Goal: Task Accomplishment & Management: Complete application form

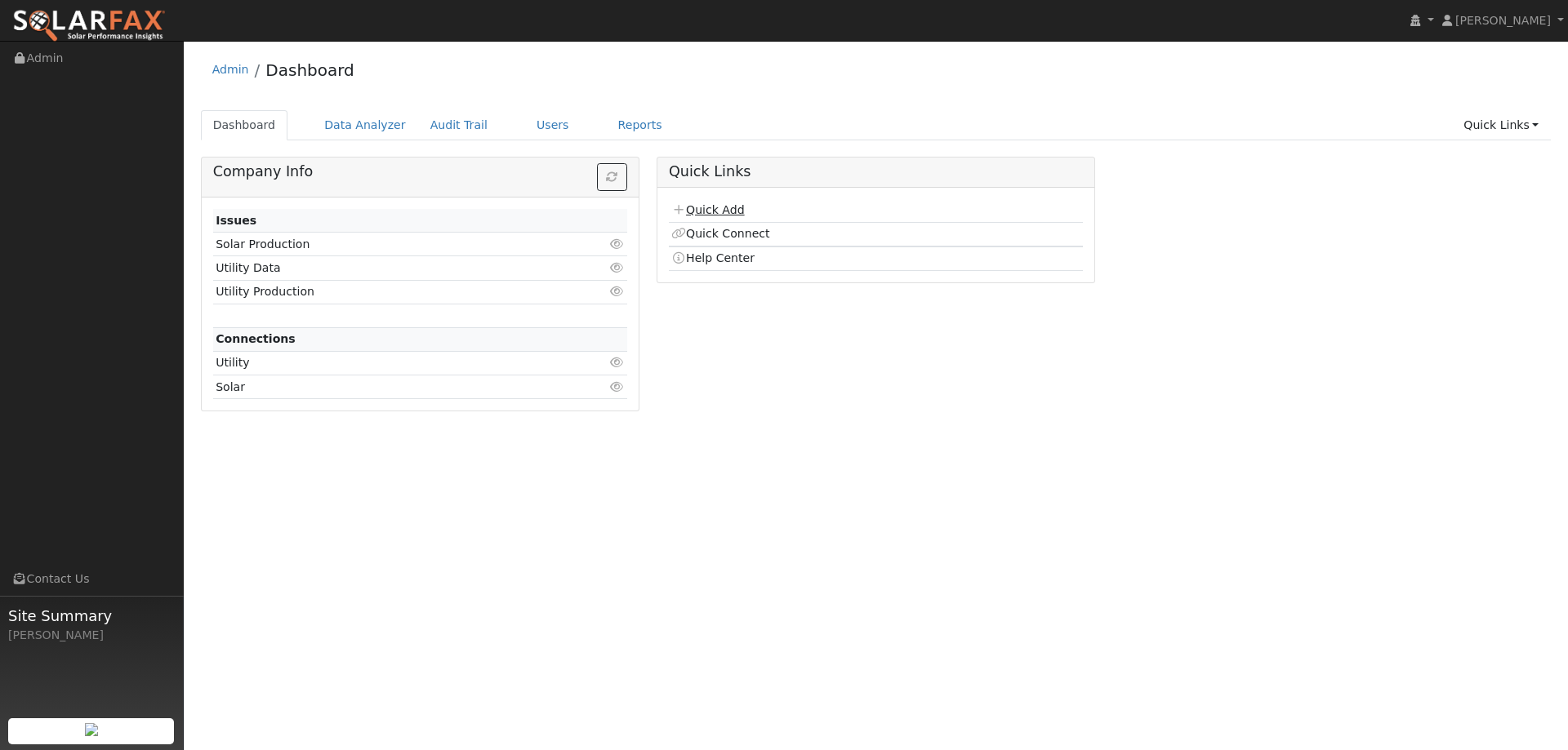
click at [712, 210] on link "Quick Add" at bounding box center [708, 210] width 73 height 13
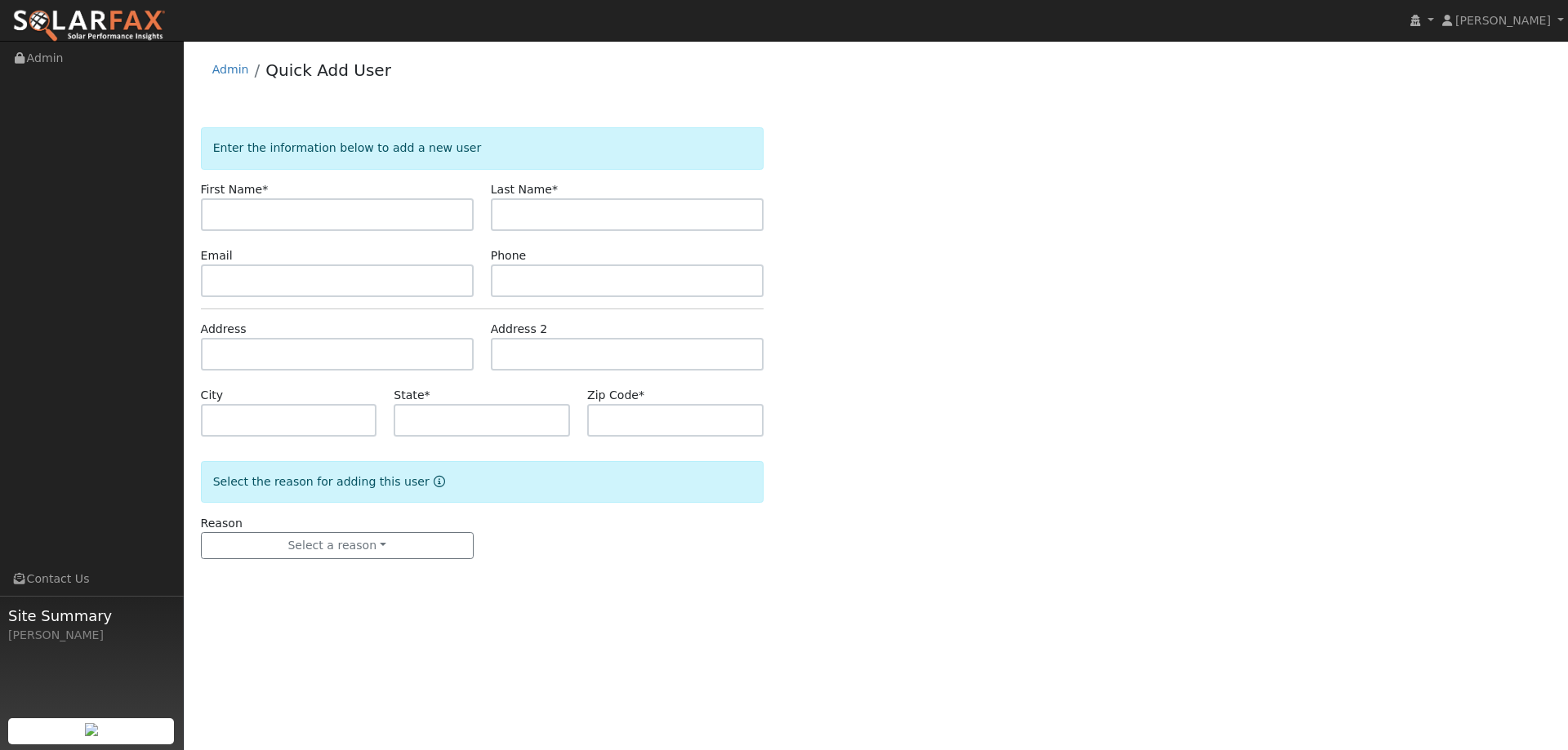
click at [360, 211] on div "Enter the information below to add a new user First Name * Last Name * Email Ph…" at bounding box center [876, 360] width 1351 height 465
click at [369, 219] on input "text" at bounding box center [338, 214] width 273 height 33
type input "Ernie"
click at [491, 211] on input "text" at bounding box center [627, 214] width 273 height 33
type input "Varela"
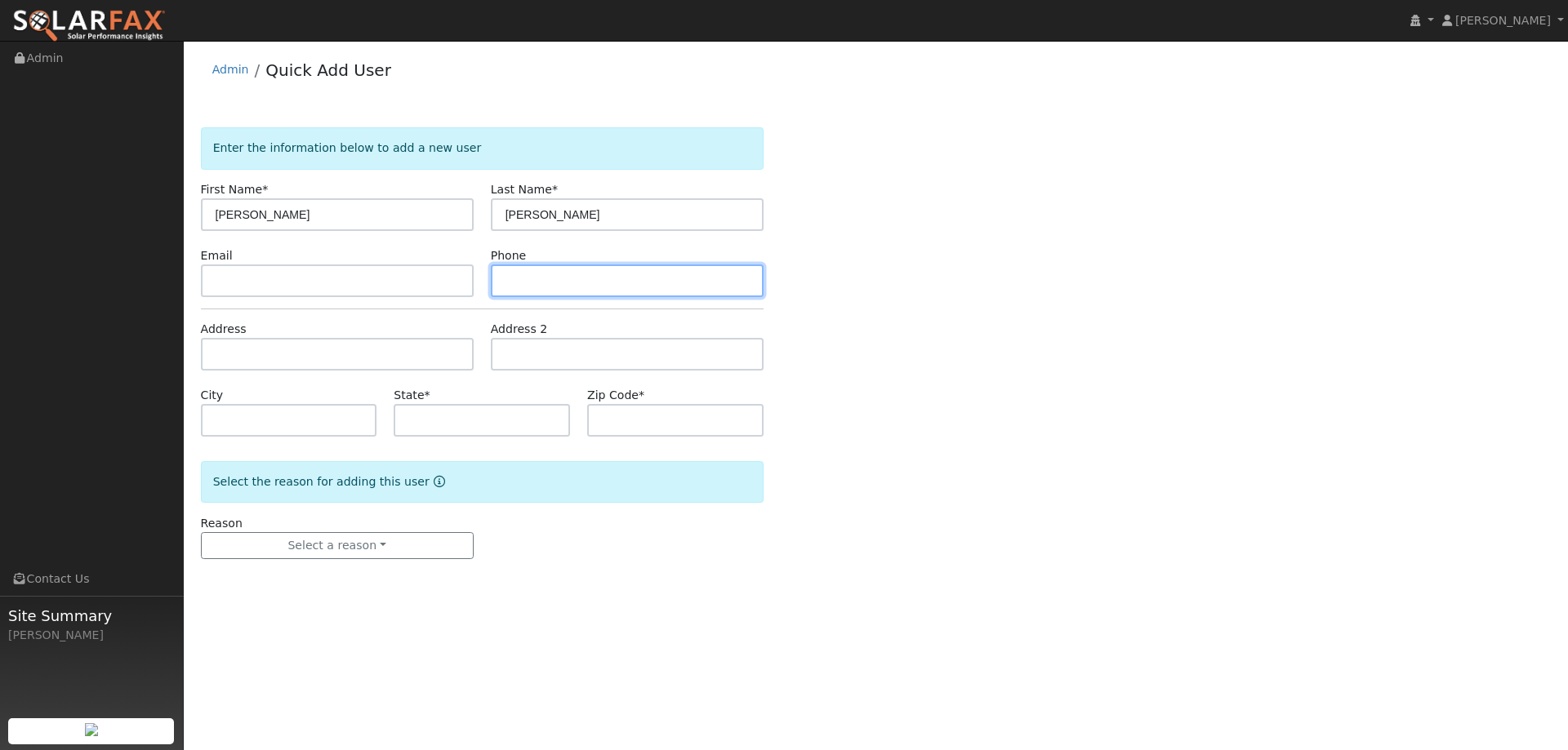
click at [725, 288] on input "text" at bounding box center [627, 281] width 273 height 33
paste input "(707) 592-4883"
type input "(707) 592-4883"
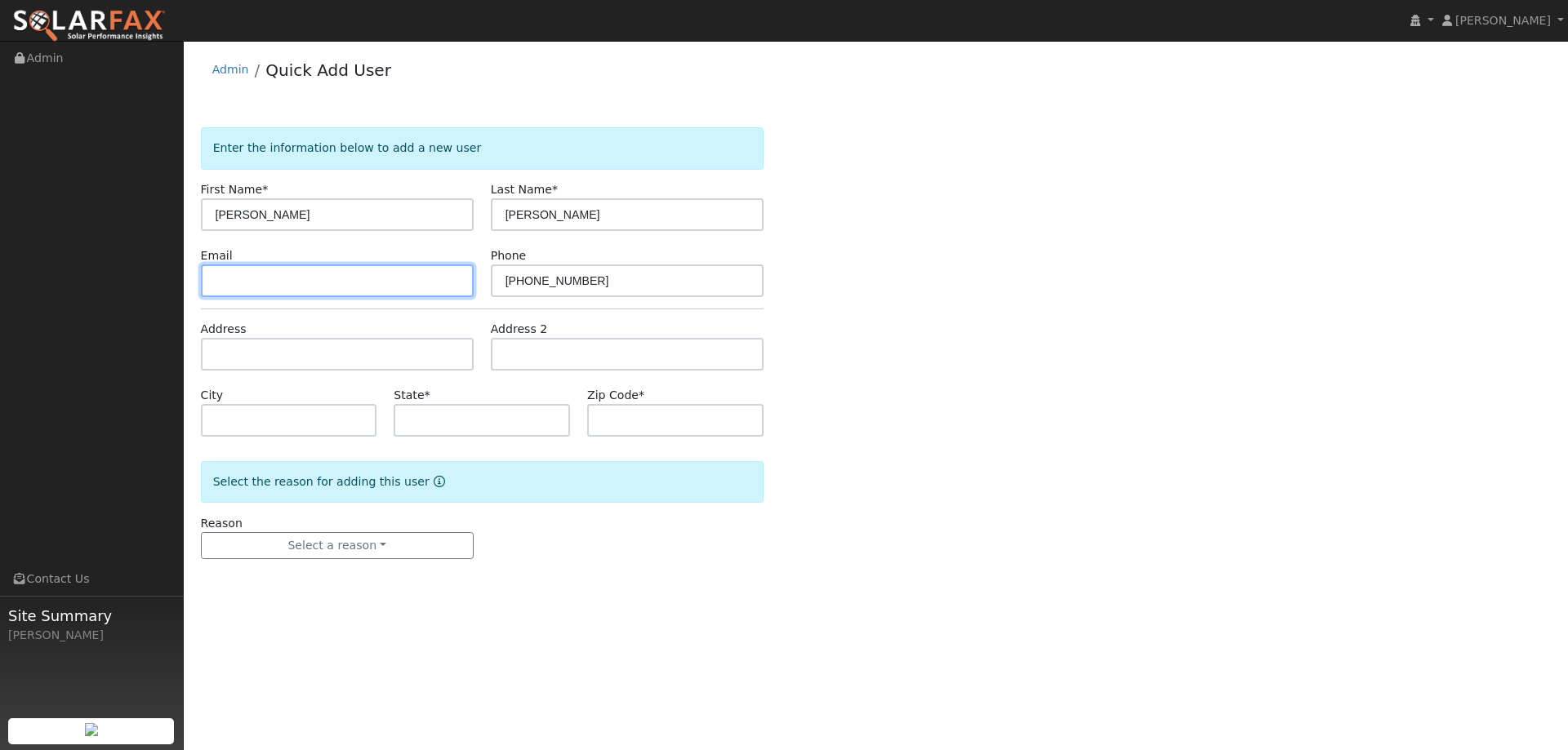
drag, startPoint x: 440, startPoint y: 267, endPoint x: 451, endPoint y: 279, distance: 16.3
click at [441, 267] on input "text" at bounding box center [338, 281] width 273 height 33
paste input "evarela00@yahoo.com"
type input "evarela00@yahoo.com"
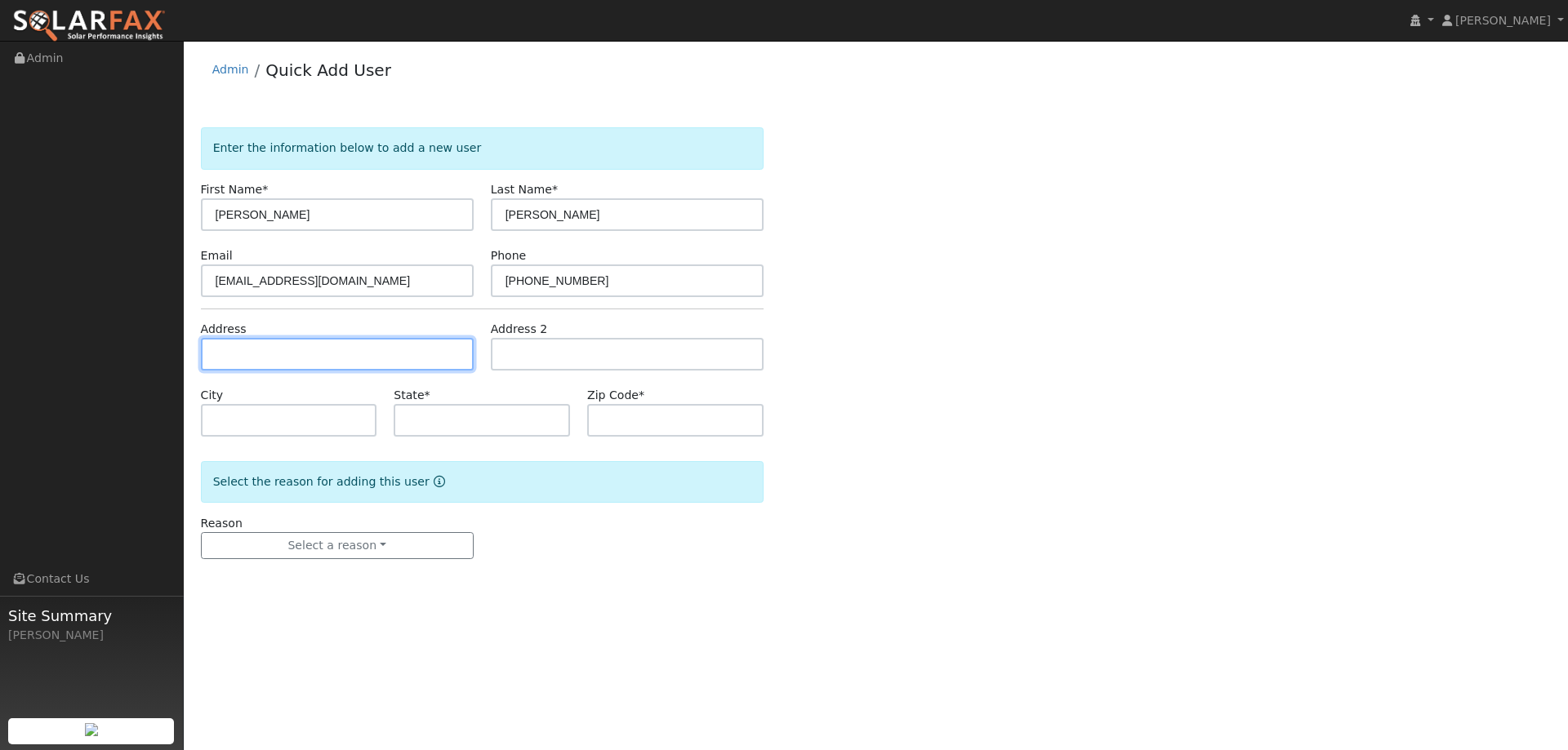
click at [389, 356] on input "text" at bounding box center [338, 354] width 273 height 33
paste input "400 Pecan St"
type input "400 Pecan Street"
type input "Vacaville"
type input "CA"
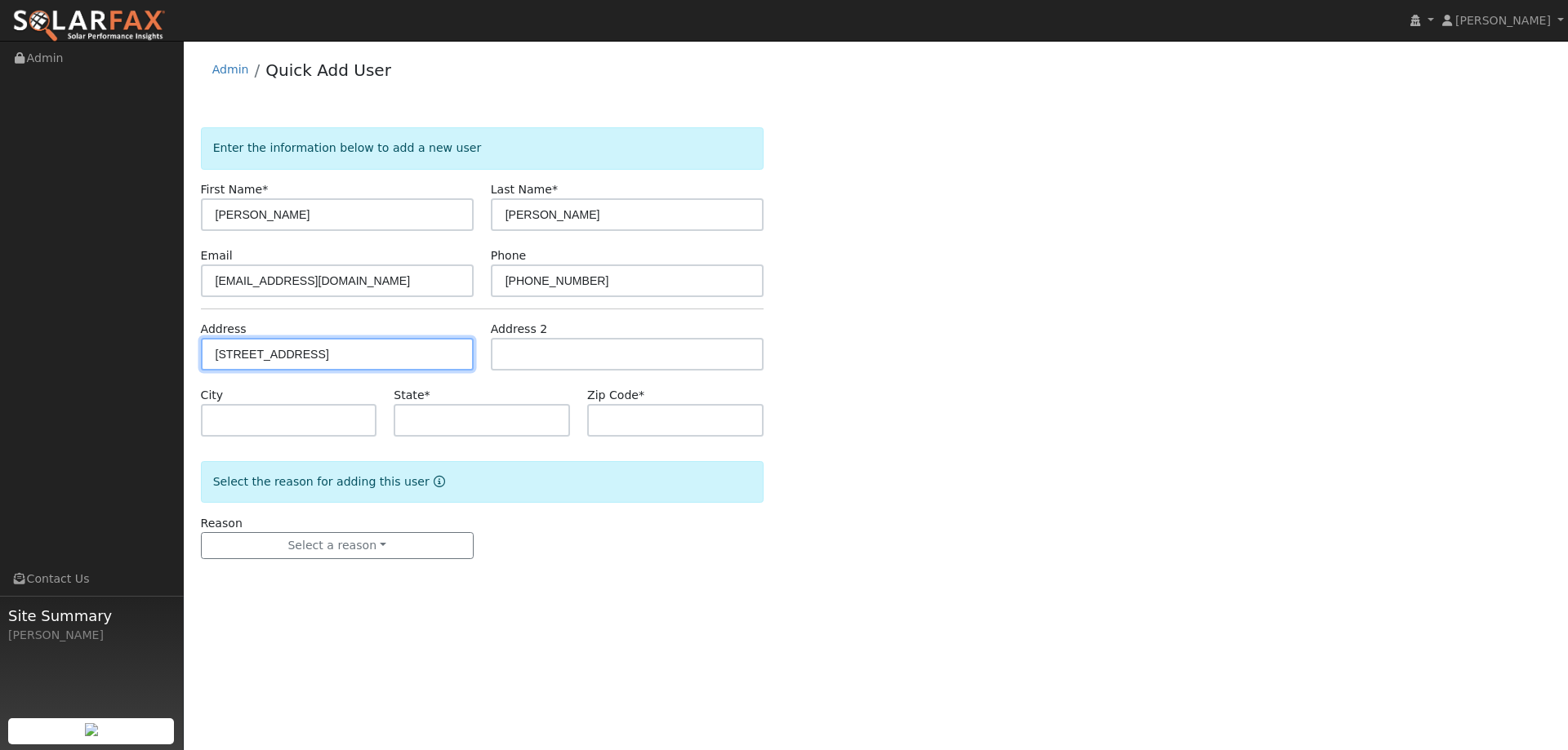
type input "95688"
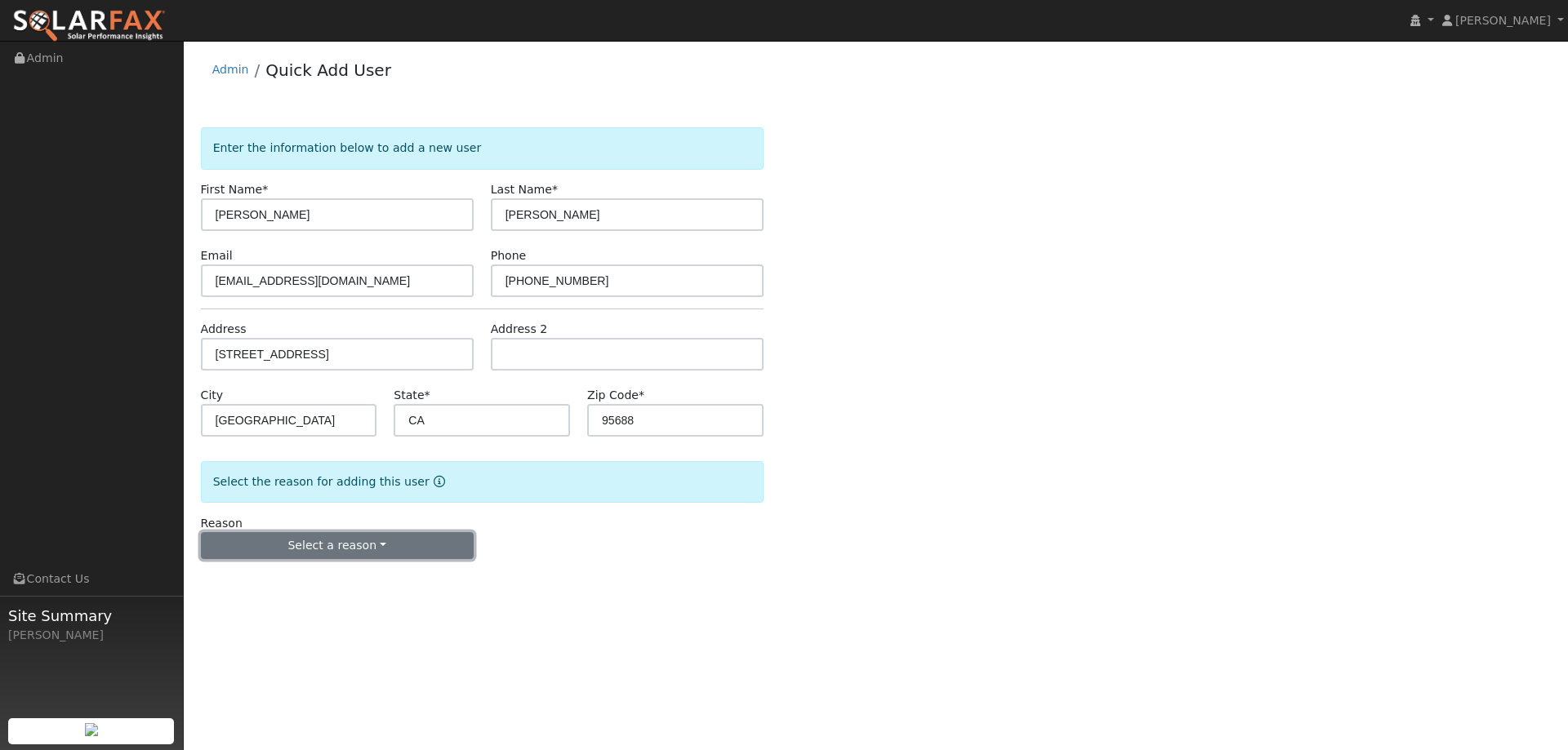
click at [330, 537] on button "Select a reason" at bounding box center [338, 545] width 273 height 27
click at [286, 577] on link "New lead" at bounding box center [292, 580] width 181 height 23
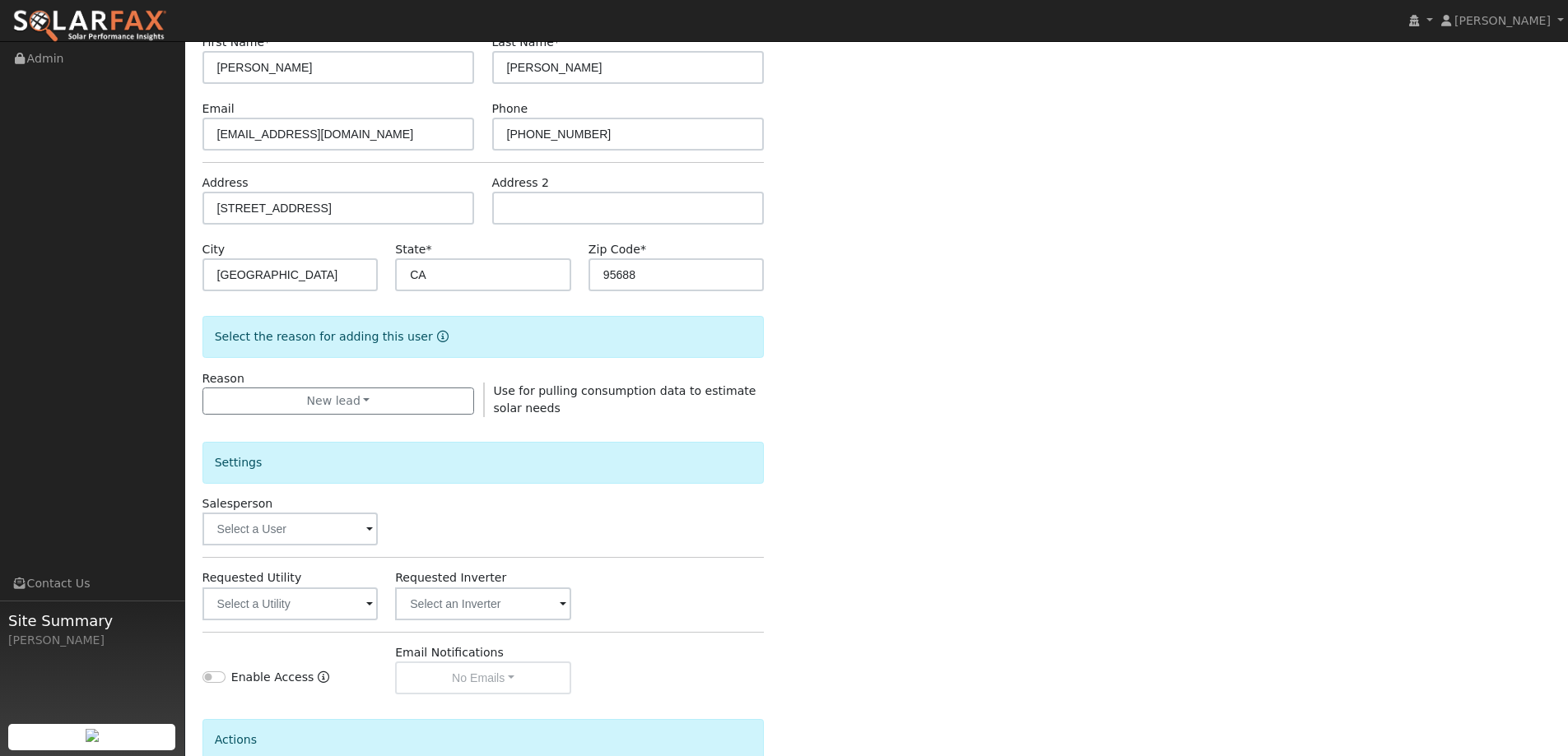
scroll to position [310, 0]
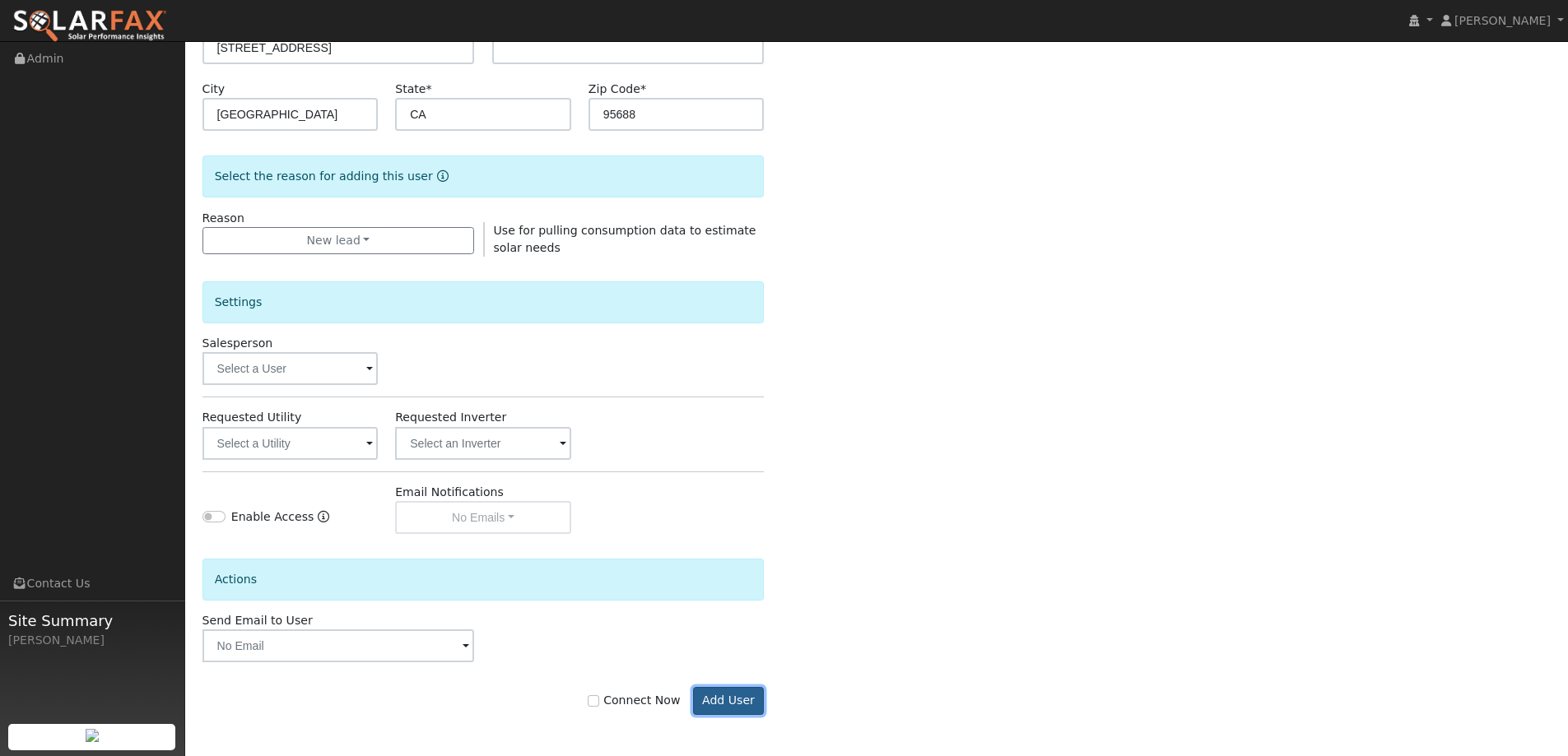
drag, startPoint x: 730, startPoint y: 701, endPoint x: 747, endPoint y: 714, distance: 21.4
click at [730, 700] on button "Add User" at bounding box center [729, 701] width 71 height 28
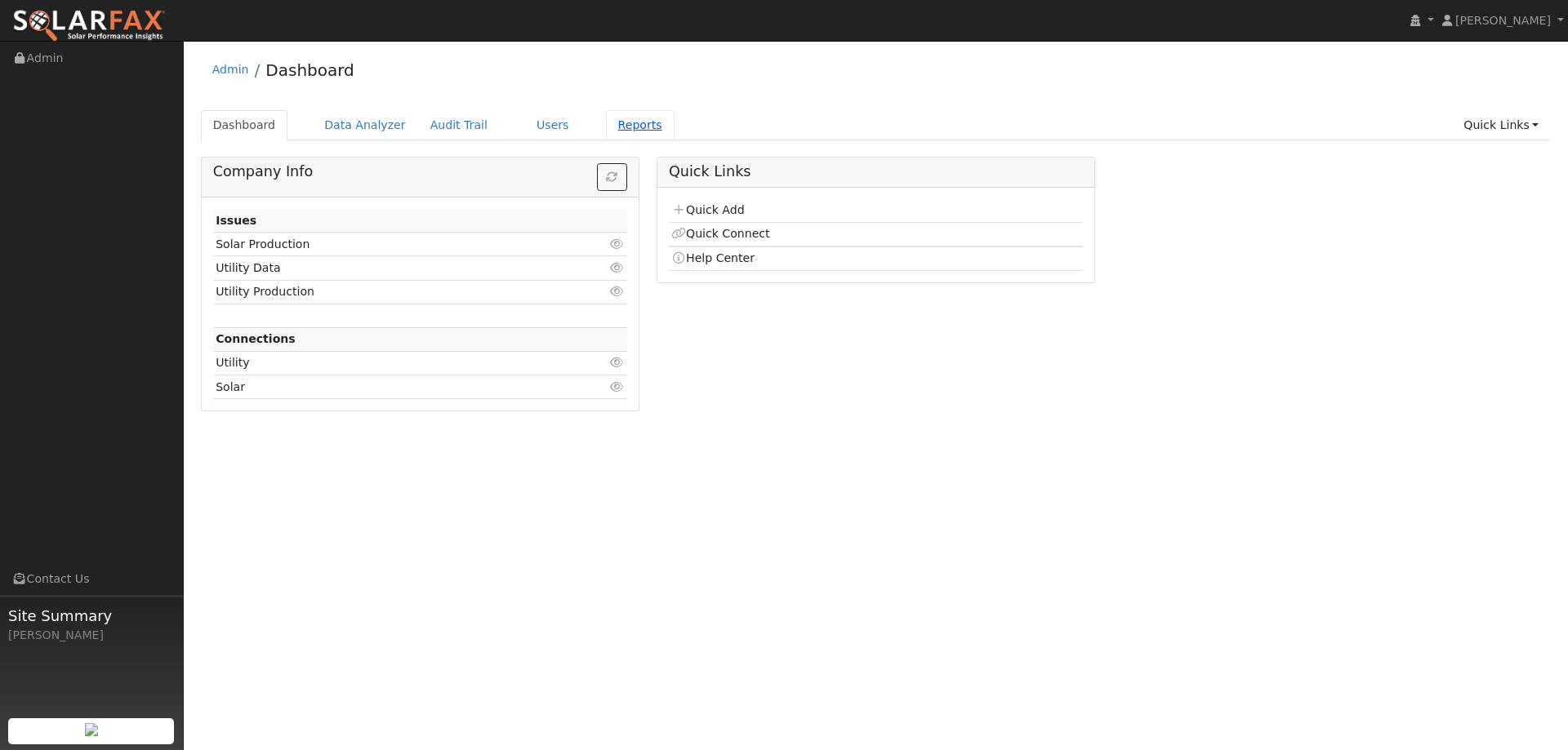
click at [606, 134] on link "Reports" at bounding box center [640, 125] width 68 height 30
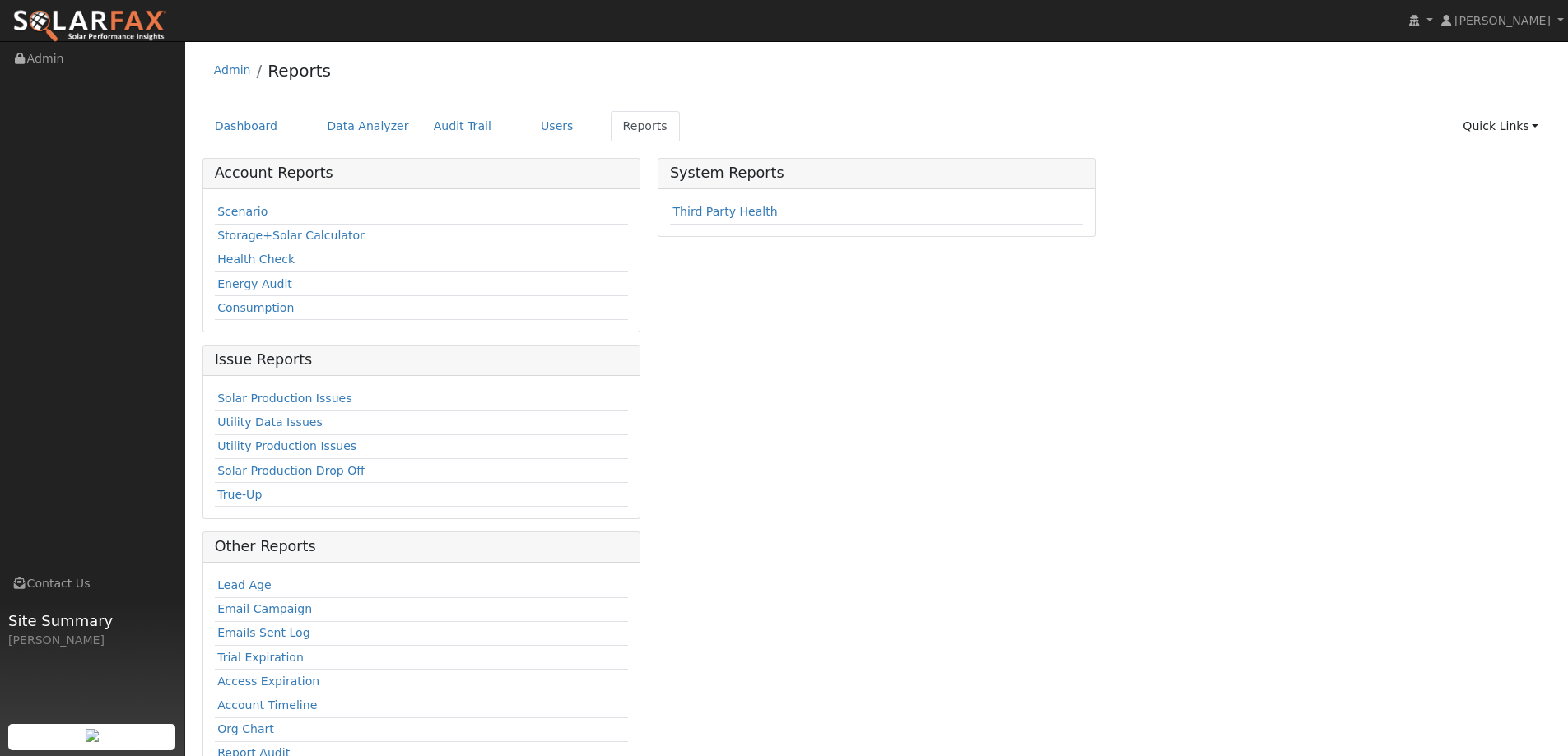
click at [268, 216] on td "Scenario" at bounding box center [421, 212] width 413 height 24
click at [260, 214] on link "Scenario" at bounding box center [242, 212] width 50 height 13
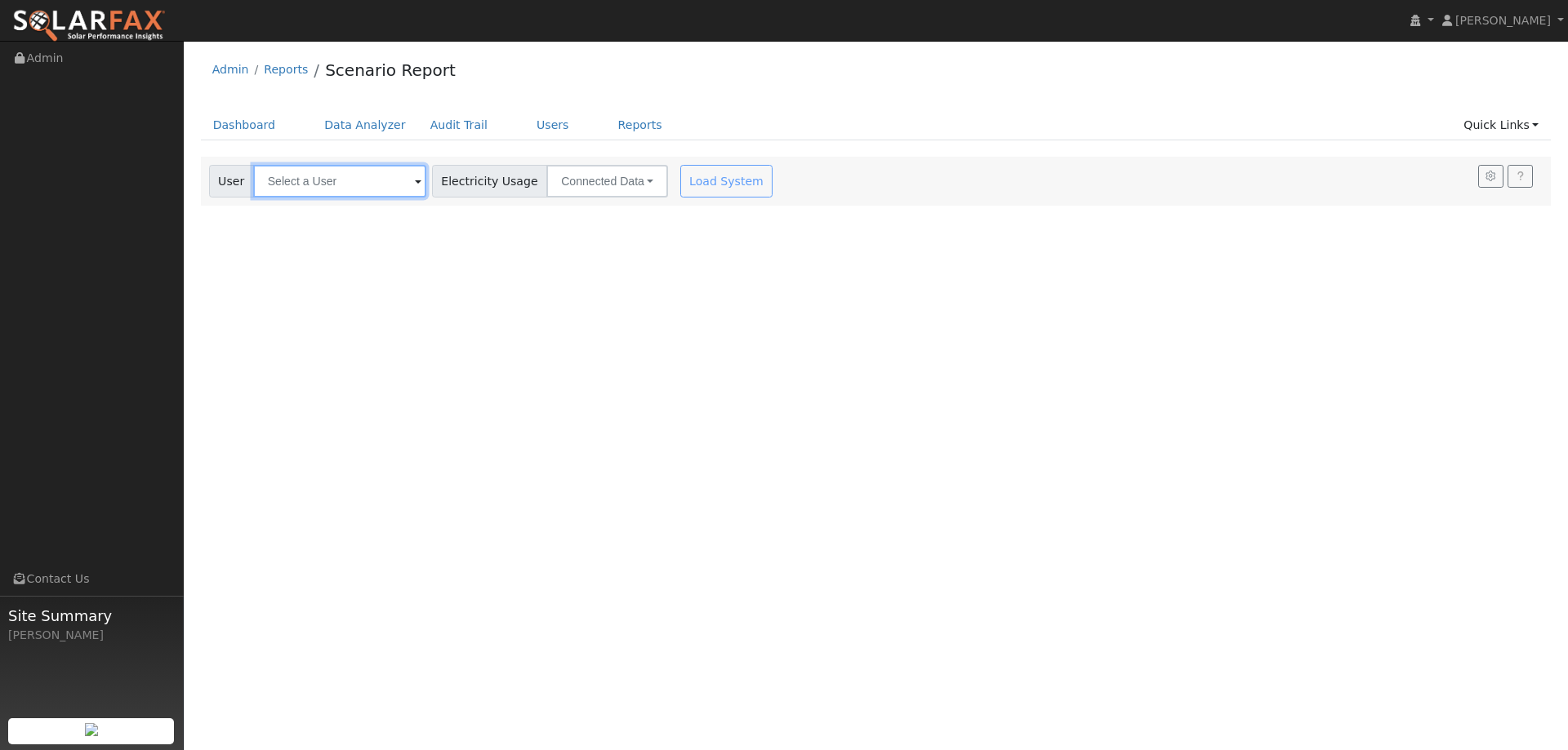
click at [340, 183] on input "text" at bounding box center [339, 181] width 173 height 33
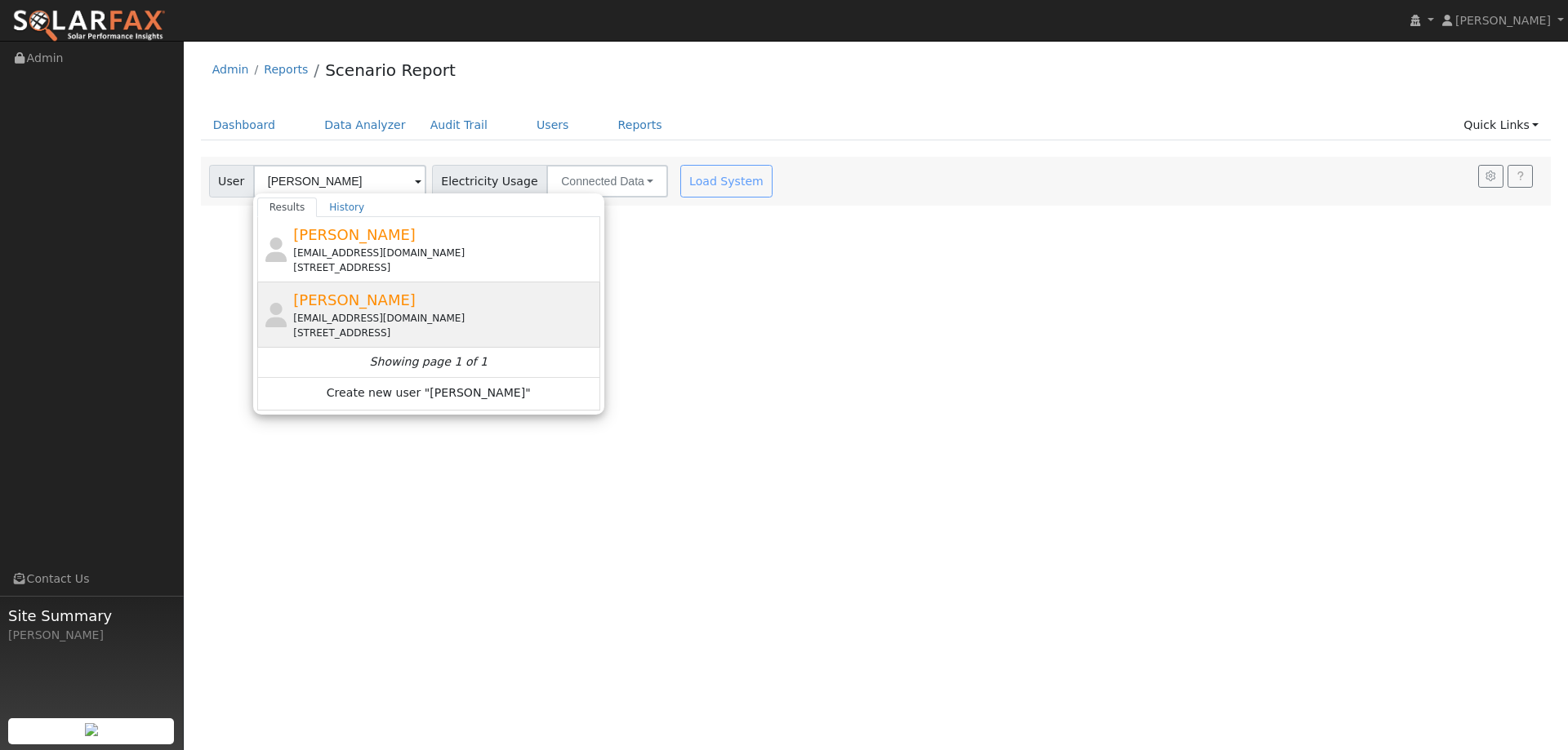
click at [432, 301] on div "Ernie Varela evarela00@yahoo.com 400 Pecan Street, Vacaville, CA 95688" at bounding box center [445, 314] width 303 height 51
type input "Ernie Varela"
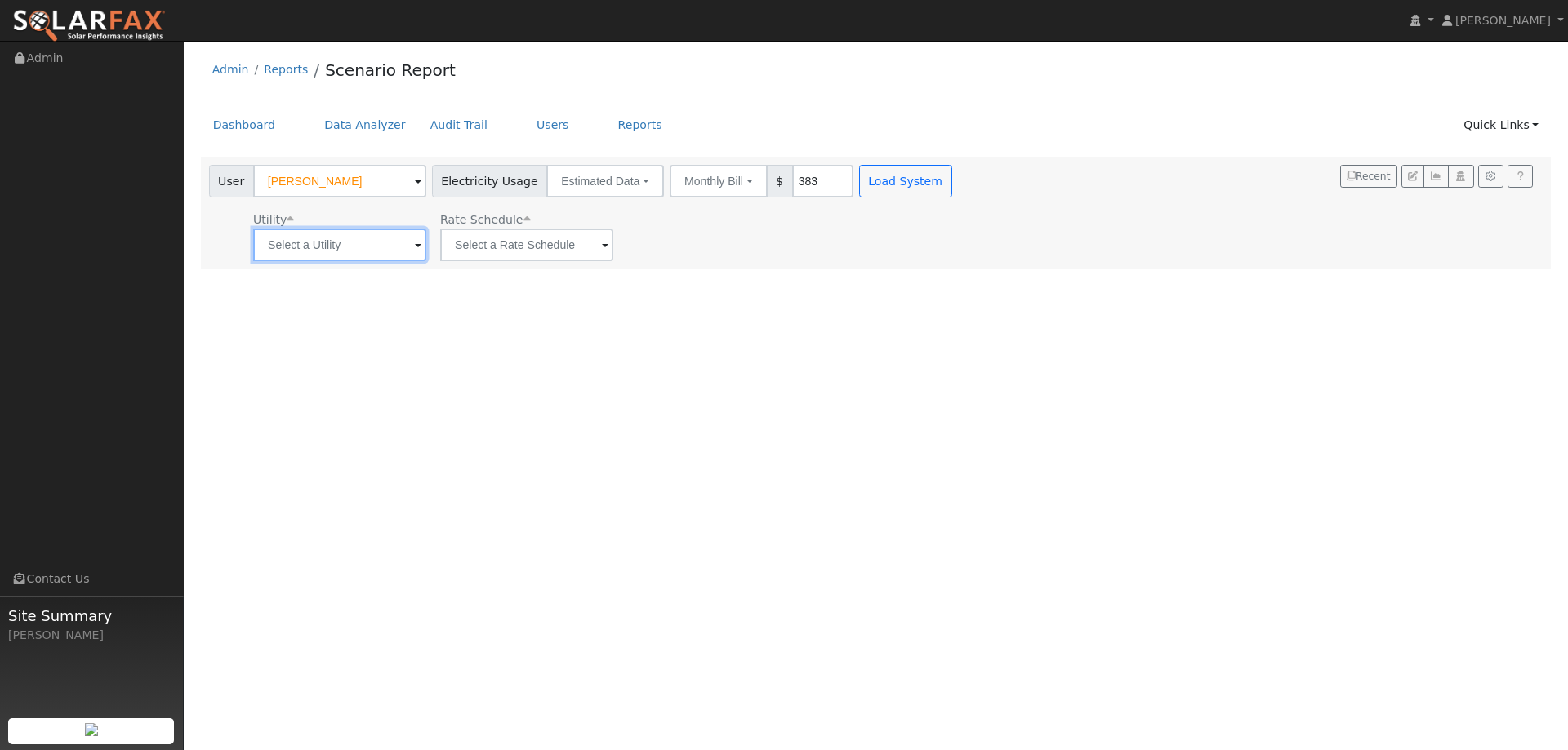
click at [326, 236] on input "text" at bounding box center [339, 244] width 173 height 33
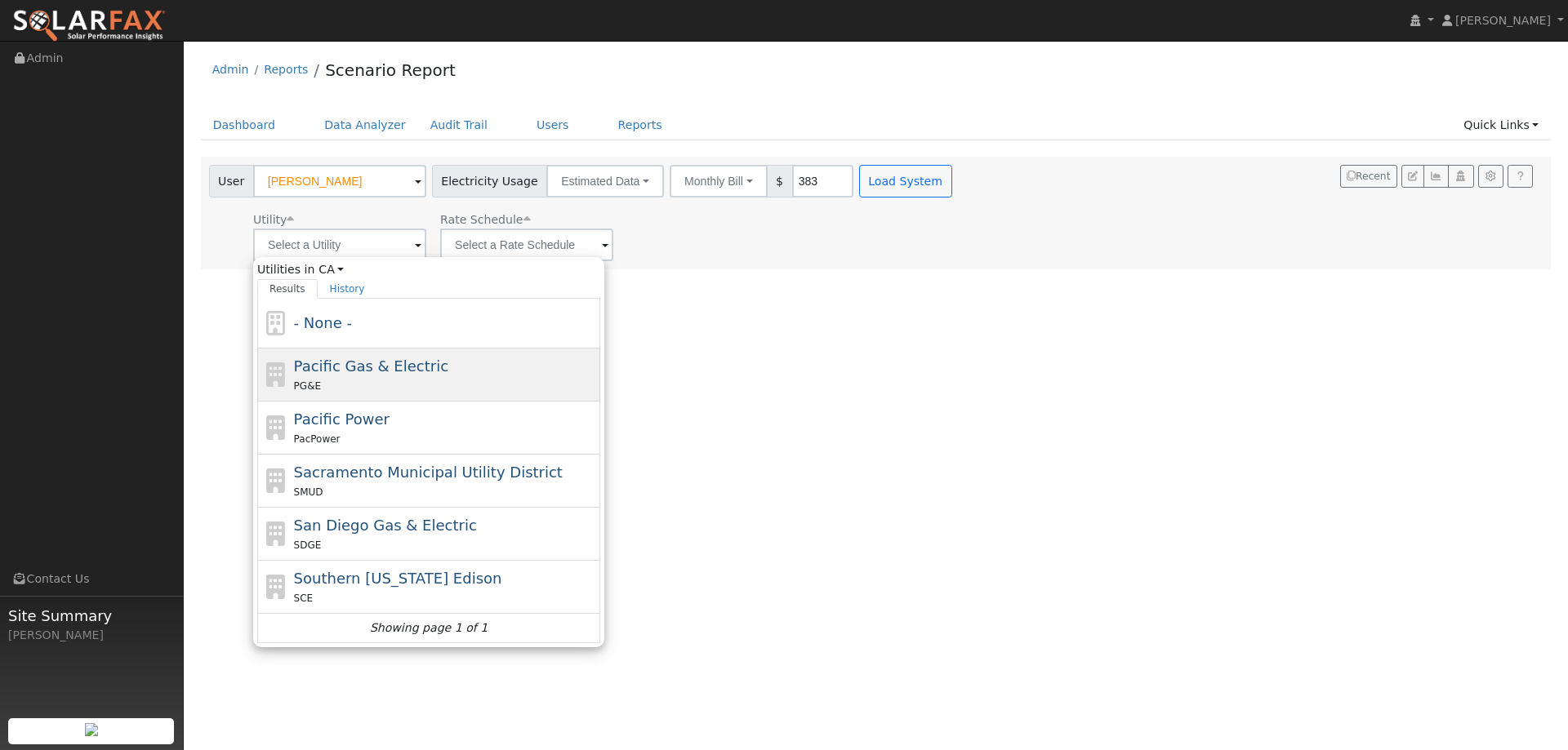
click at [377, 375] on span "Pacific Gas & Electric" at bounding box center [371, 366] width 154 height 17
type input "Pacific Gas & Electric"
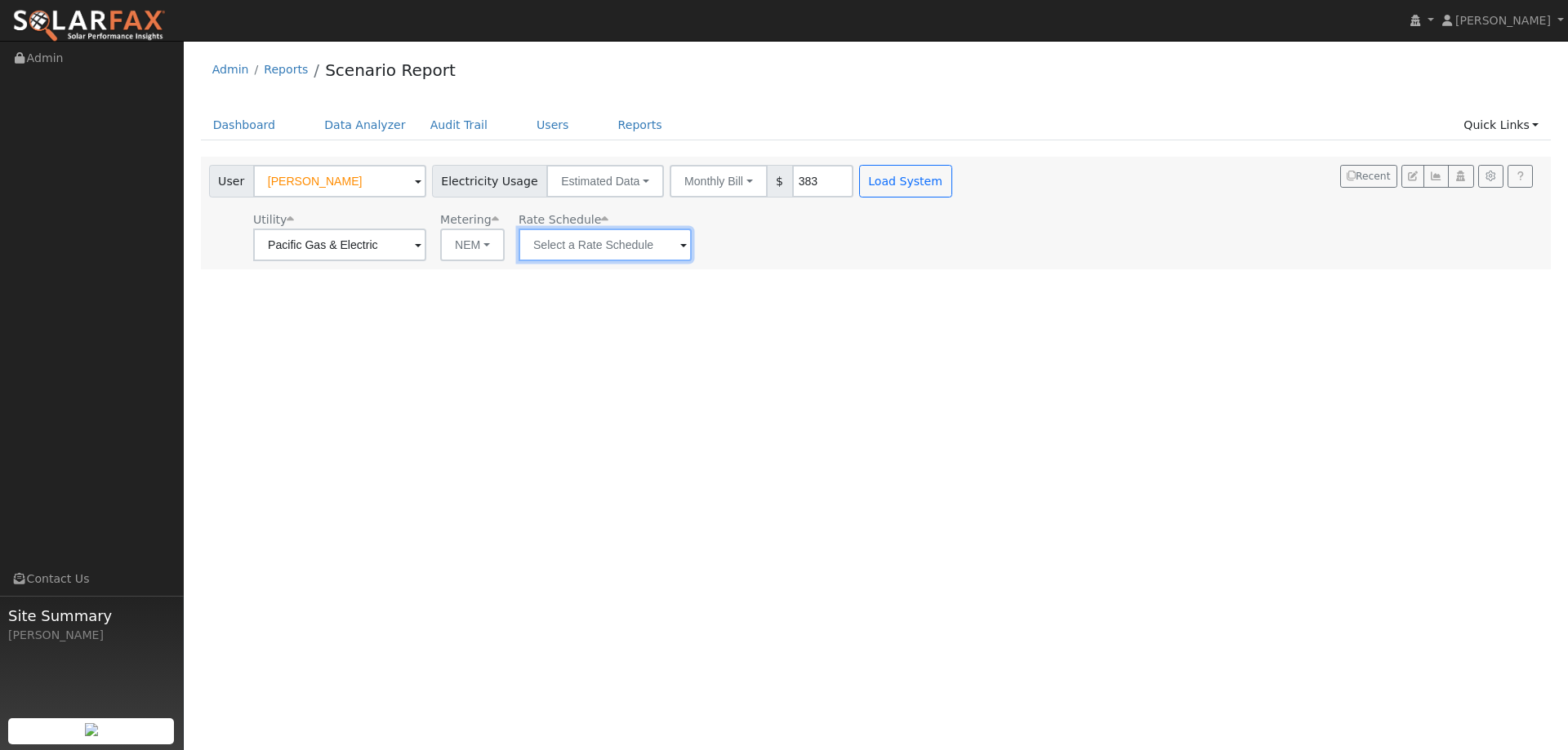
click at [594, 253] on input "text" at bounding box center [604, 244] width 173 height 33
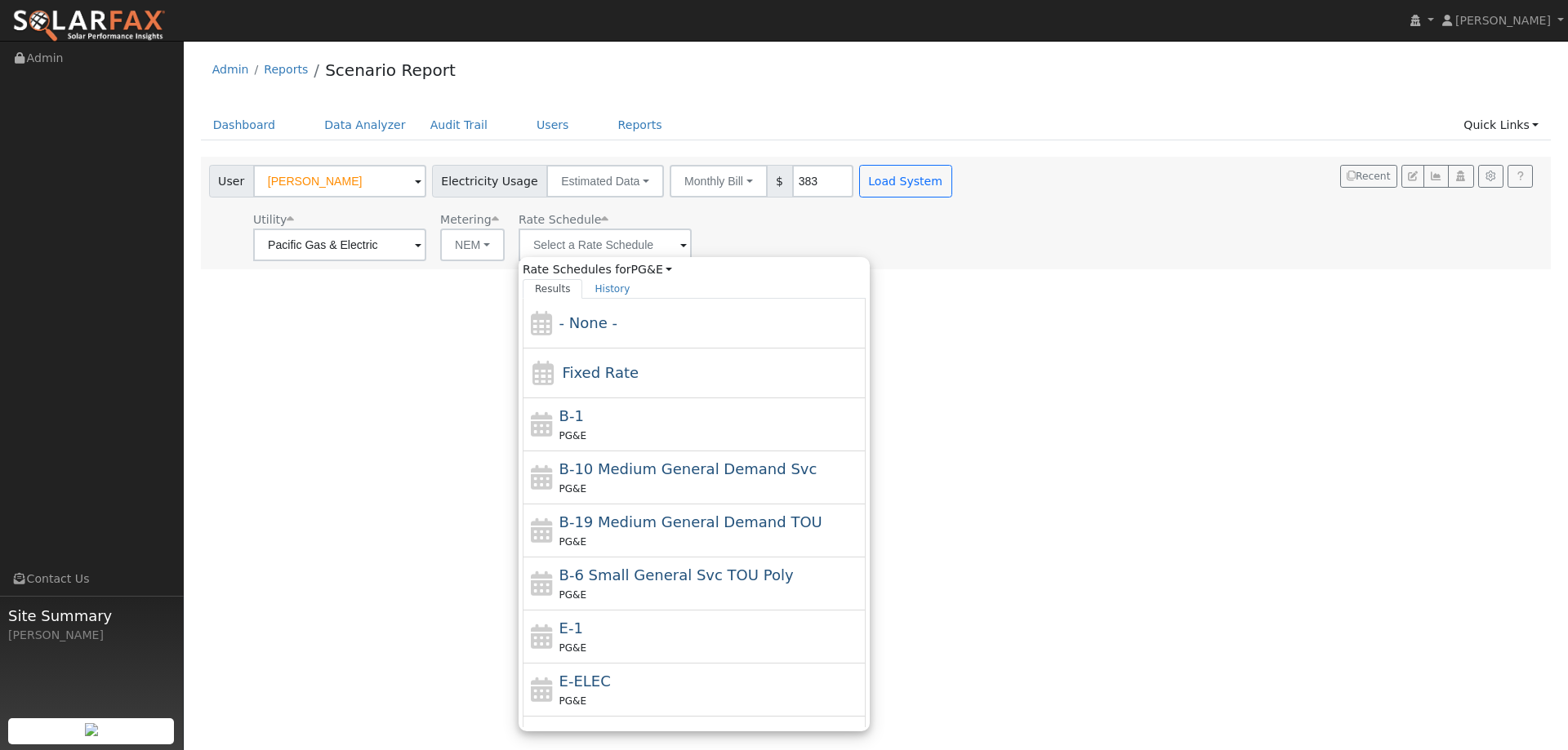
click at [611, 620] on div "E-1 PG&E" at bounding box center [711, 637] width 303 height 39
type input "E-1"
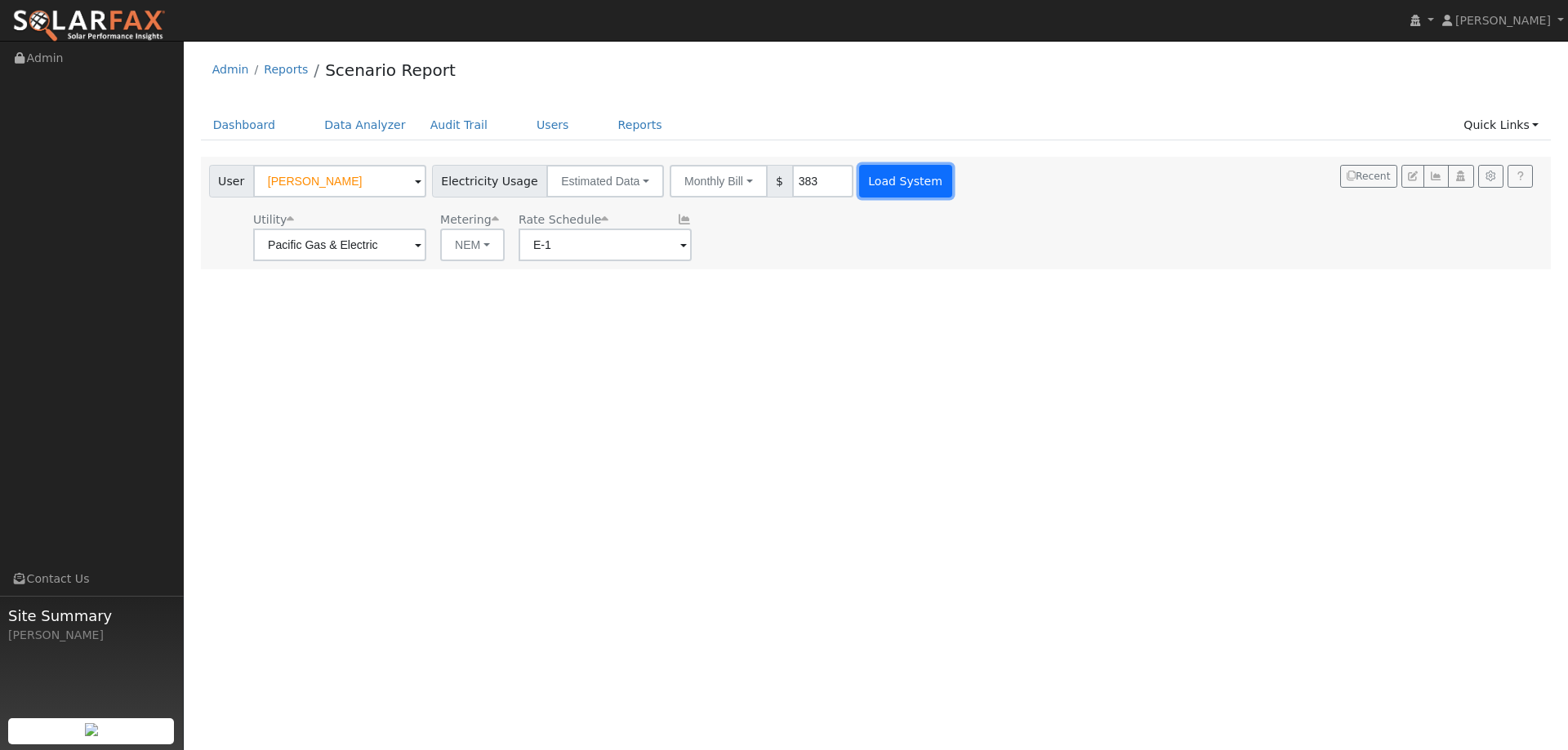
click at [859, 177] on button "Load System" at bounding box center [905, 181] width 93 height 33
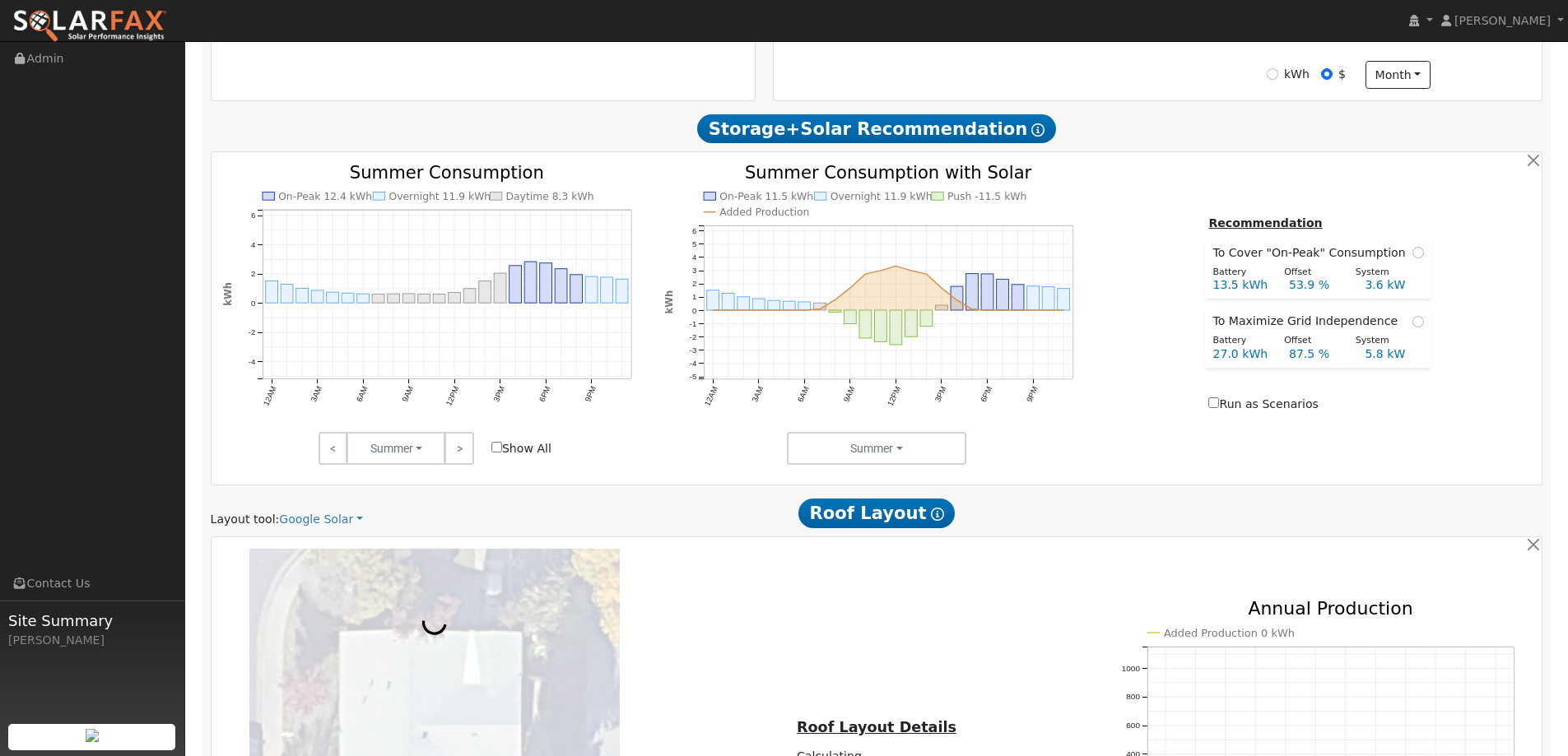
scroll to position [823, 0]
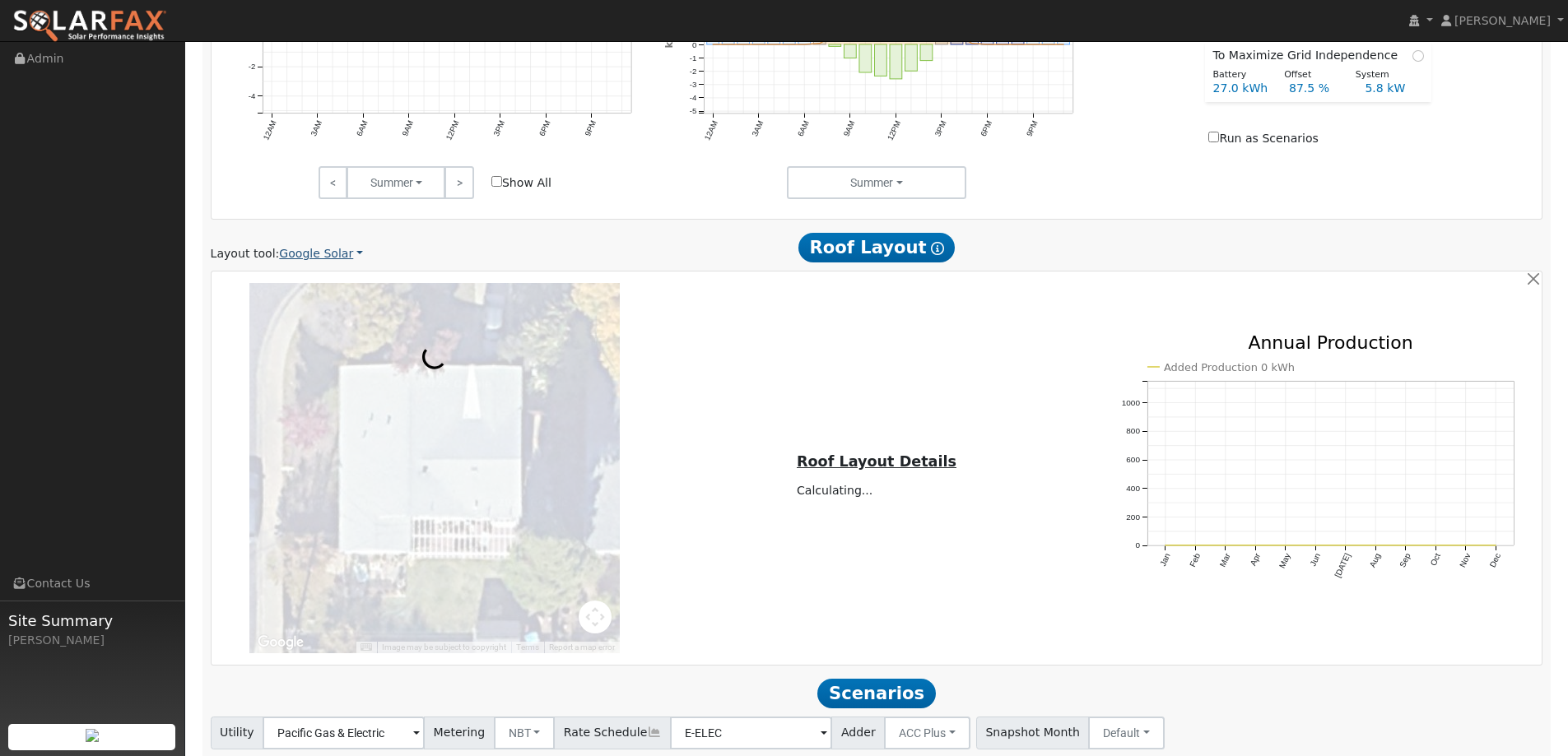
drag, startPoint x: 353, startPoint y: 263, endPoint x: 331, endPoint y: 249, distance: 26.1
click at [349, 259] on div "Scenario Report Powered by SolarFax ® Energy Consumption Overview Show Help Thi…" at bounding box center [877, 136] width 1349 height 1441
click at [328, 248] on link "Google Solar" at bounding box center [321, 253] width 84 height 17
click at [348, 338] on link "Aurora" at bounding box center [332, 329] width 114 height 23
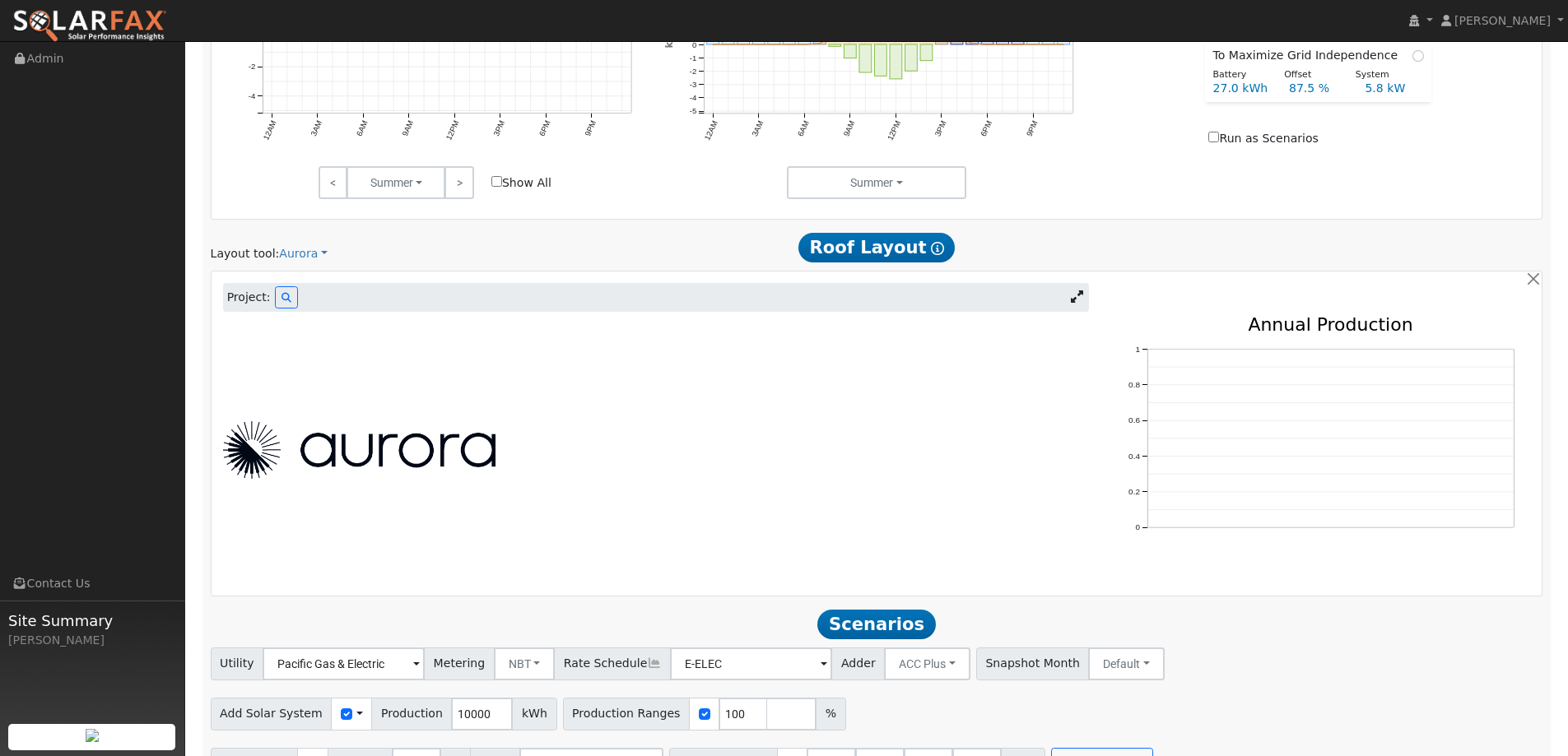
scroll to position [615, 0]
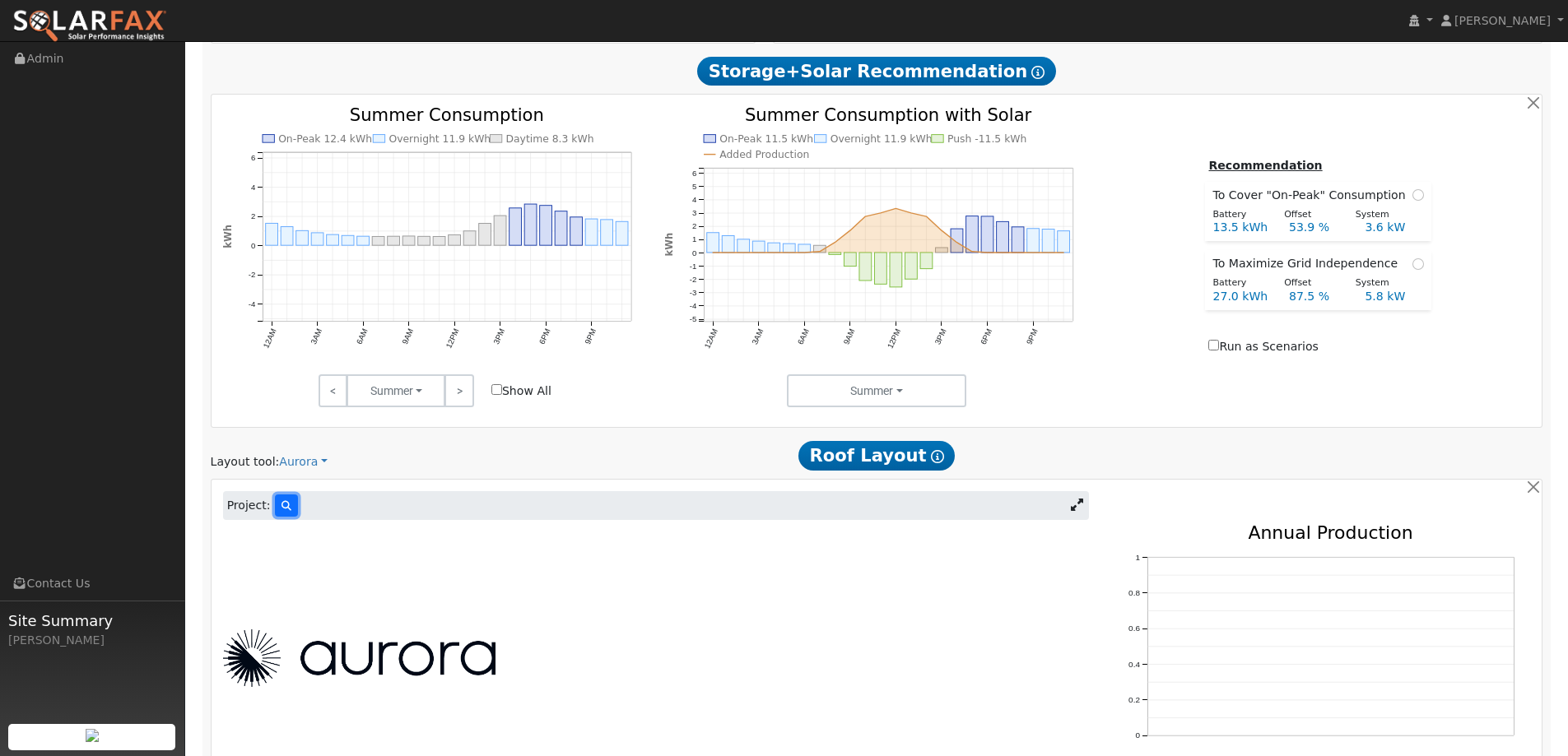
click at [281, 502] on icon at bounding box center [286, 505] width 10 height 10
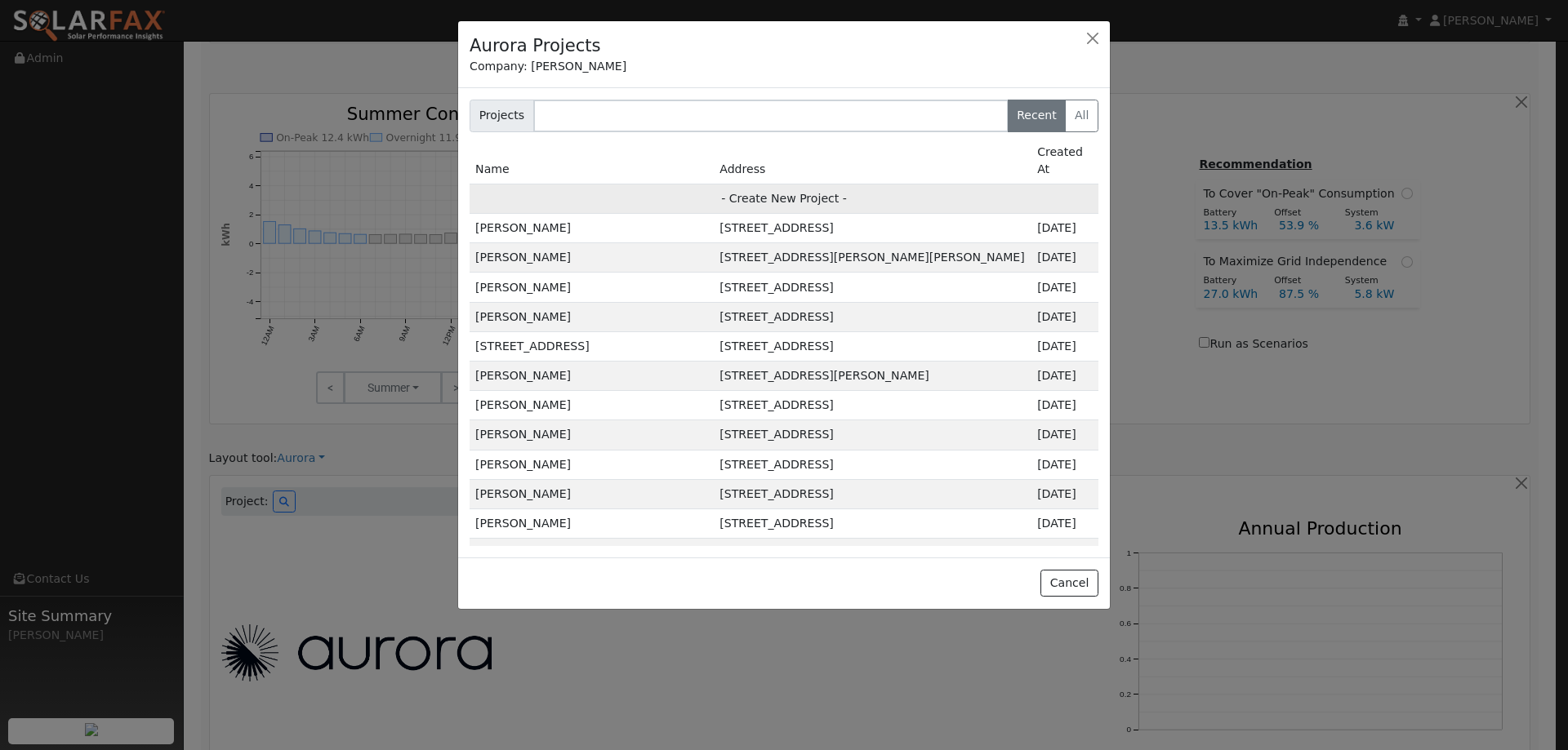
click at [744, 183] on td "- Create New Project -" at bounding box center [784, 197] width 629 height 29
type input "Ernie Varela"
type input "400 Pecan Street"
type input "Vacaville"
type input "CA"
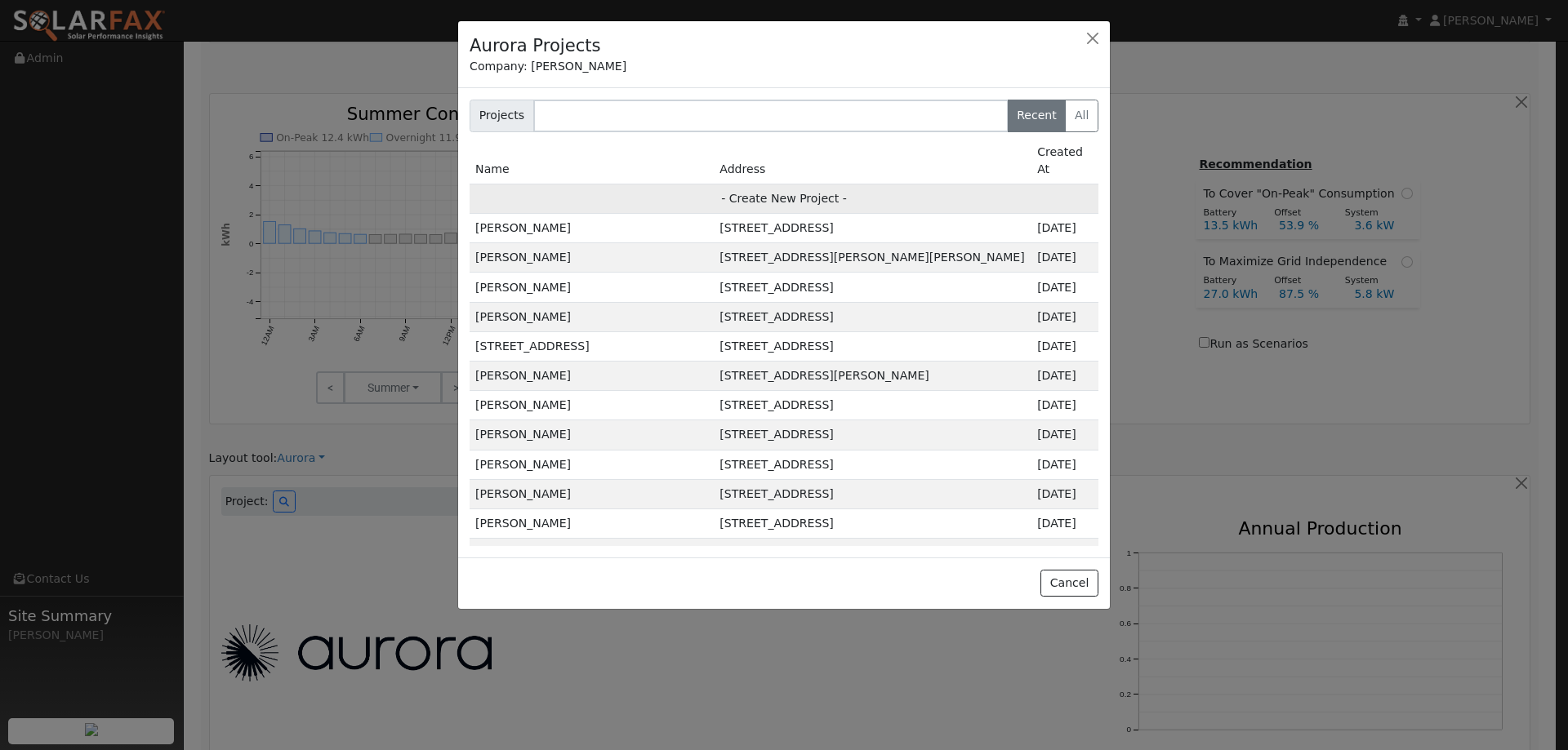
type input "95688"
type input "Design"
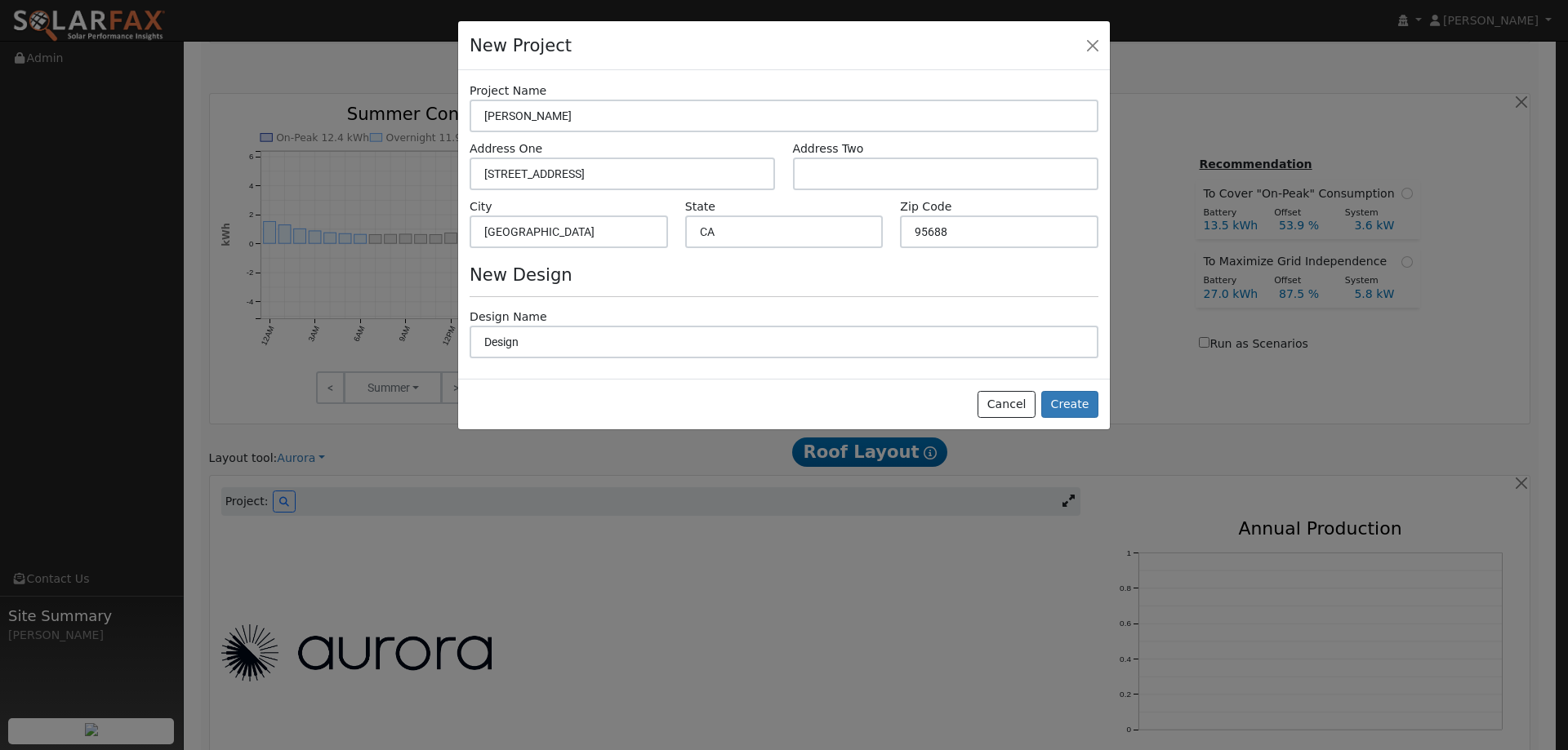
click at [1043, 397] on div "Cancel Create" at bounding box center [784, 405] width 652 height 51
click at [1060, 401] on button "Create" at bounding box center [1070, 405] width 58 height 27
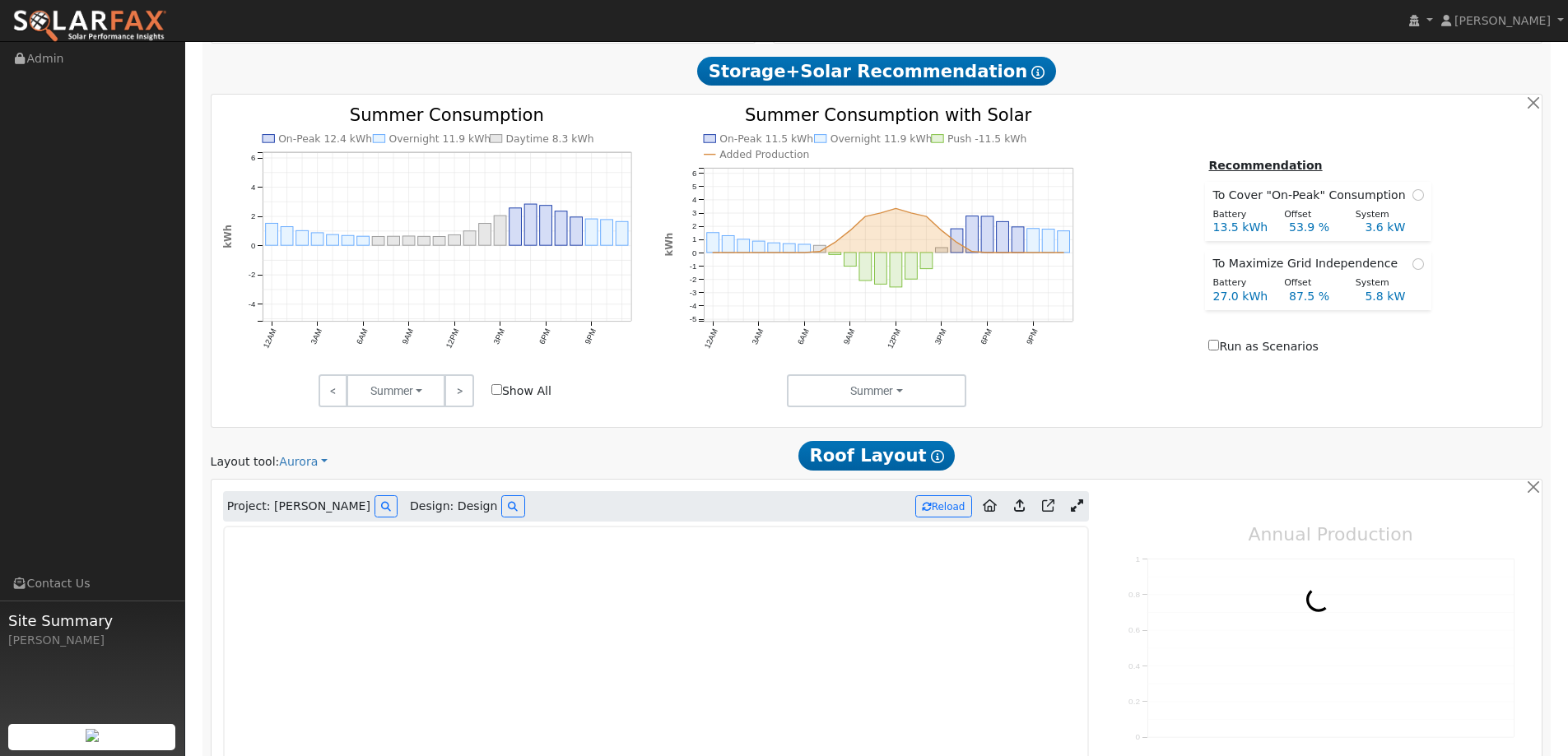
type input "0"
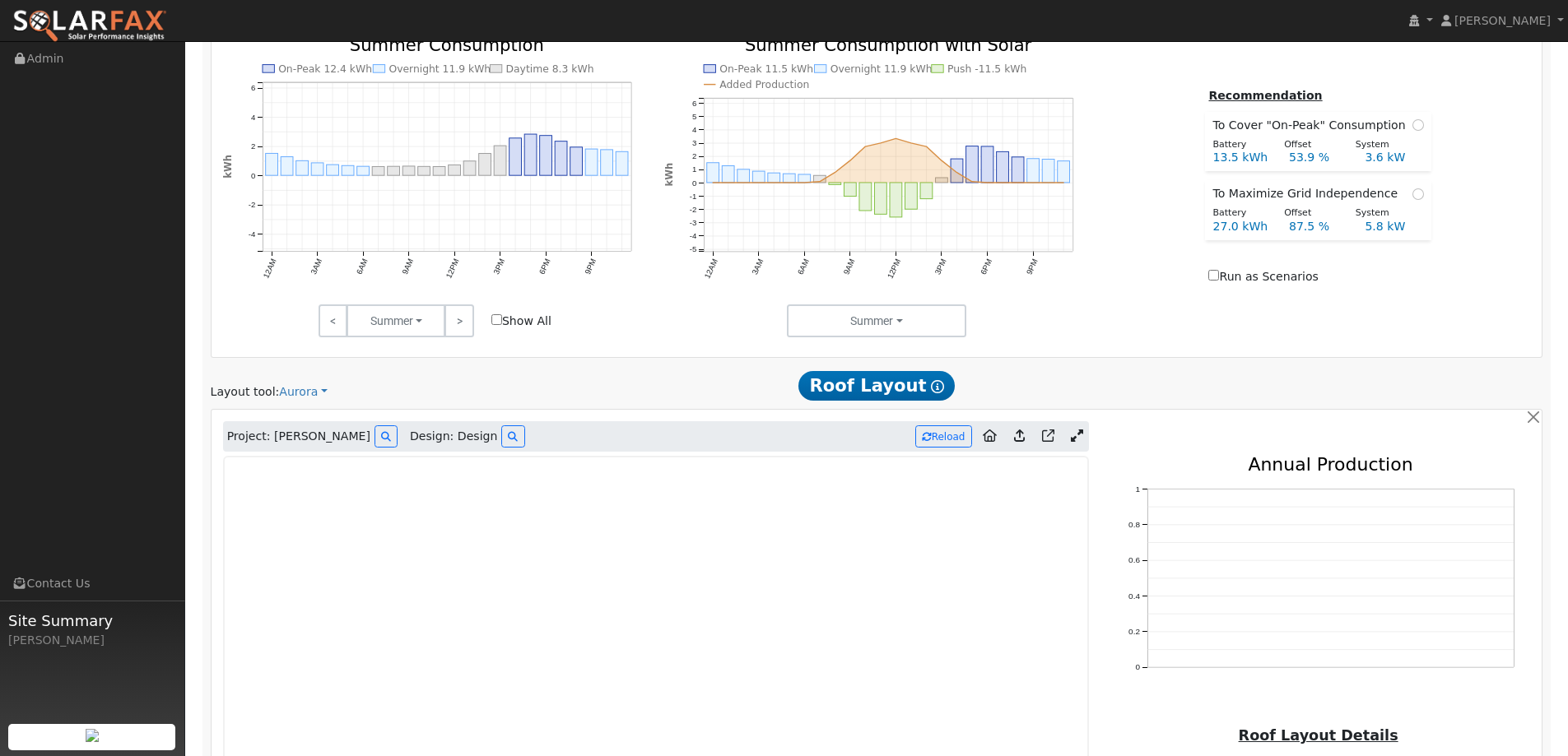
scroll to position [779, 0]
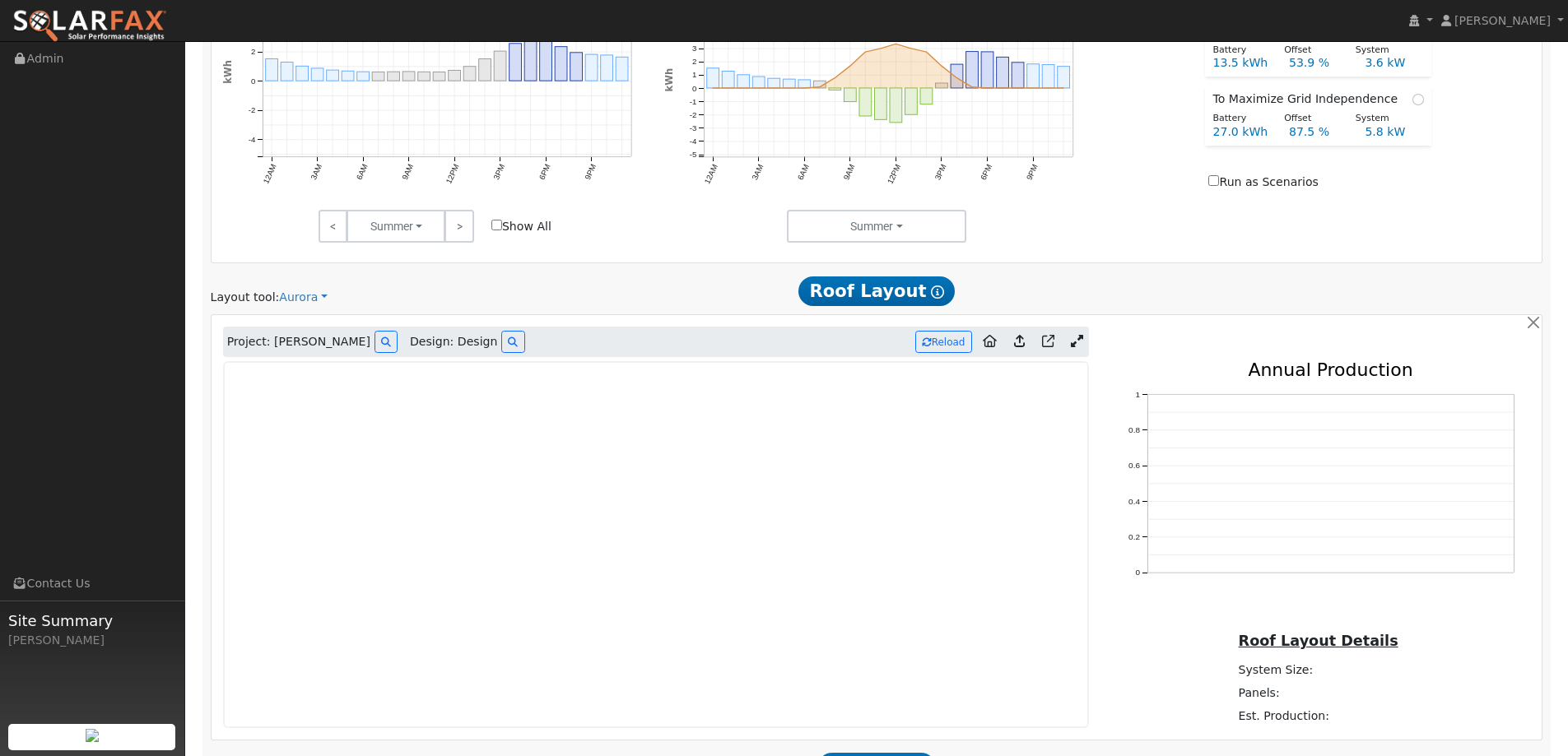
drag, startPoint x: 71, startPoint y: 19, endPoint x: 61, endPoint y: 3, distance: 18.9
click at [71, 17] on img at bounding box center [89, 26] width 154 height 35
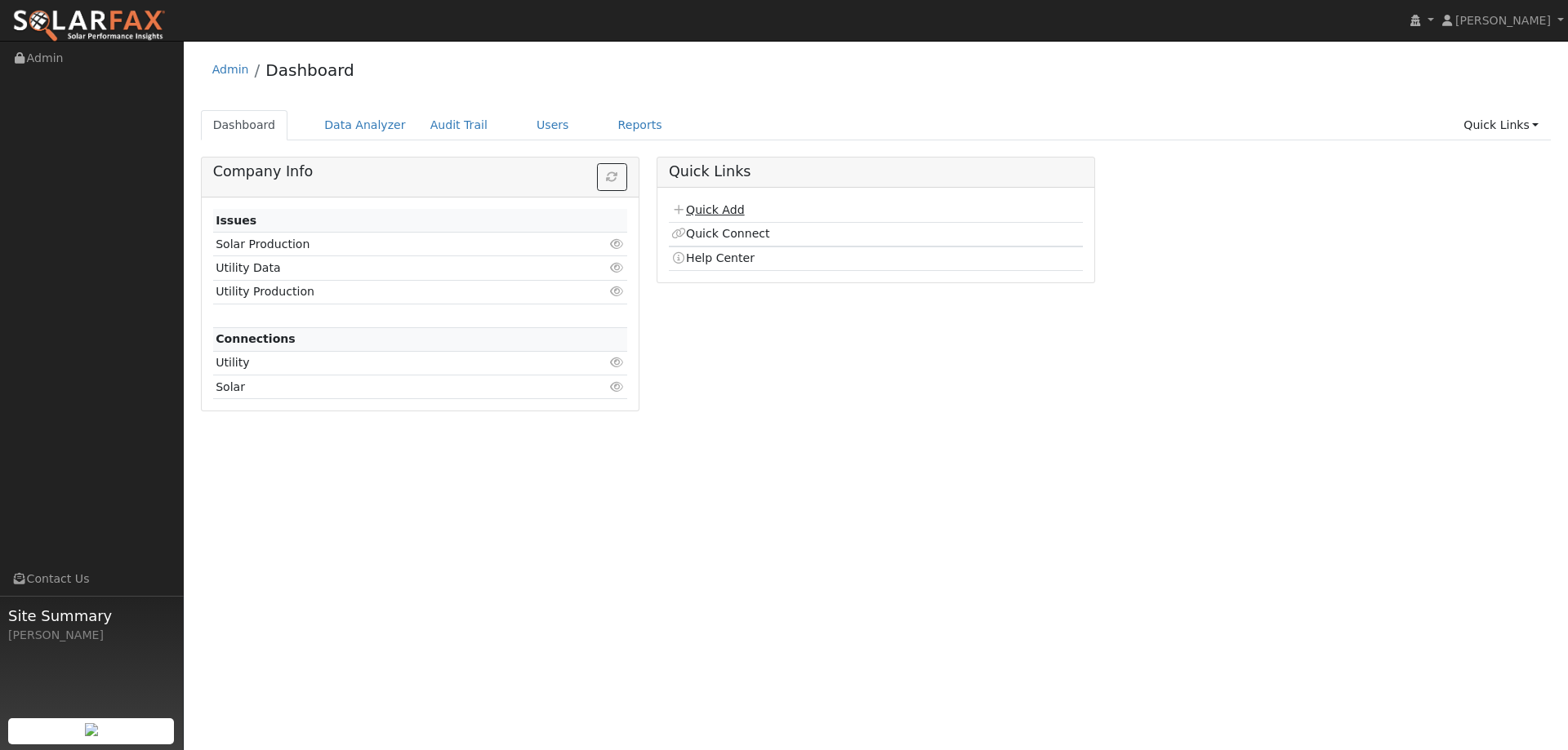
click at [717, 207] on link "Quick Add" at bounding box center [708, 210] width 73 height 13
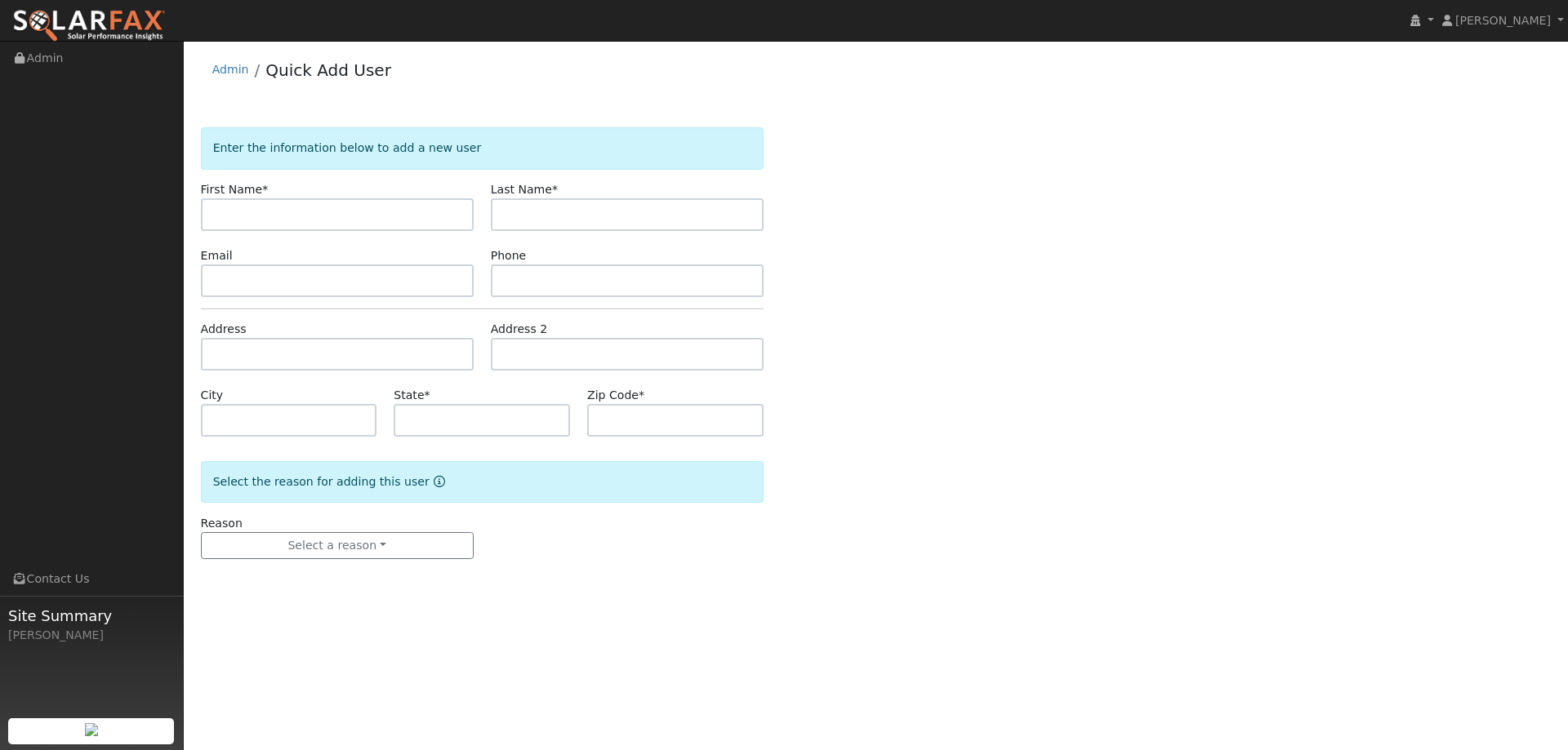
click at [328, 214] on input "text" at bounding box center [338, 214] width 273 height 33
type input "[PERSON_NAME]"
click at [519, 210] on input "text" at bounding box center [627, 214] width 273 height 33
type input "[PERSON_NAME]"
click at [424, 276] on input "text" at bounding box center [338, 281] width 273 height 33
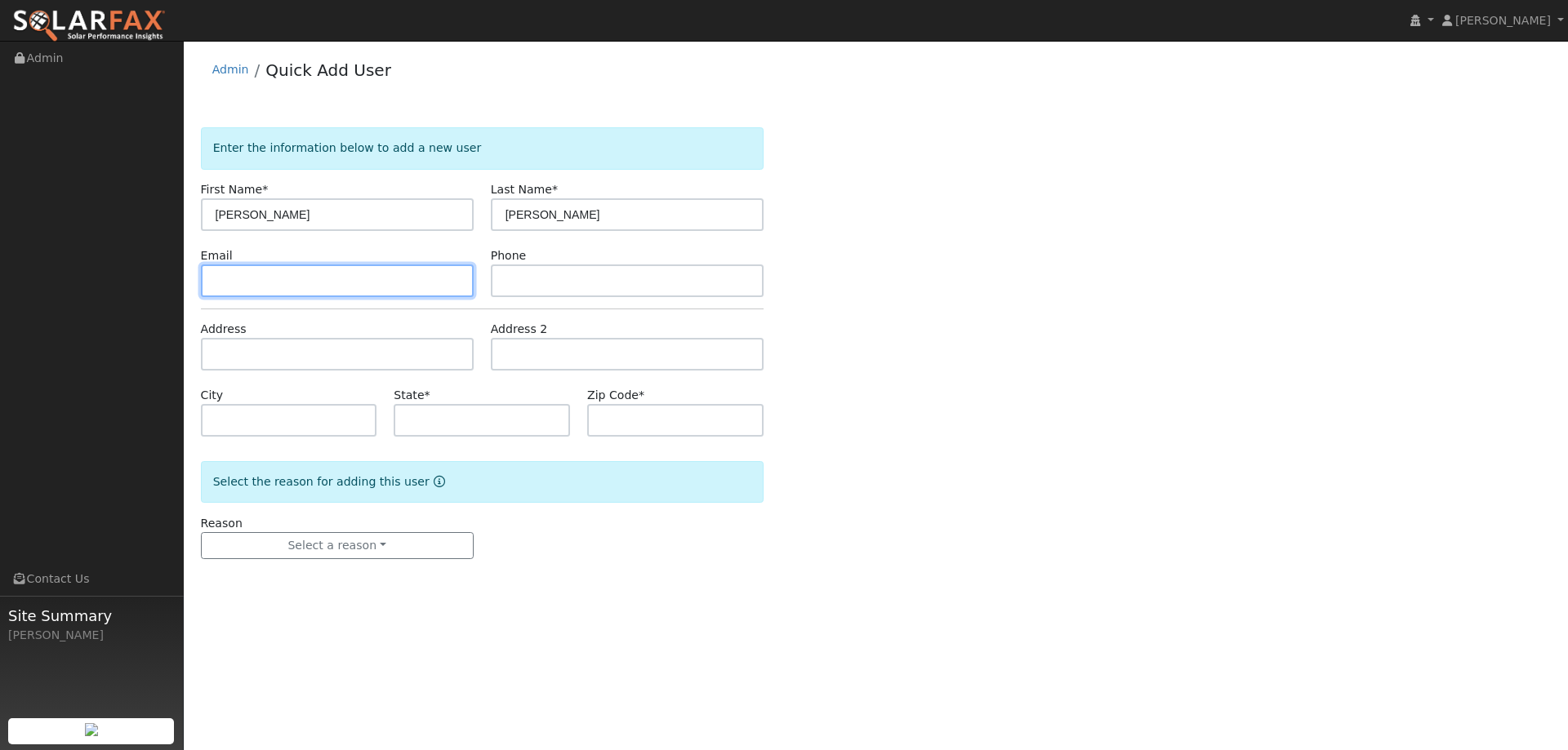
paste input "[EMAIL_ADDRESS][DOMAIN_NAME]"
type input "[EMAIL_ADDRESS][DOMAIN_NAME]"
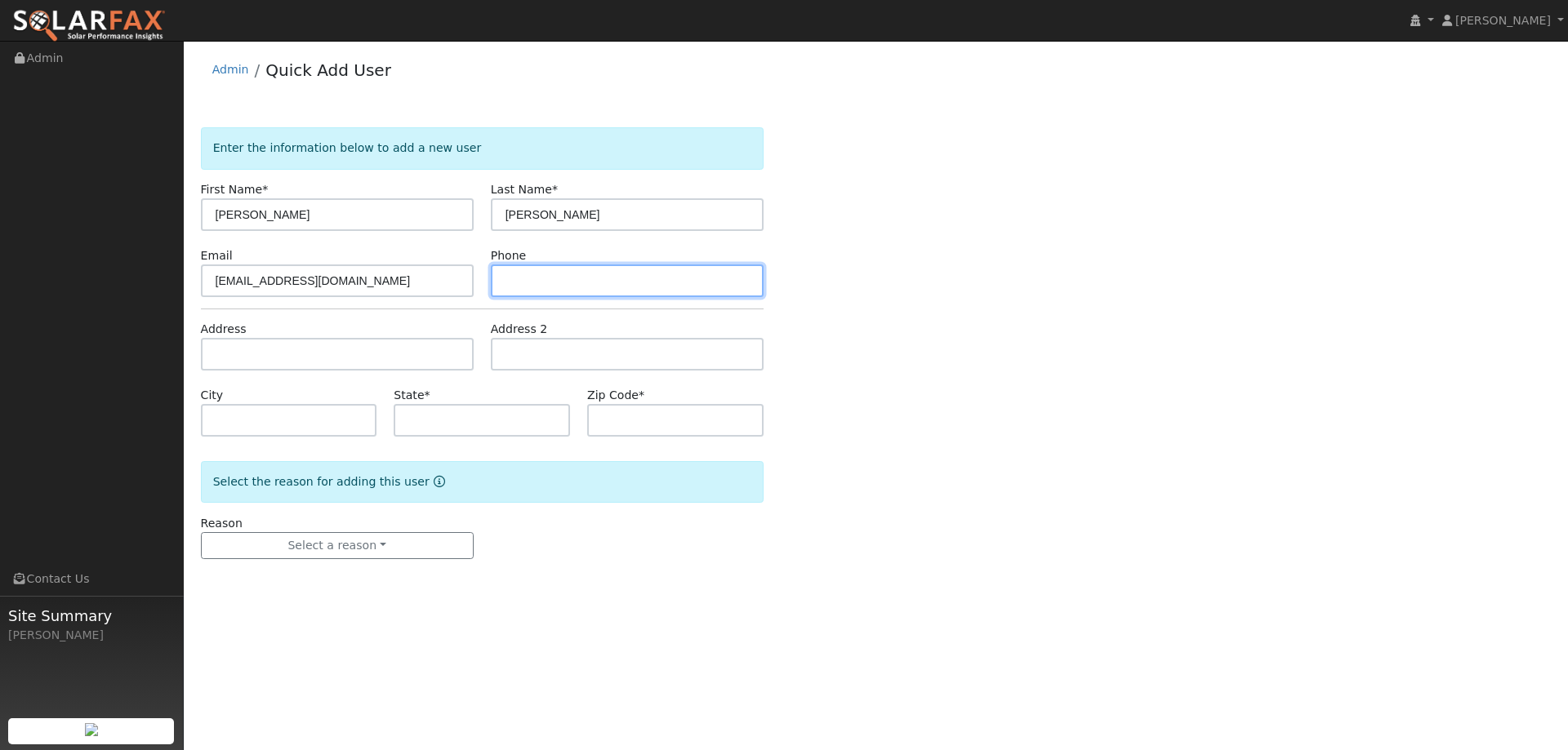
click at [621, 276] on input "text" at bounding box center [627, 281] width 273 height 33
paste input "(707) 803-0439"
type input "(707) 803-0439"
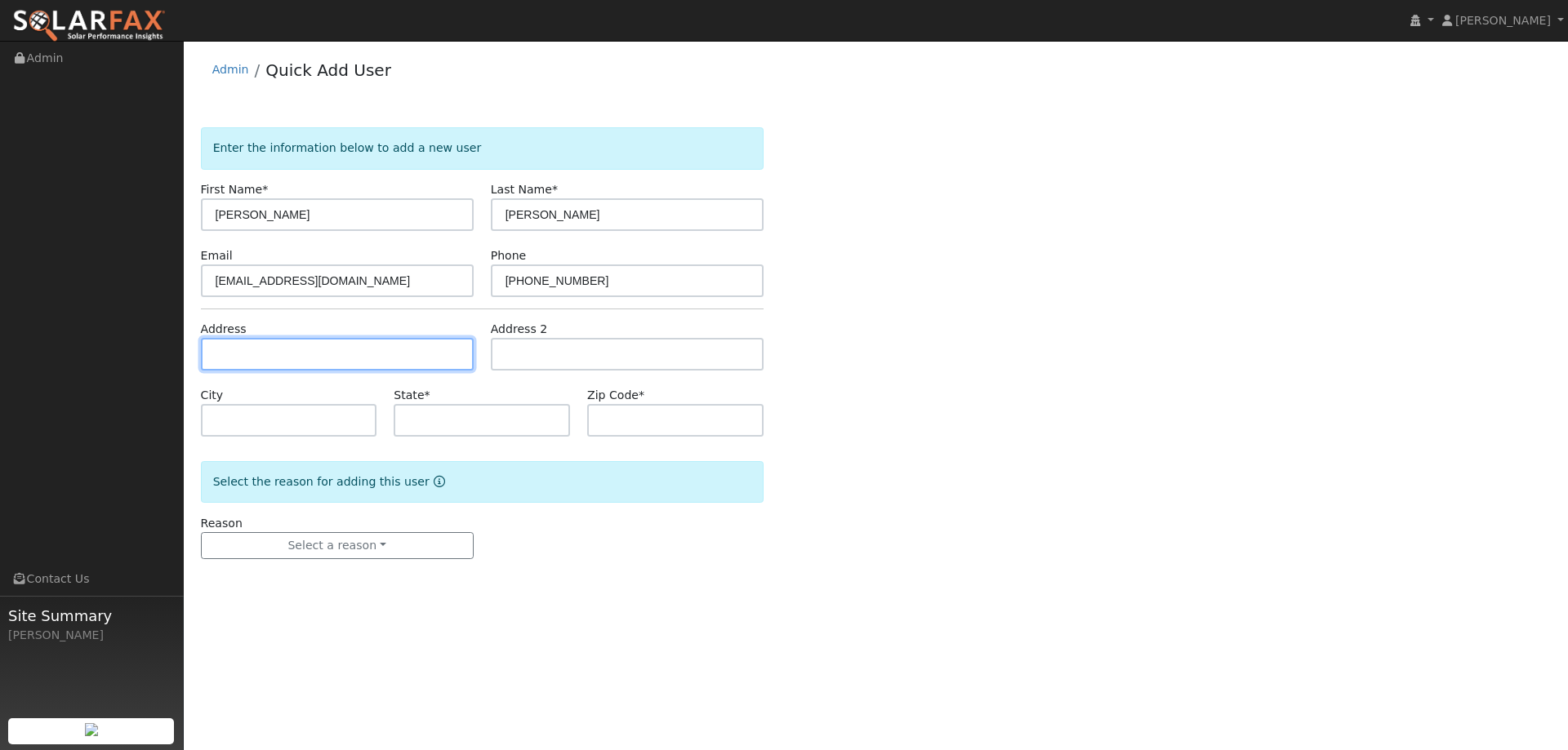
click at [370, 340] on input "text" at bounding box center [338, 354] width 273 height 33
paste input "428 Lloyd Court"
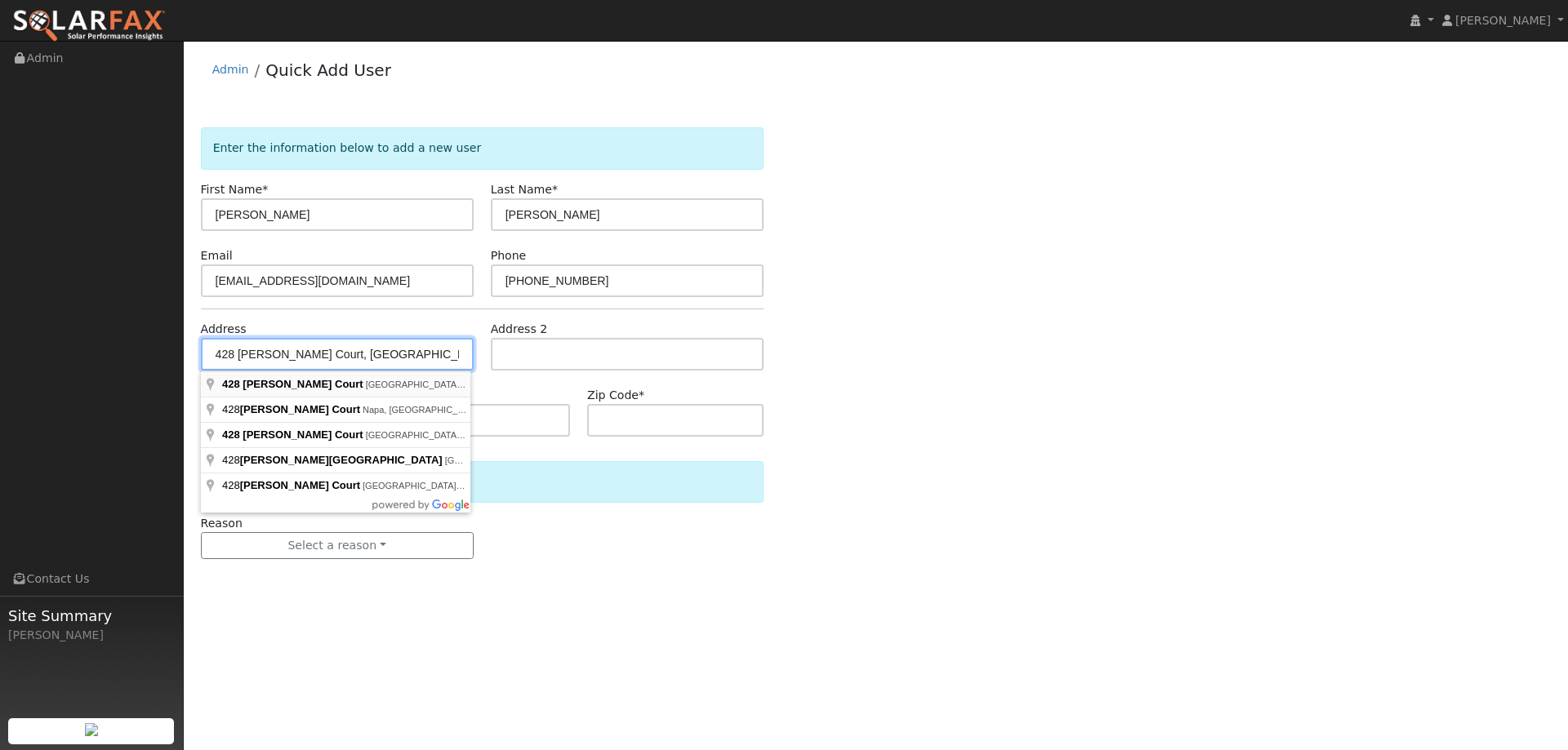
type input "428 Lloyd Court"
type input "Benicia"
type input "CA"
type input "94510"
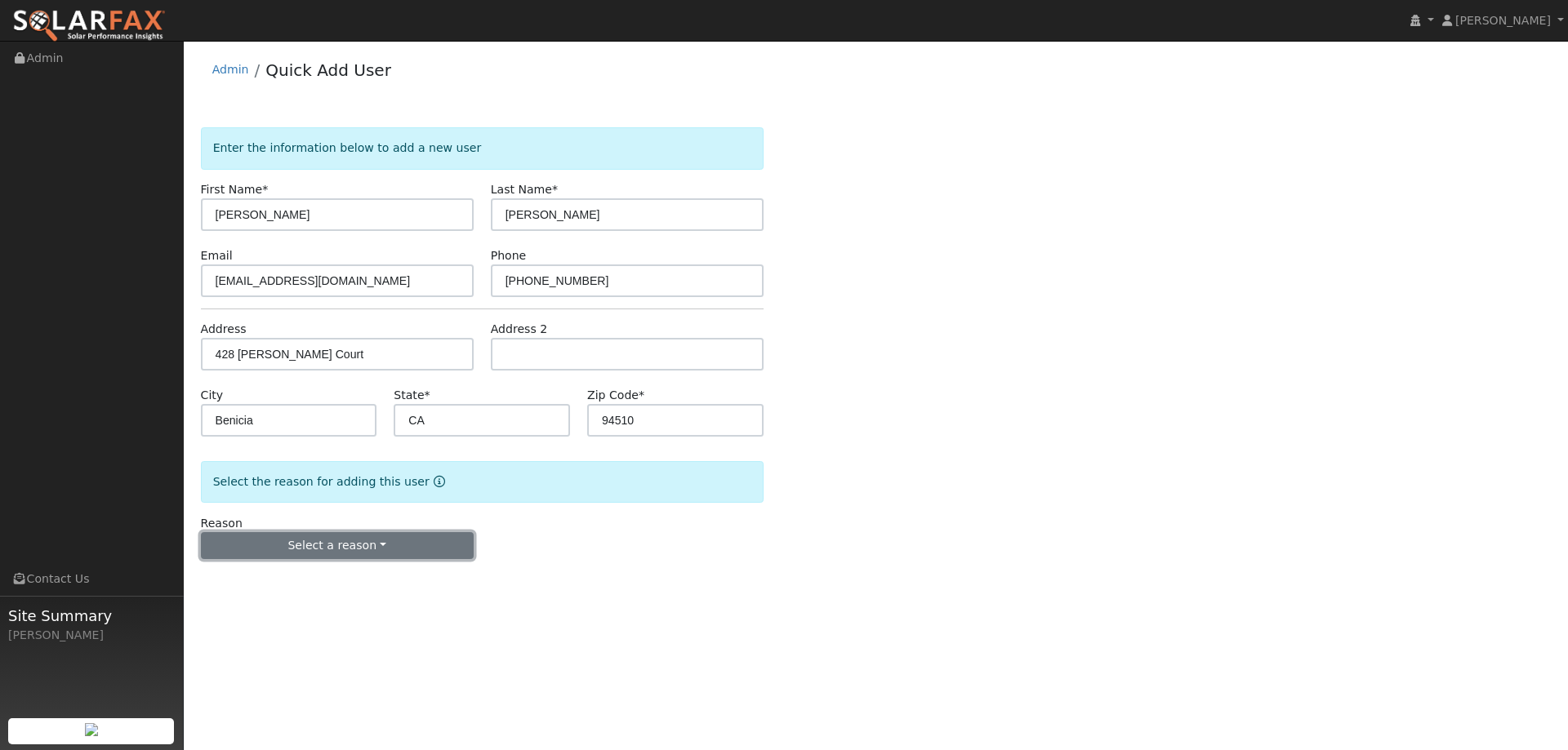
click at [376, 542] on button "Select a reason" at bounding box center [338, 545] width 273 height 27
click at [350, 576] on link "New lead" at bounding box center [292, 580] width 181 height 23
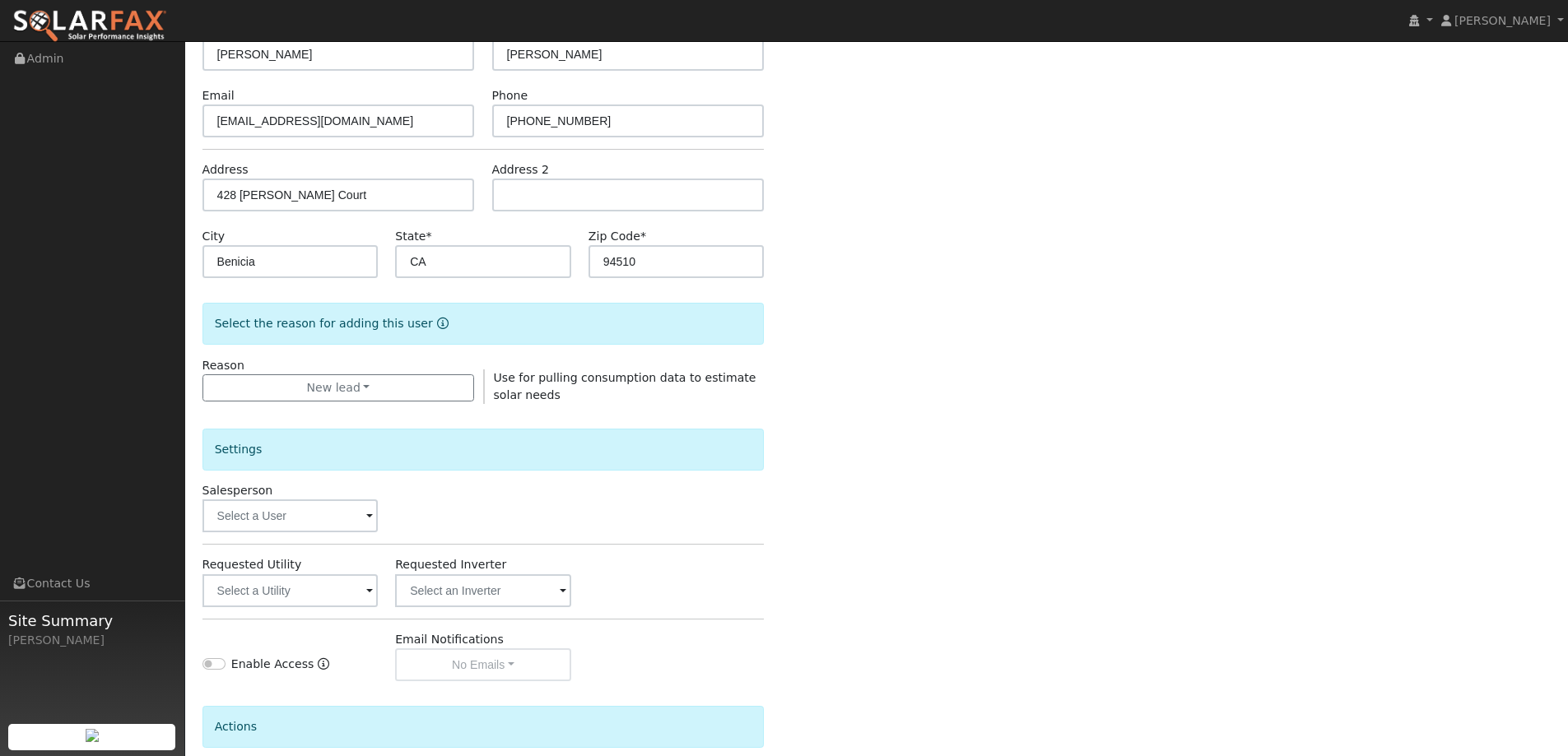
scroll to position [310, 0]
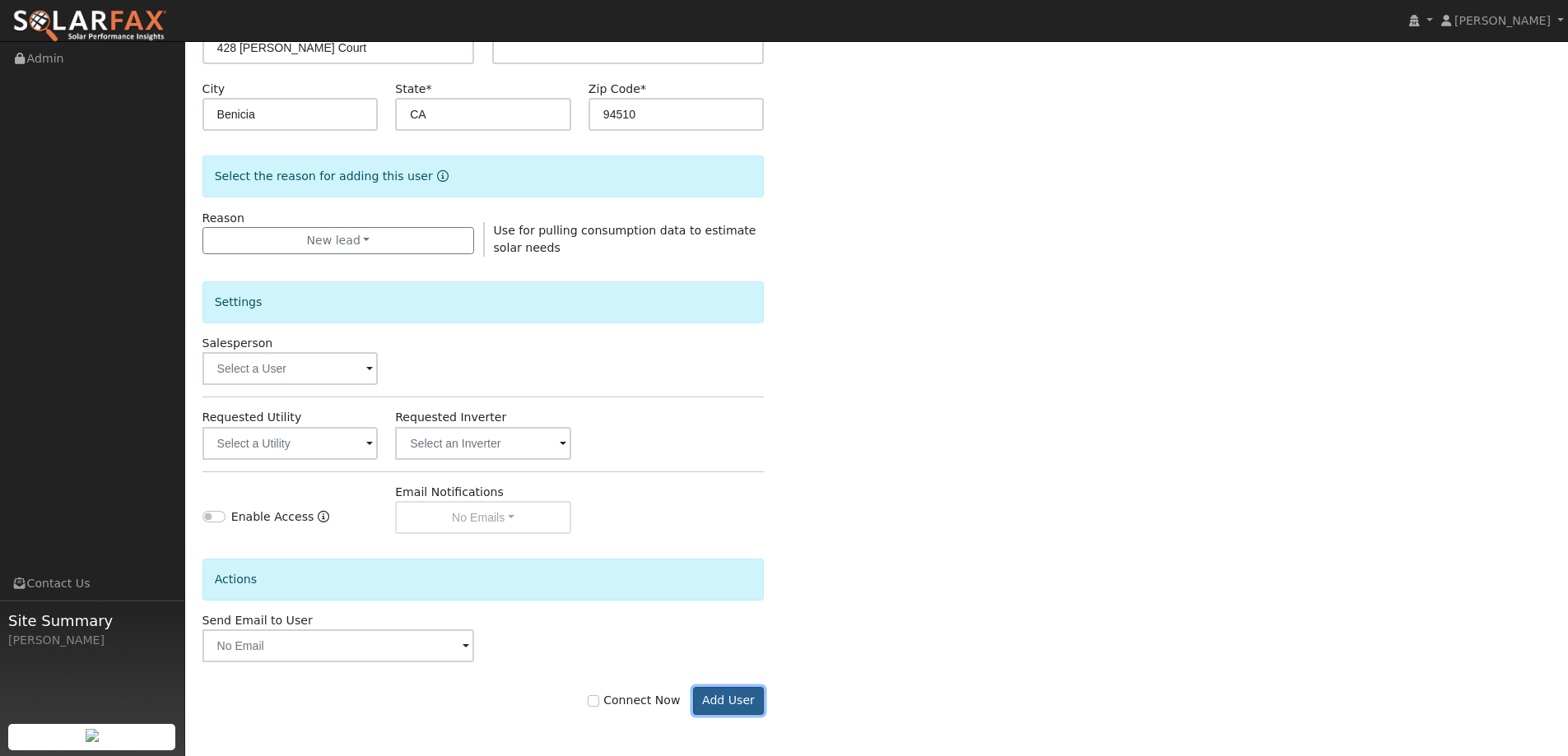
click at [738, 702] on button "Add User" at bounding box center [729, 701] width 71 height 28
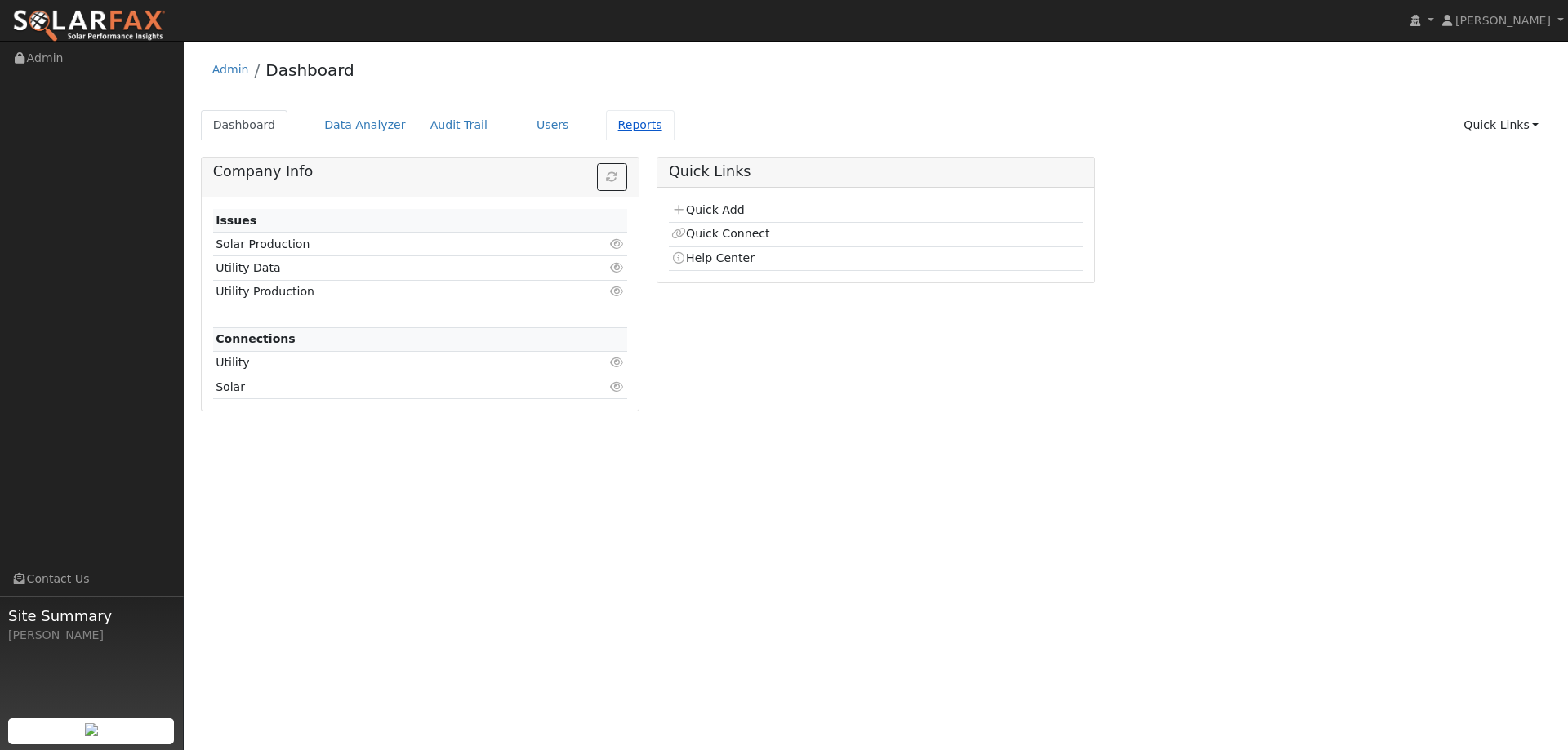
click at [606, 129] on link "Reports" at bounding box center [640, 125] width 68 height 30
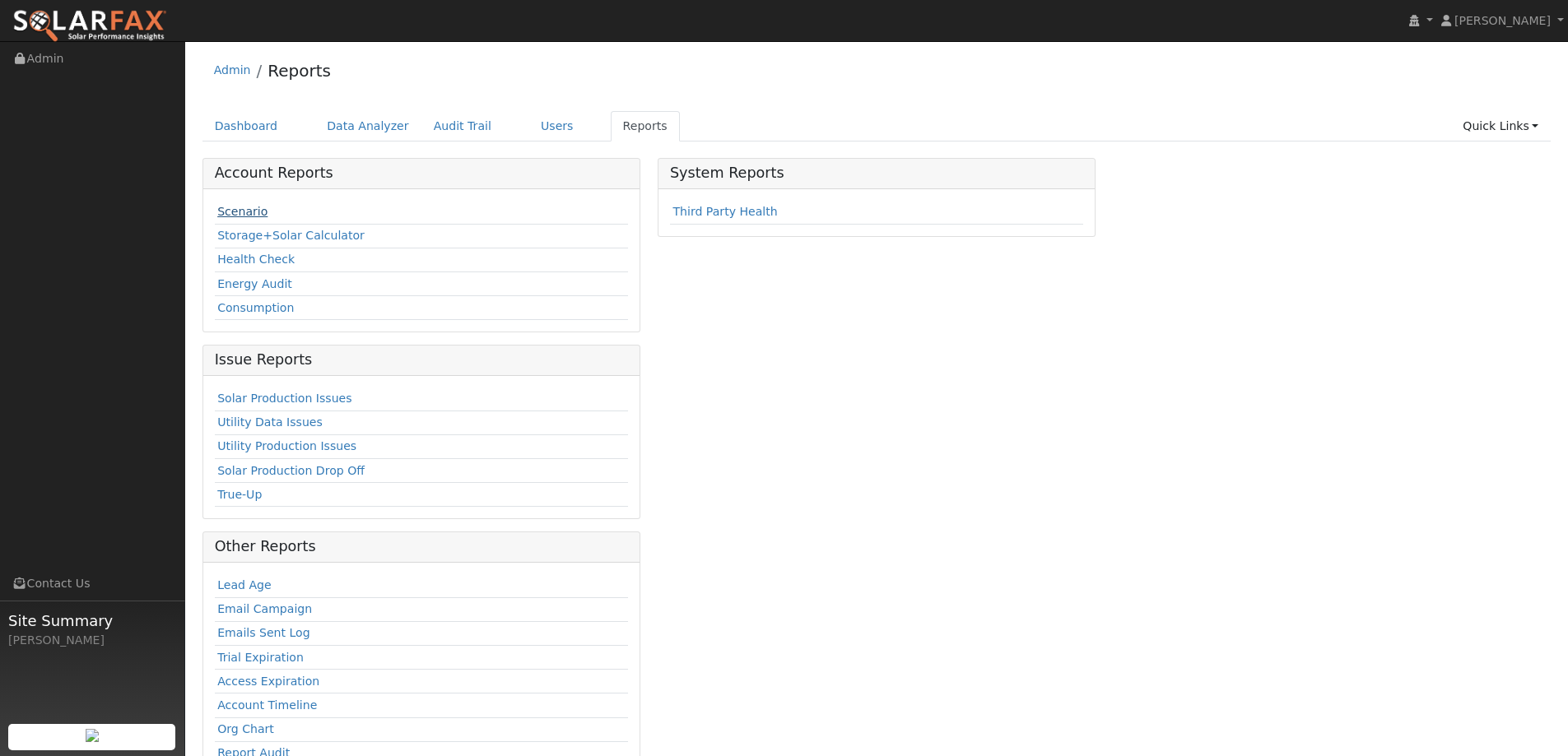
click at [248, 214] on link "Scenario" at bounding box center [242, 212] width 50 height 13
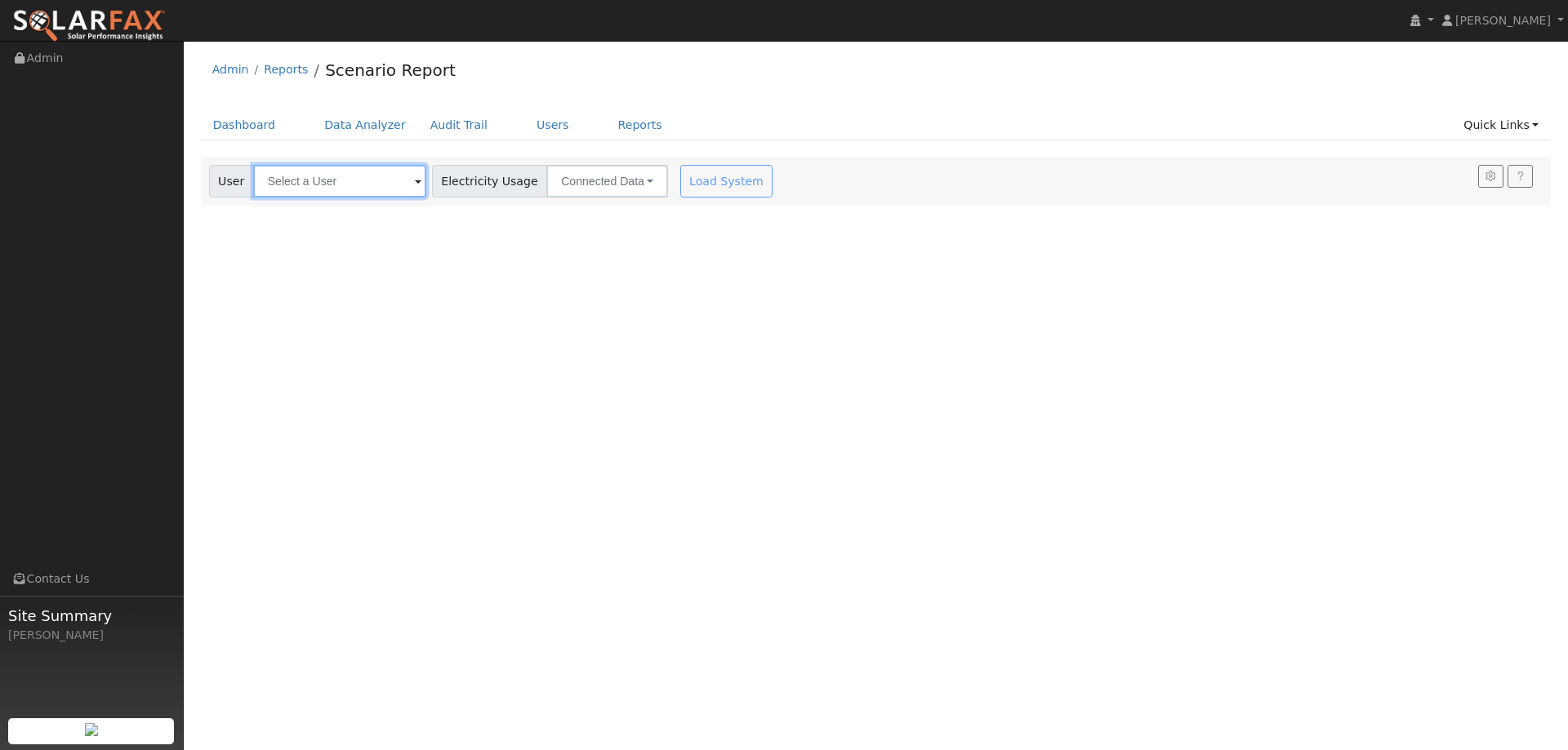
click at [336, 176] on input "text" at bounding box center [339, 181] width 173 height 33
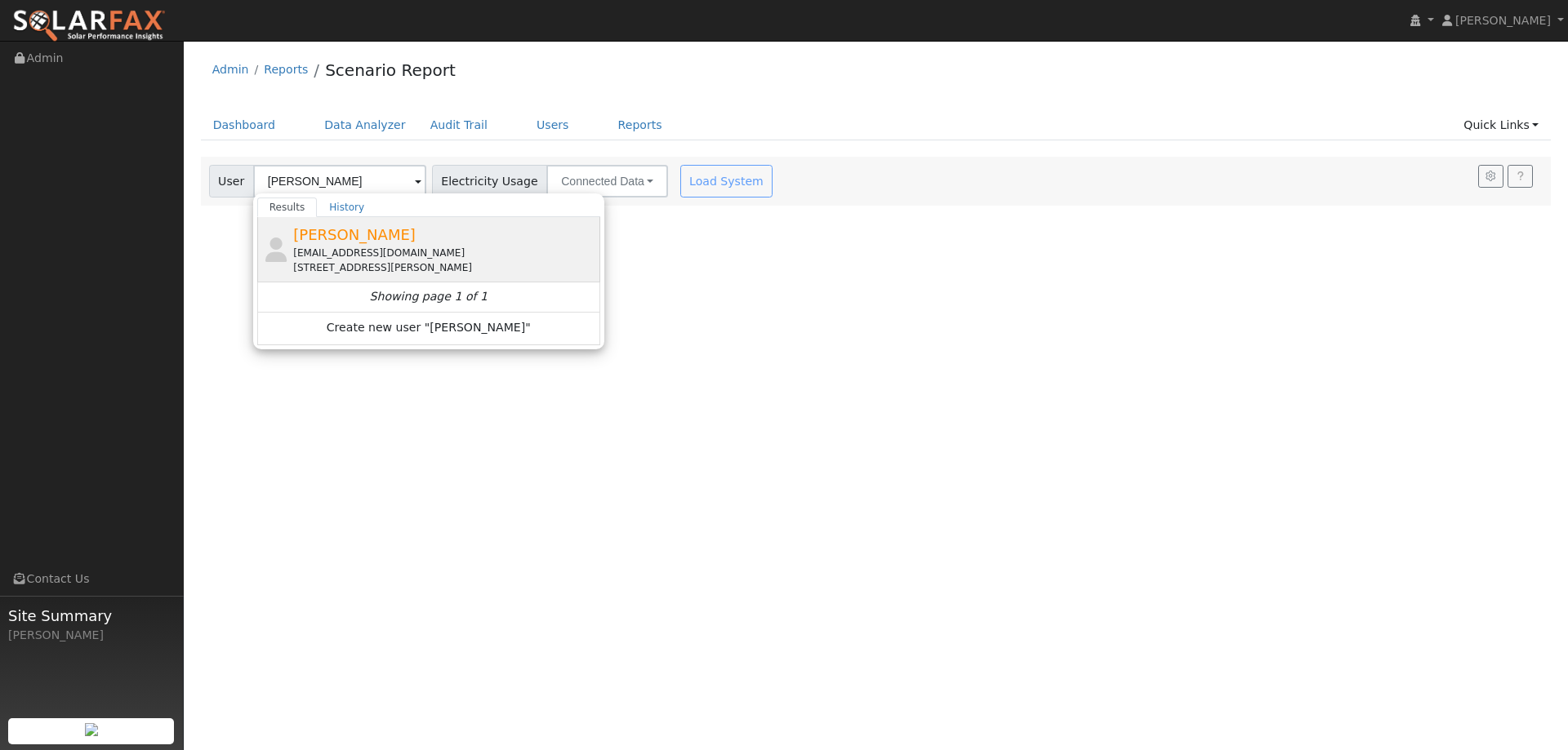
click at [399, 249] on div "scanlanpatrick0@gmail.com" at bounding box center [445, 253] width 303 height 15
type input "Patrick Scanlan"
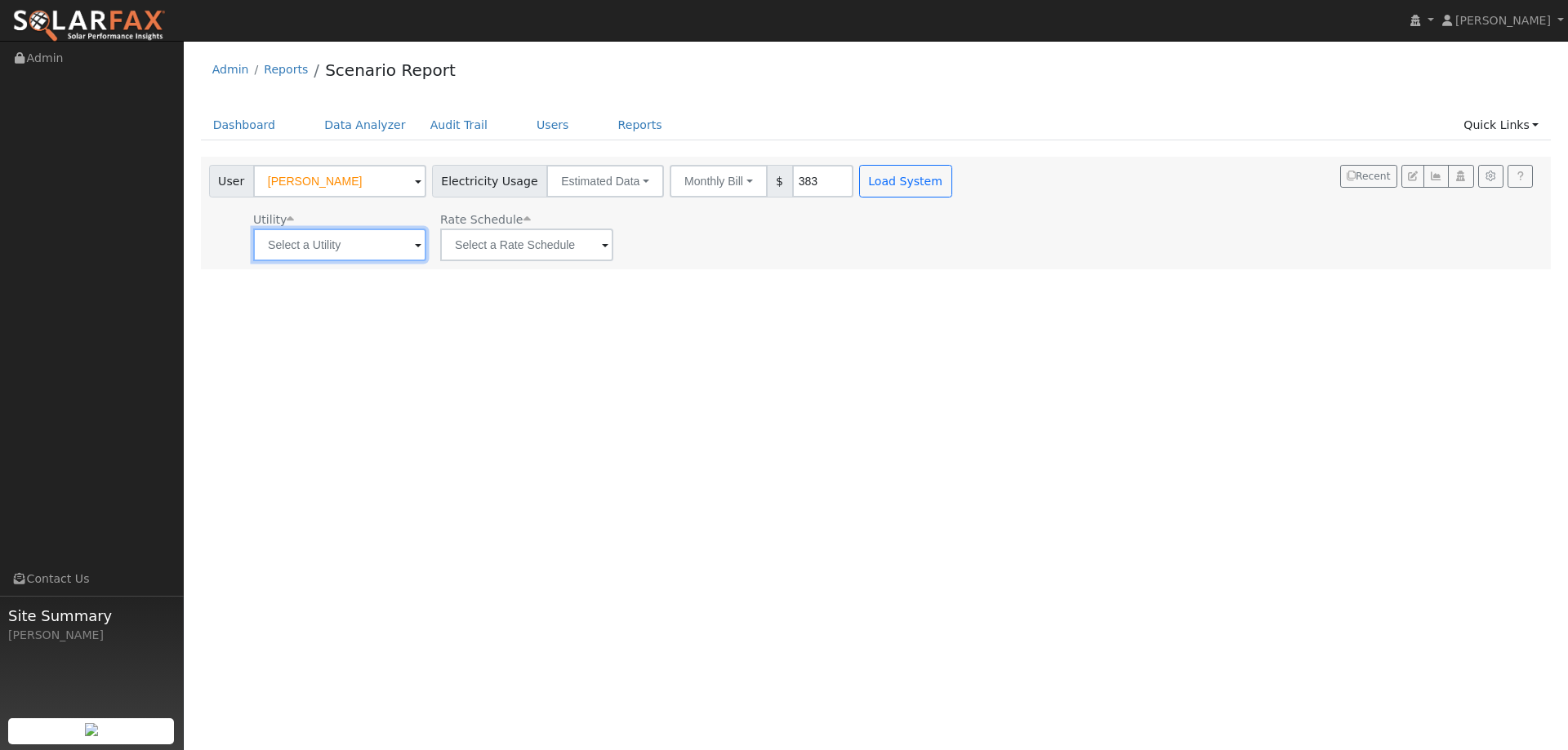
click at [303, 256] on input "text" at bounding box center [339, 244] width 173 height 33
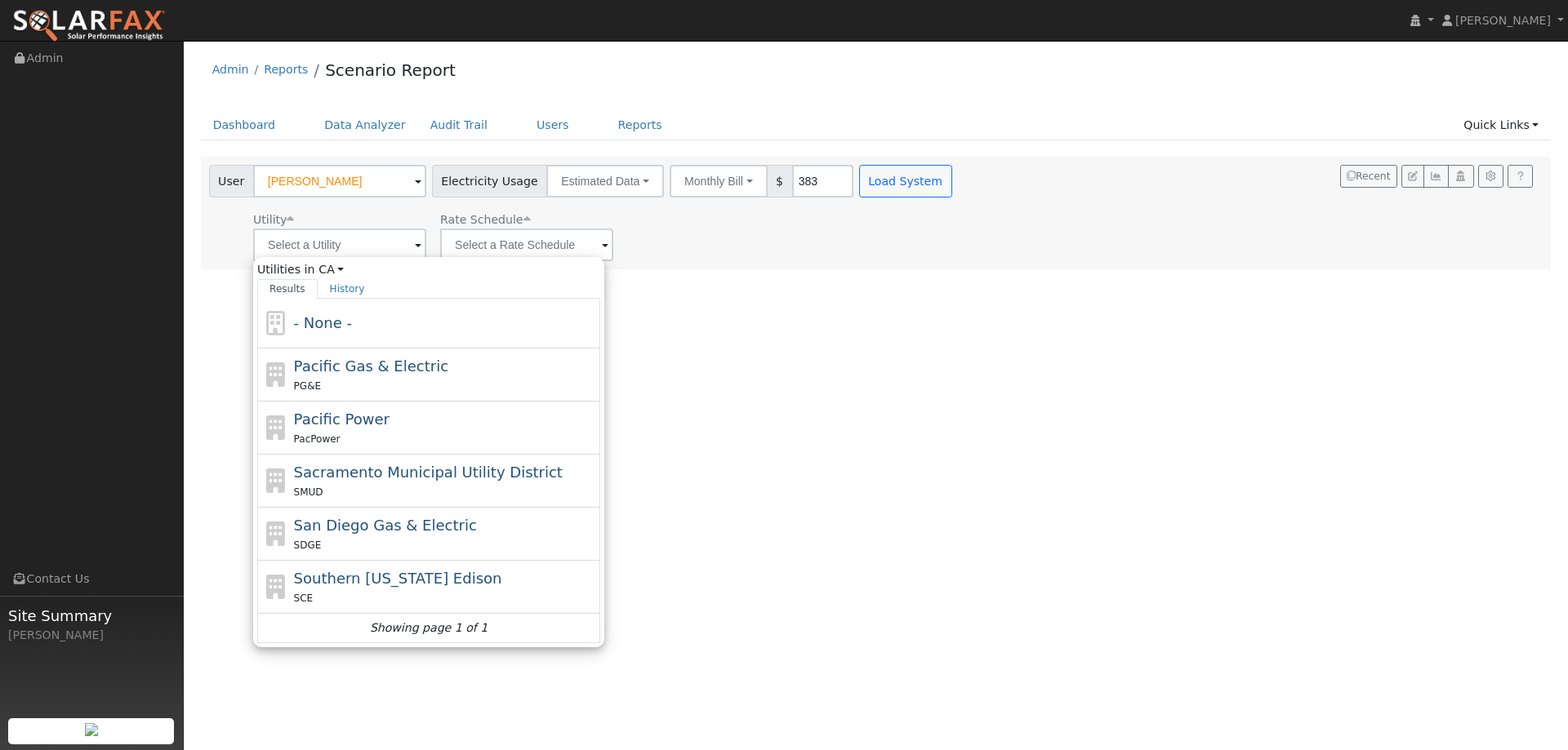
drag, startPoint x: 381, startPoint y: 382, endPoint x: 392, endPoint y: 365, distance: 20.2
click at [382, 375] on div "Pacific Gas & Electric PG&E" at bounding box center [446, 375] width 303 height 39
type input "Pacific Gas & Electric"
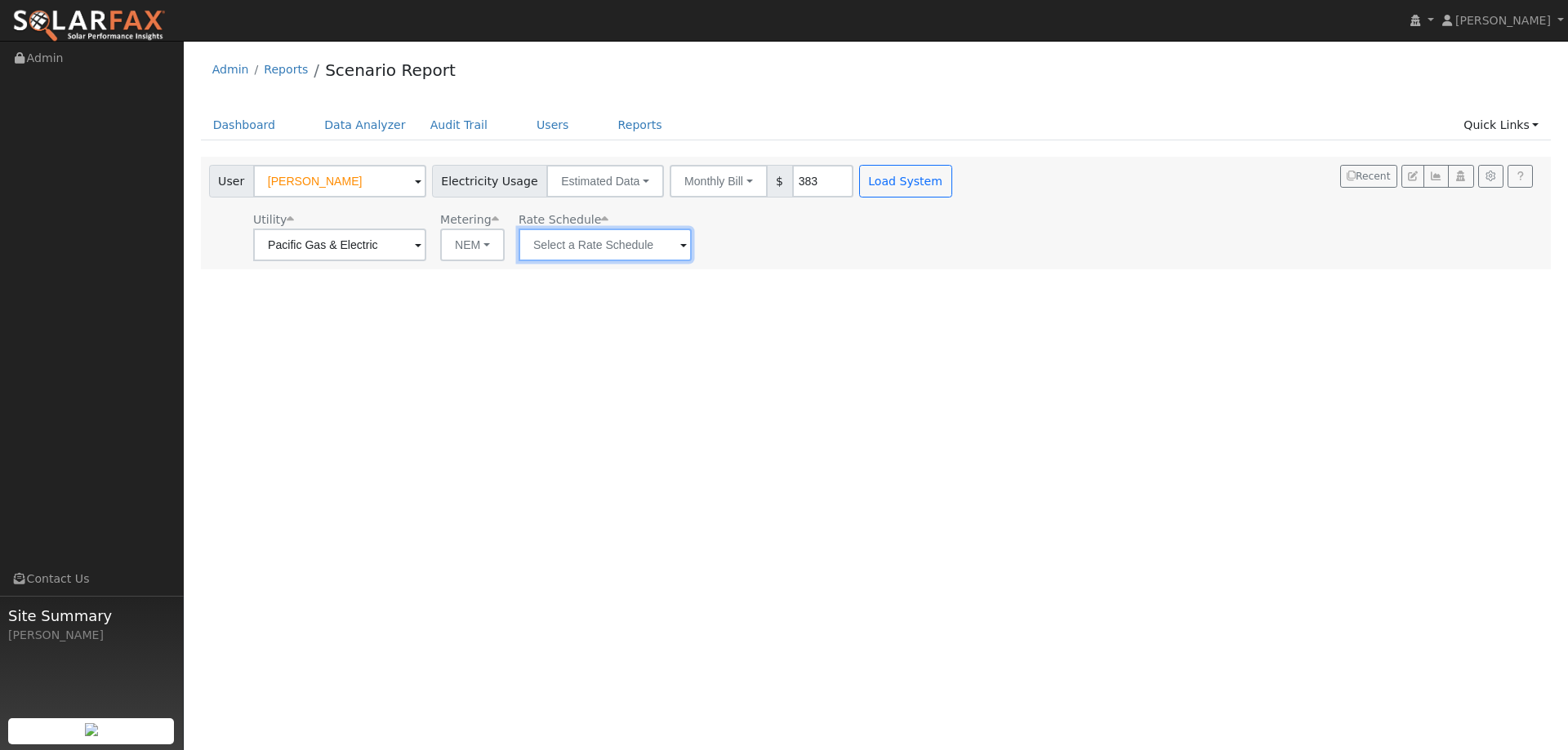
click at [569, 237] on input "text" at bounding box center [604, 244] width 173 height 33
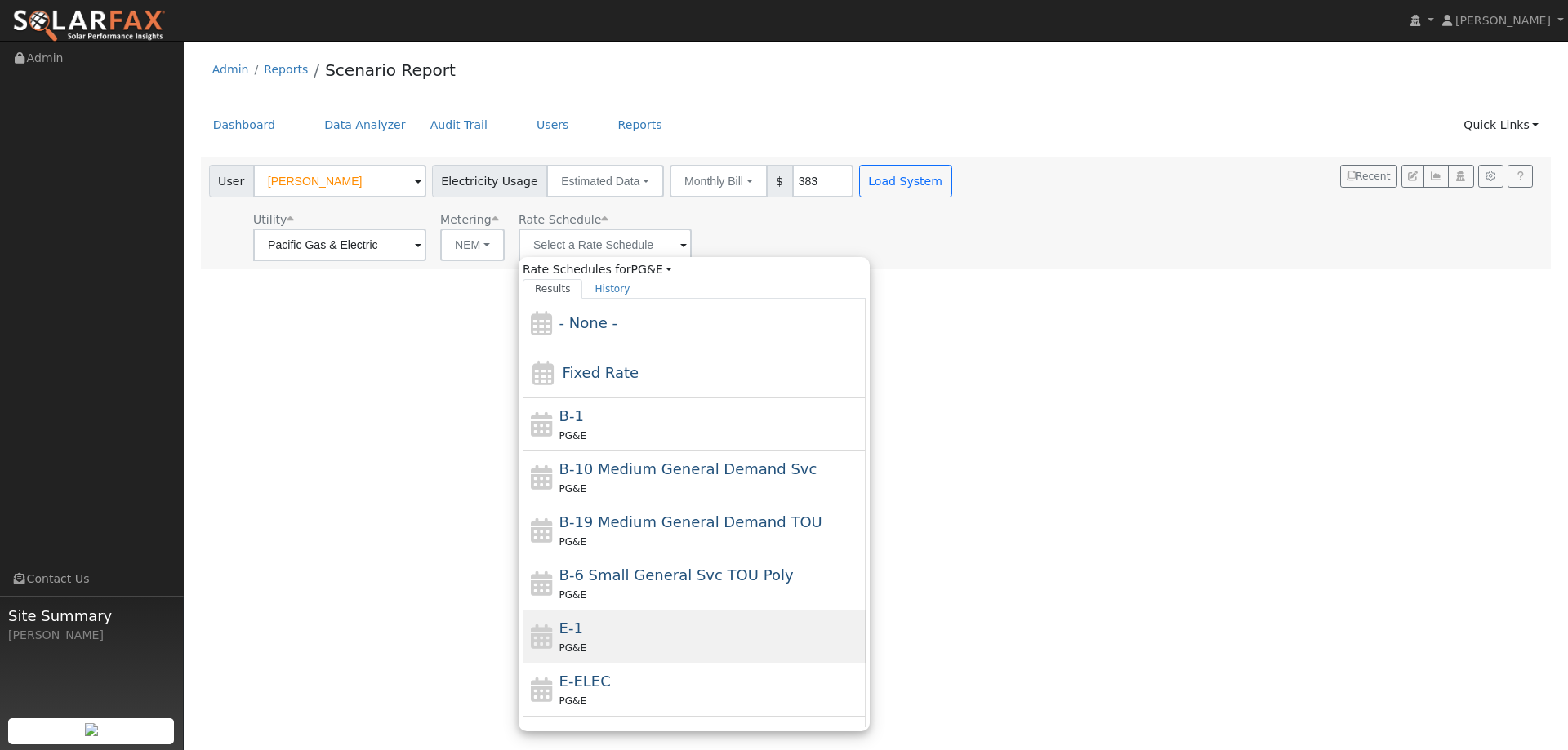
click at [665, 630] on div "E-1 PG&E" at bounding box center [711, 637] width 303 height 39
type input "E-1"
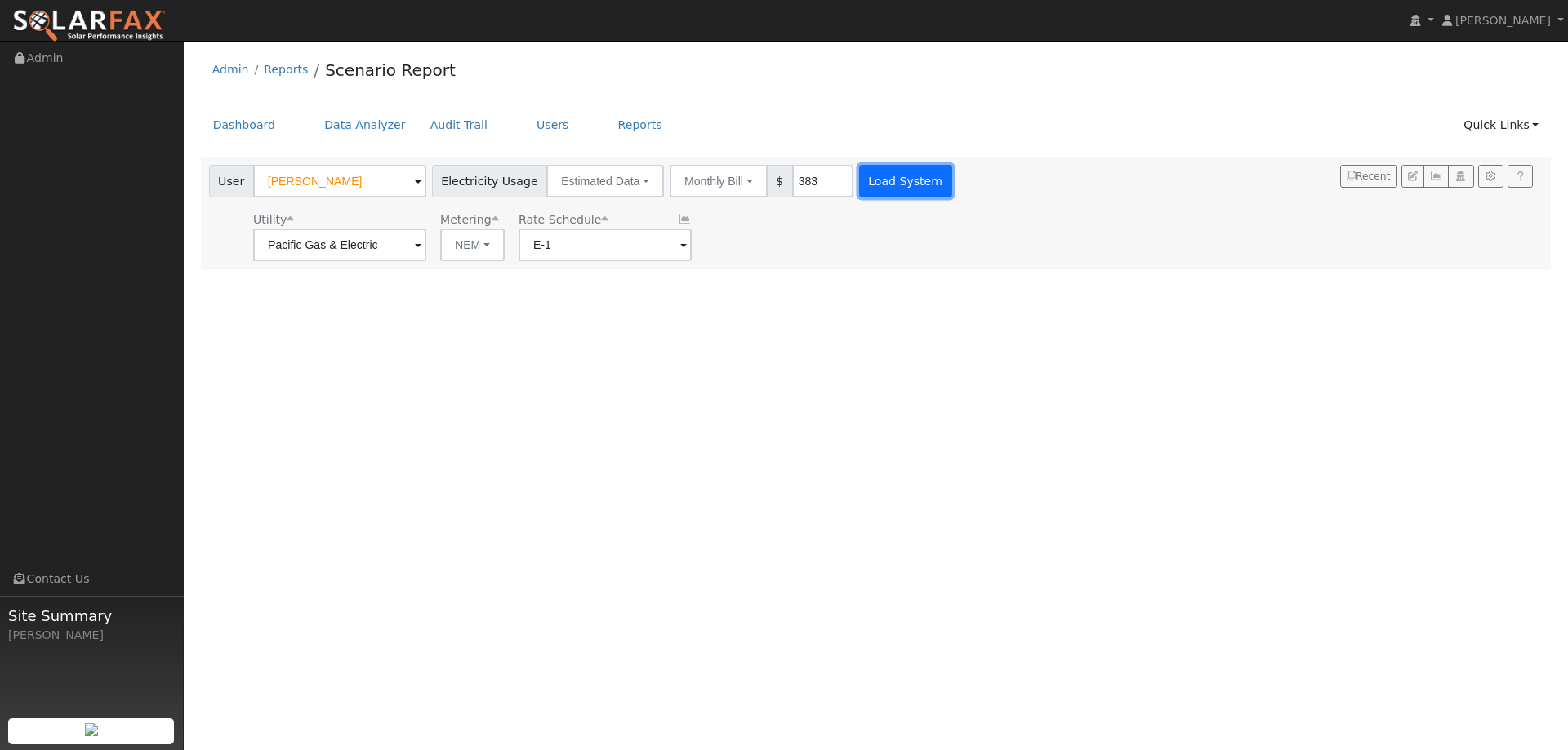
click at [878, 189] on button "Load System" at bounding box center [905, 181] width 93 height 33
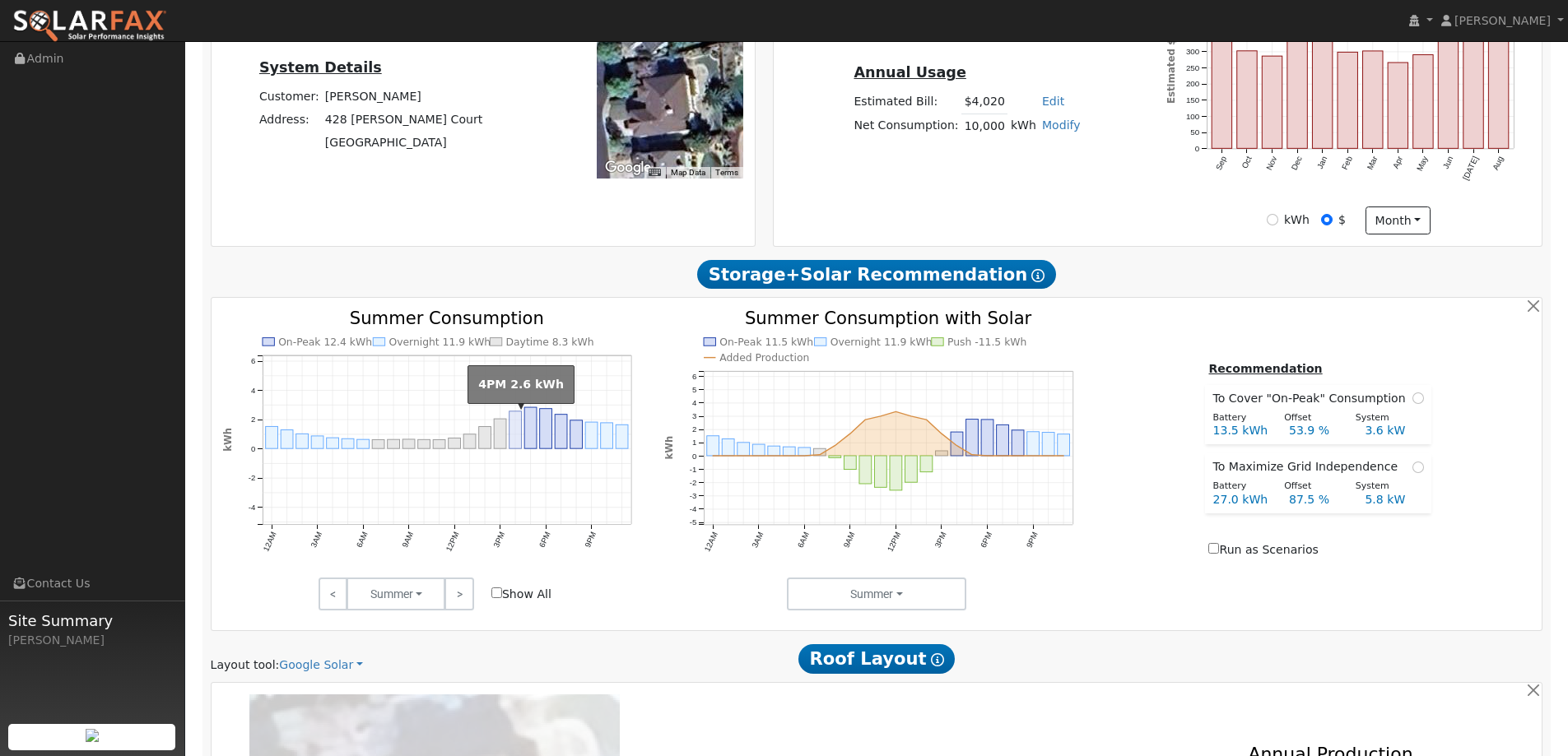
scroll to position [659, 0]
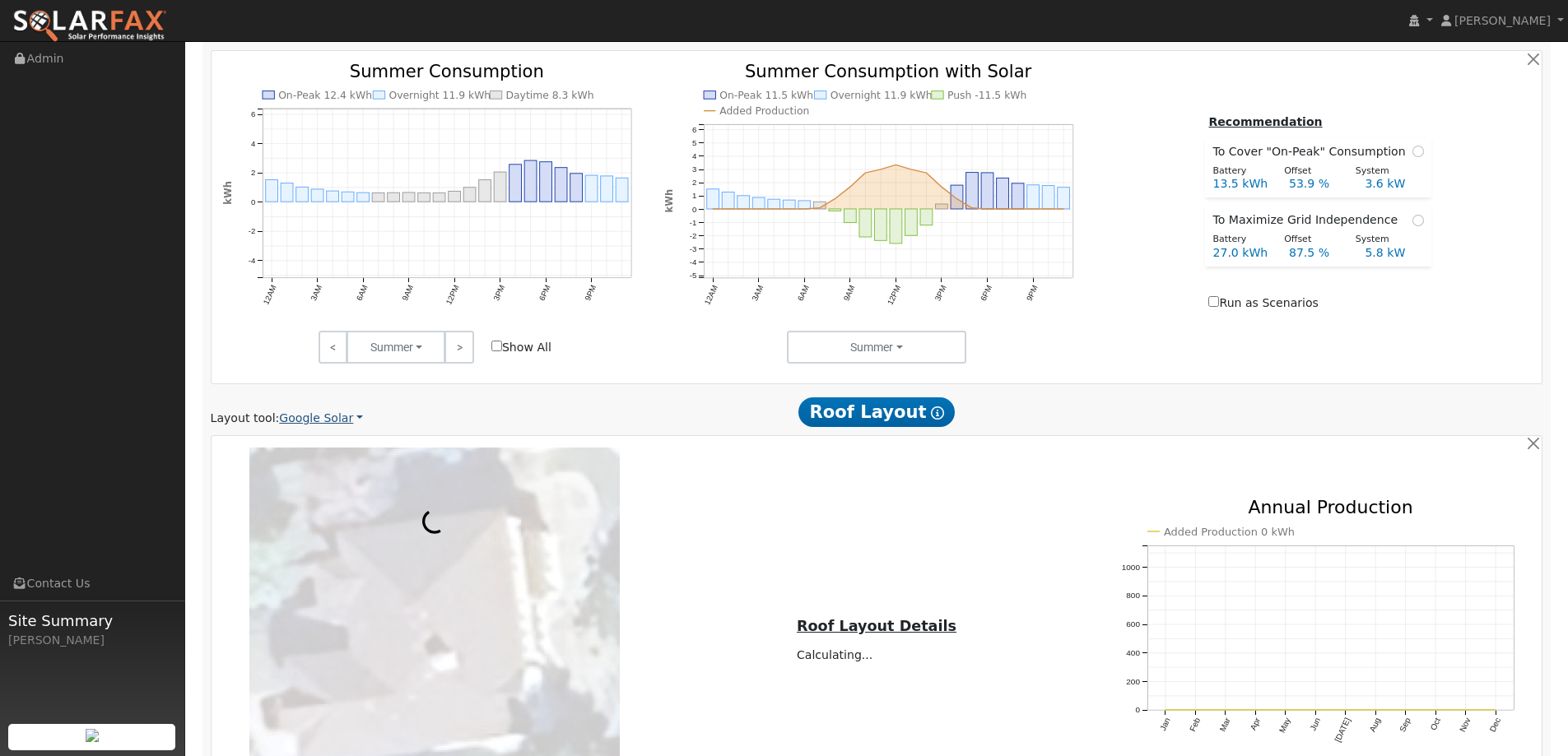
click at [329, 414] on link "Google Solar" at bounding box center [321, 418] width 84 height 17
click at [329, 495] on link "Aurora" at bounding box center [332, 494] width 114 height 23
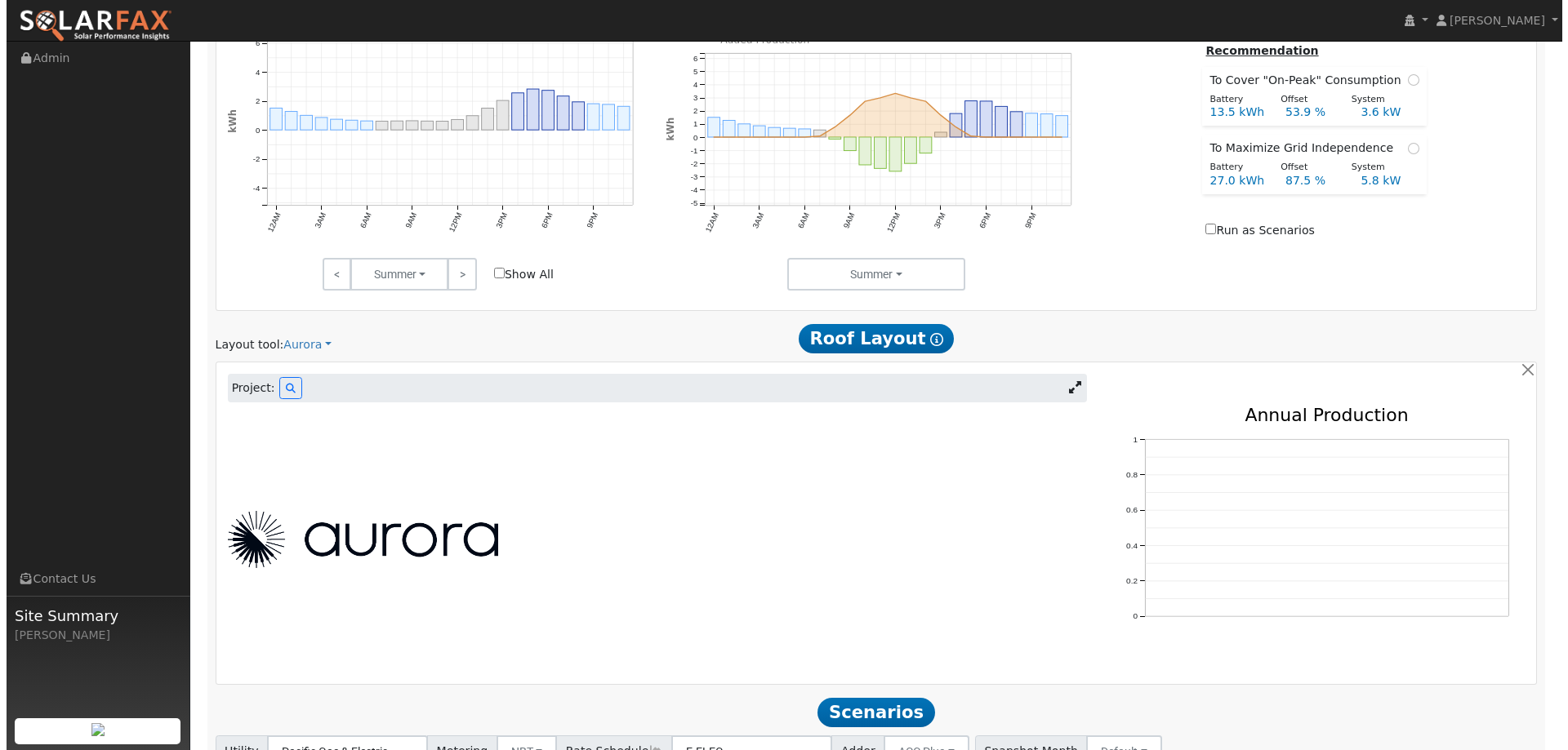
scroll to position [858, 0]
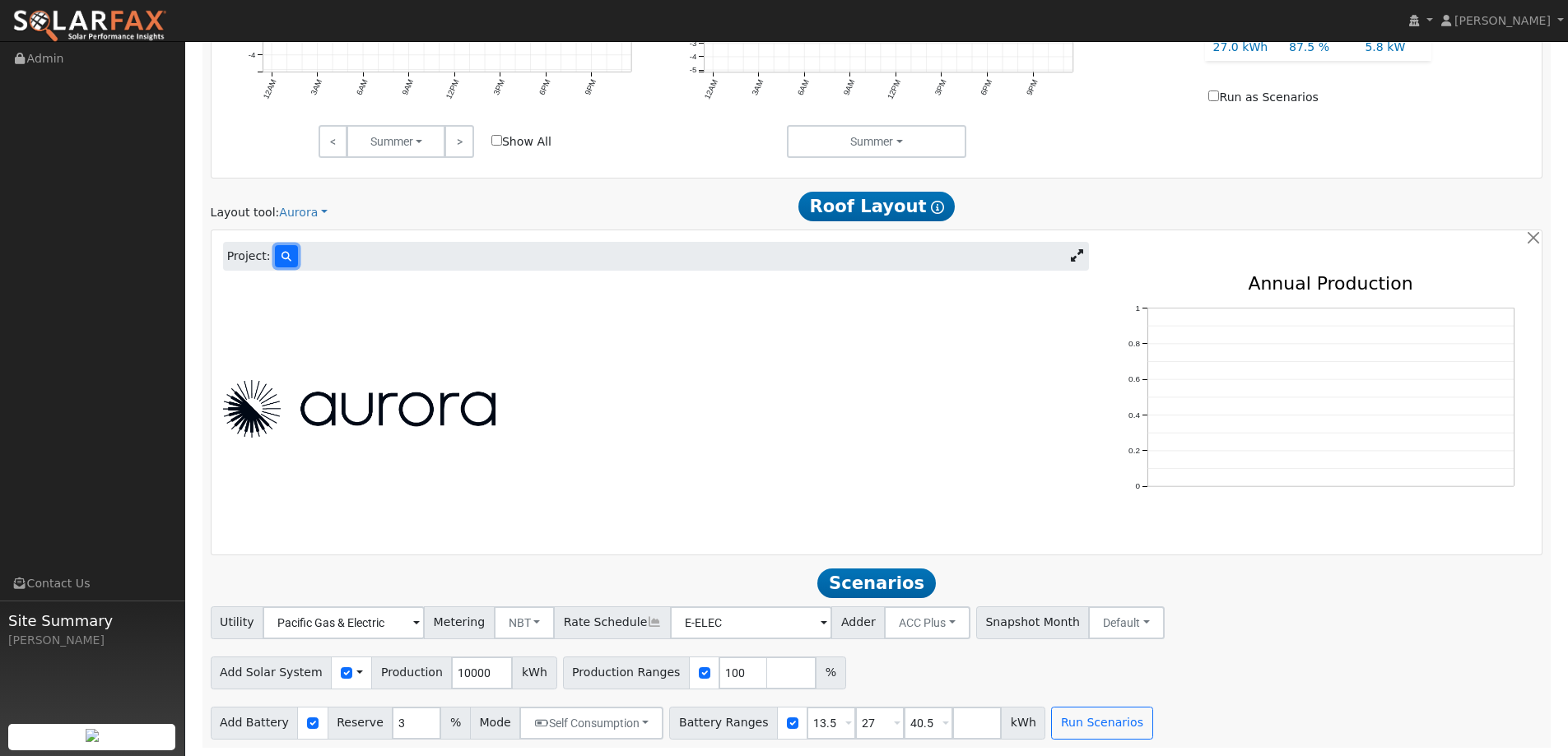
click at [289, 254] on button at bounding box center [287, 256] width 23 height 22
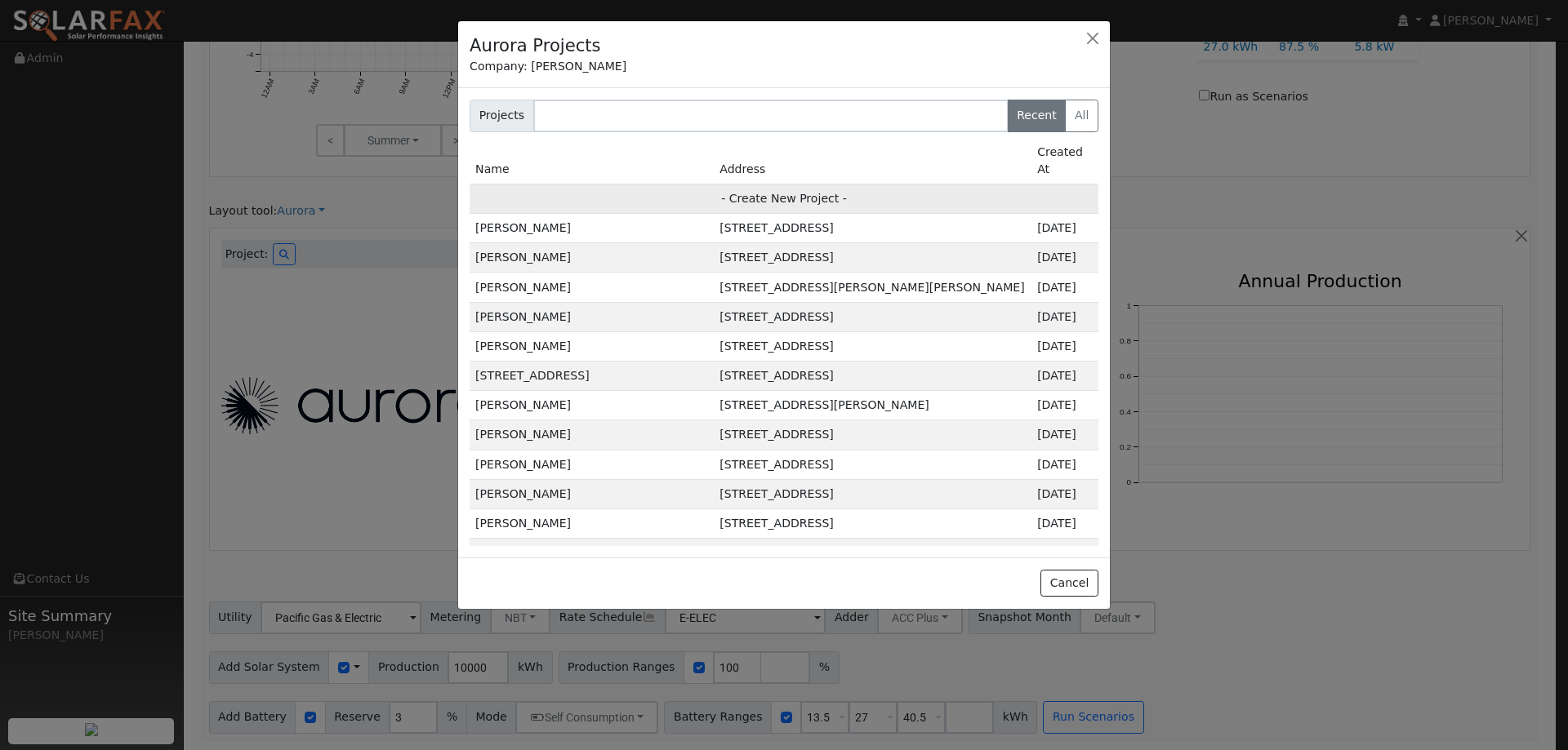
click at [780, 184] on td "- Create New Project -" at bounding box center [784, 197] width 629 height 29
type input "[PERSON_NAME]"
type input "428 Lloyd Court"
type input "Benicia"
type input "CA"
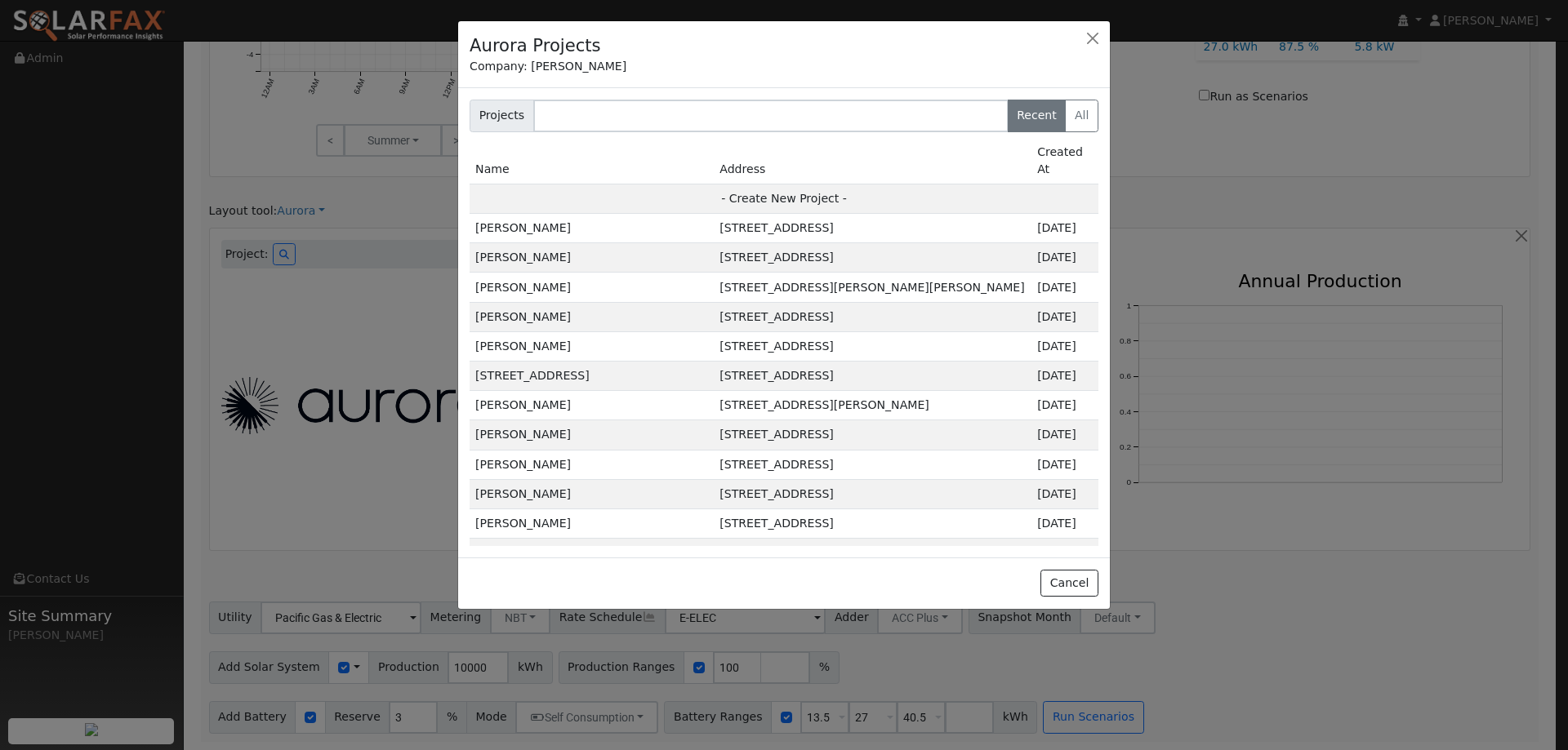
type input "94510"
type input "Design"
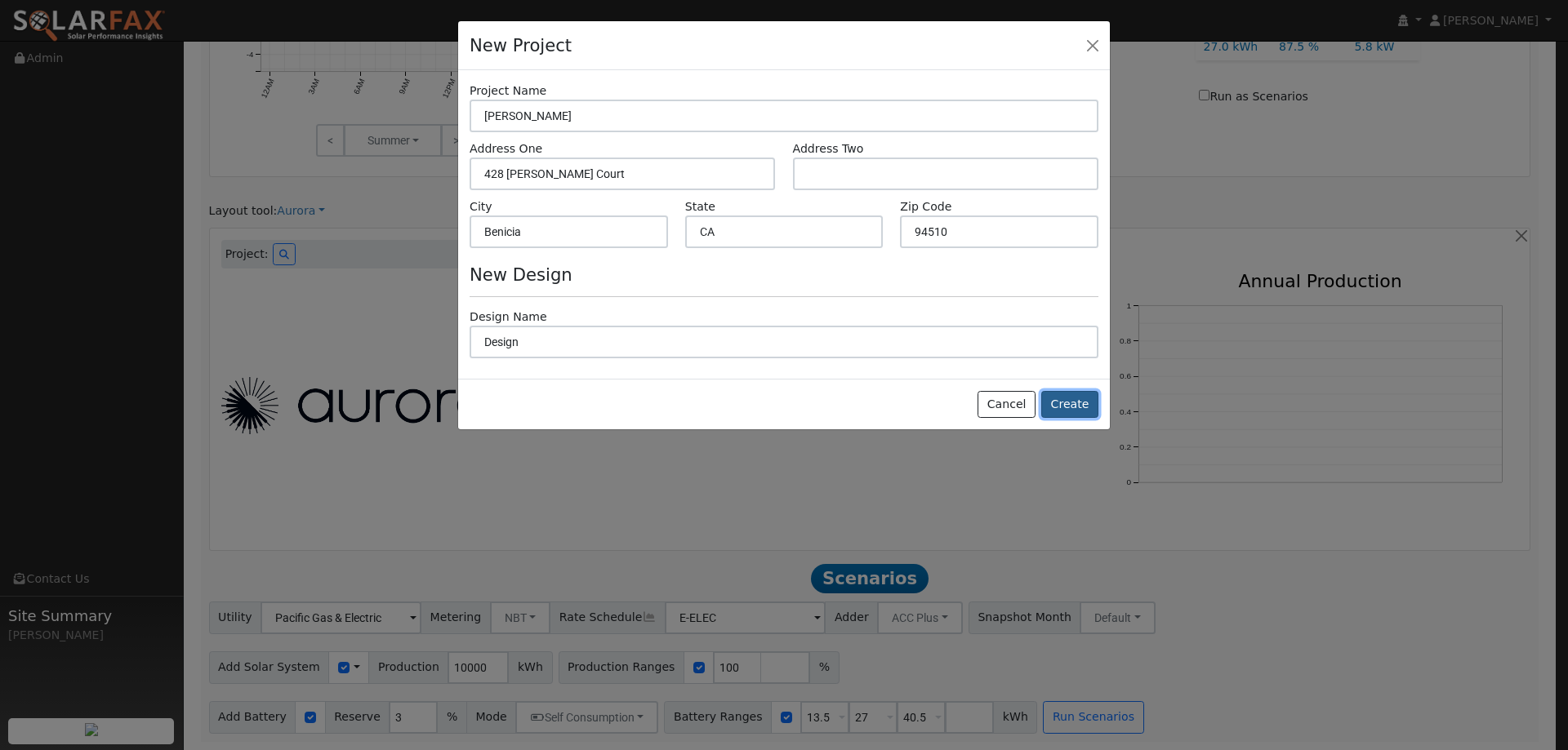
click at [1075, 403] on button "Create" at bounding box center [1070, 405] width 58 height 27
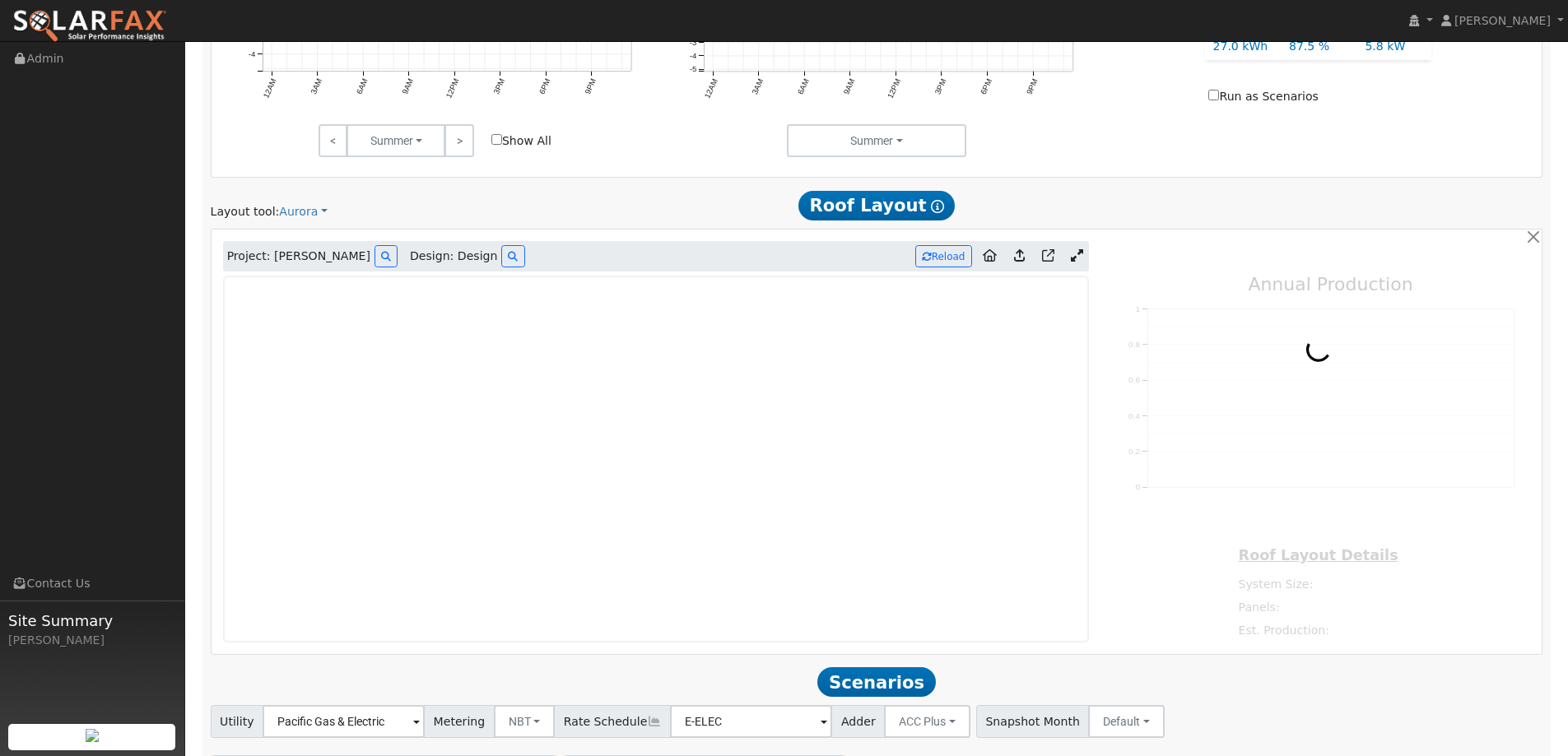
type input "0"
click at [110, 26] on img at bounding box center [89, 26] width 154 height 35
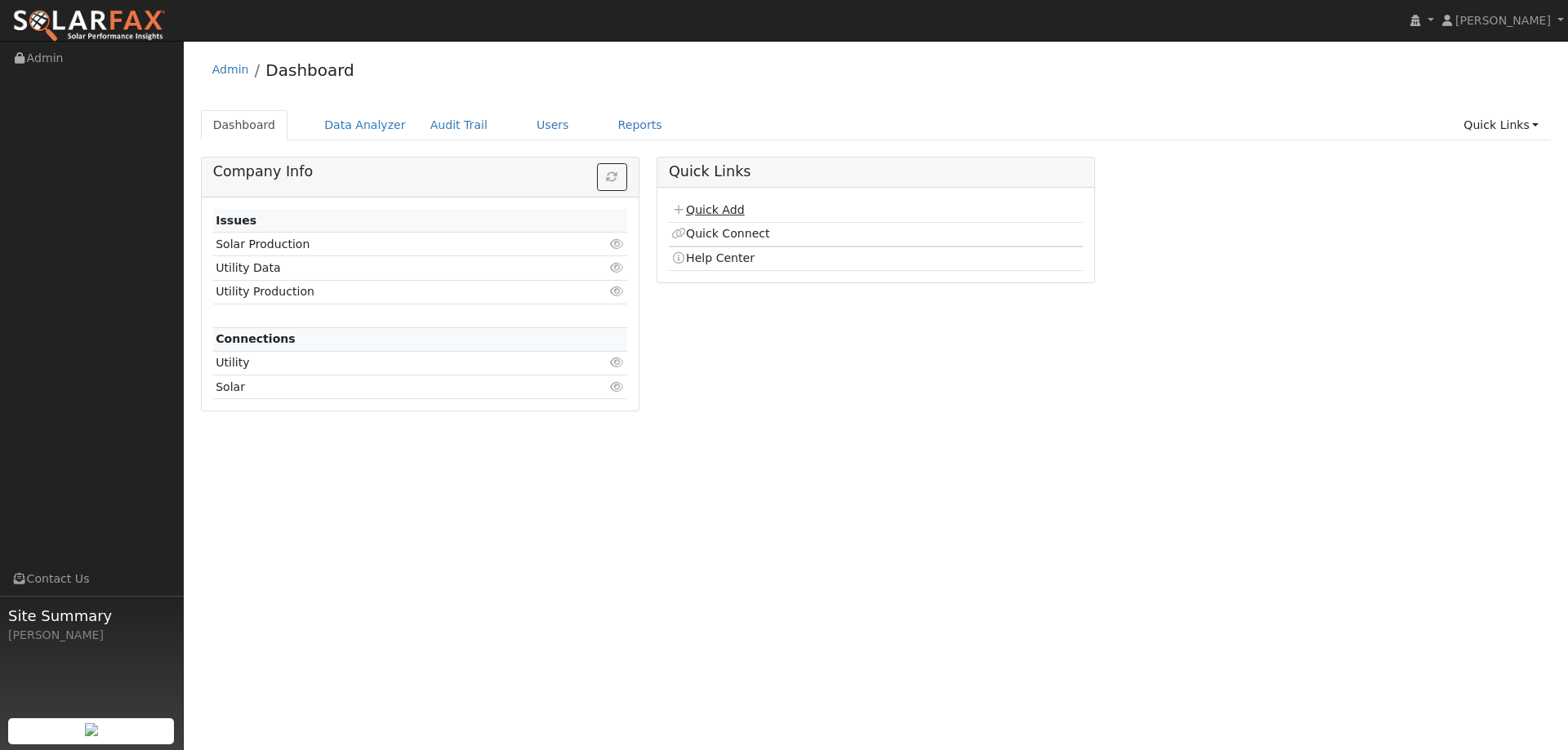
click at [688, 207] on link "Quick Add" at bounding box center [708, 210] width 73 height 13
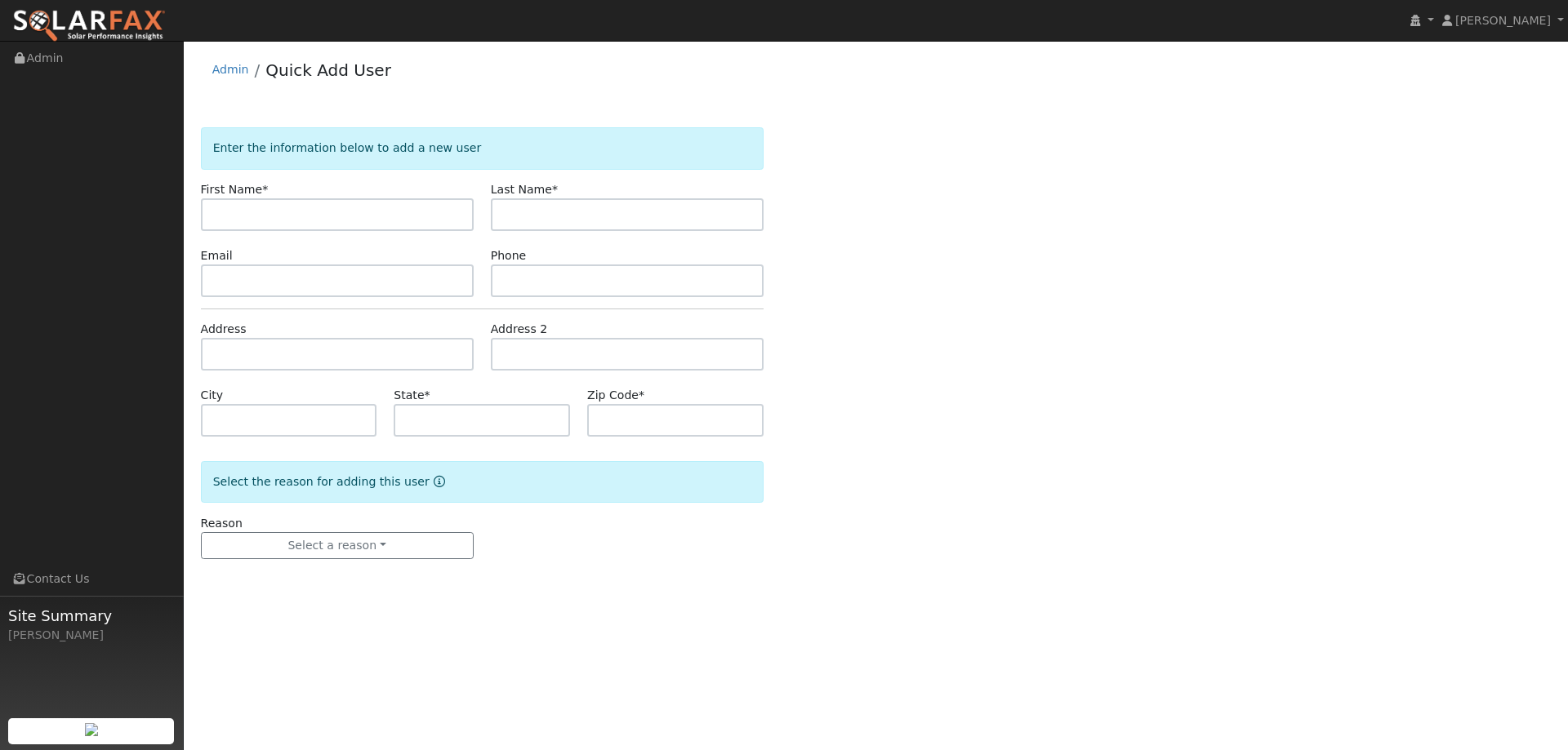
click at [379, 219] on input "text" at bounding box center [338, 214] width 273 height 33
type input "Gil"
click at [555, 214] on input "text" at bounding box center [627, 214] width 273 height 33
type input "Trujillo"
click at [686, 282] on input "text" at bounding box center [627, 281] width 273 height 33
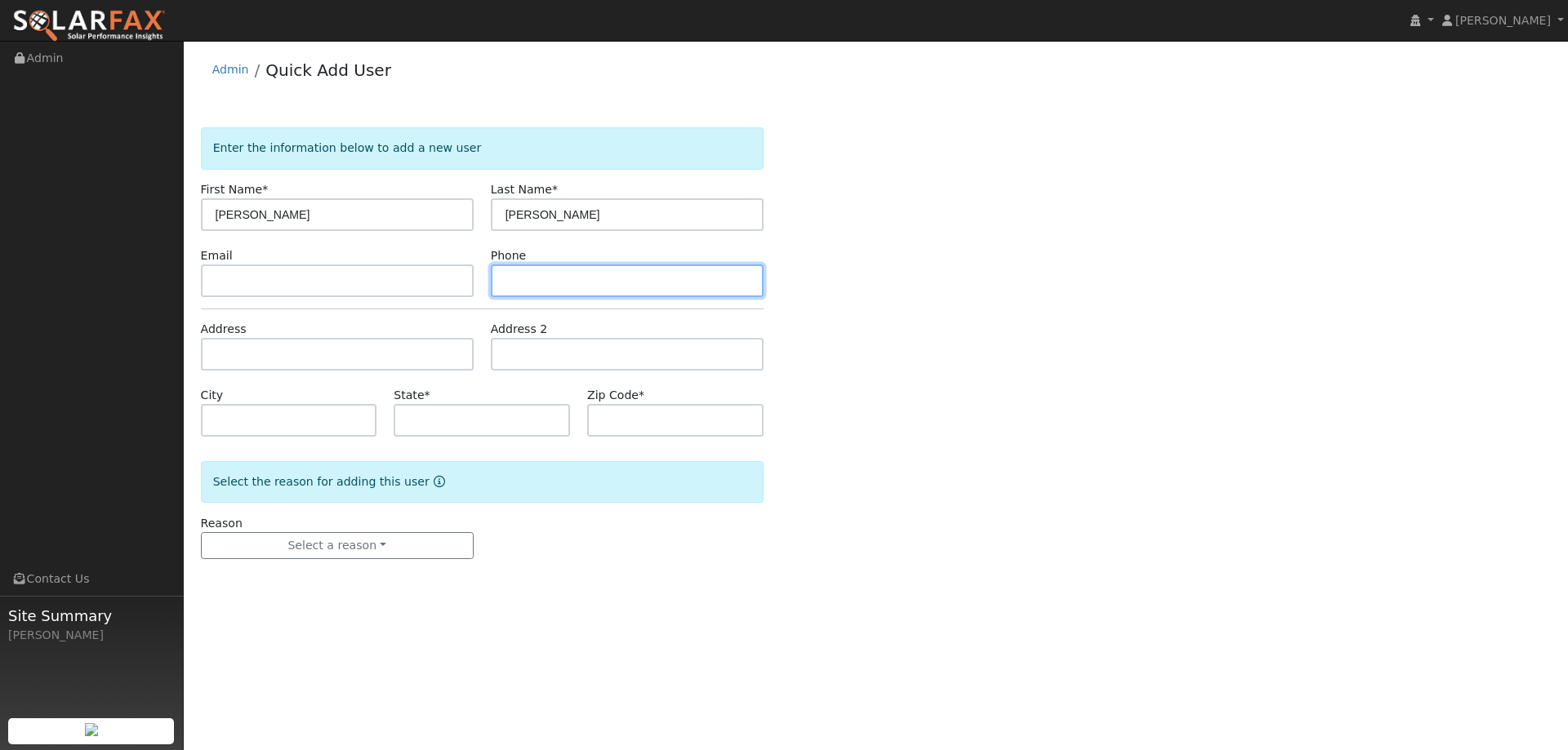
paste input "(707) 743-2411"
type input "(707) 743-2411"
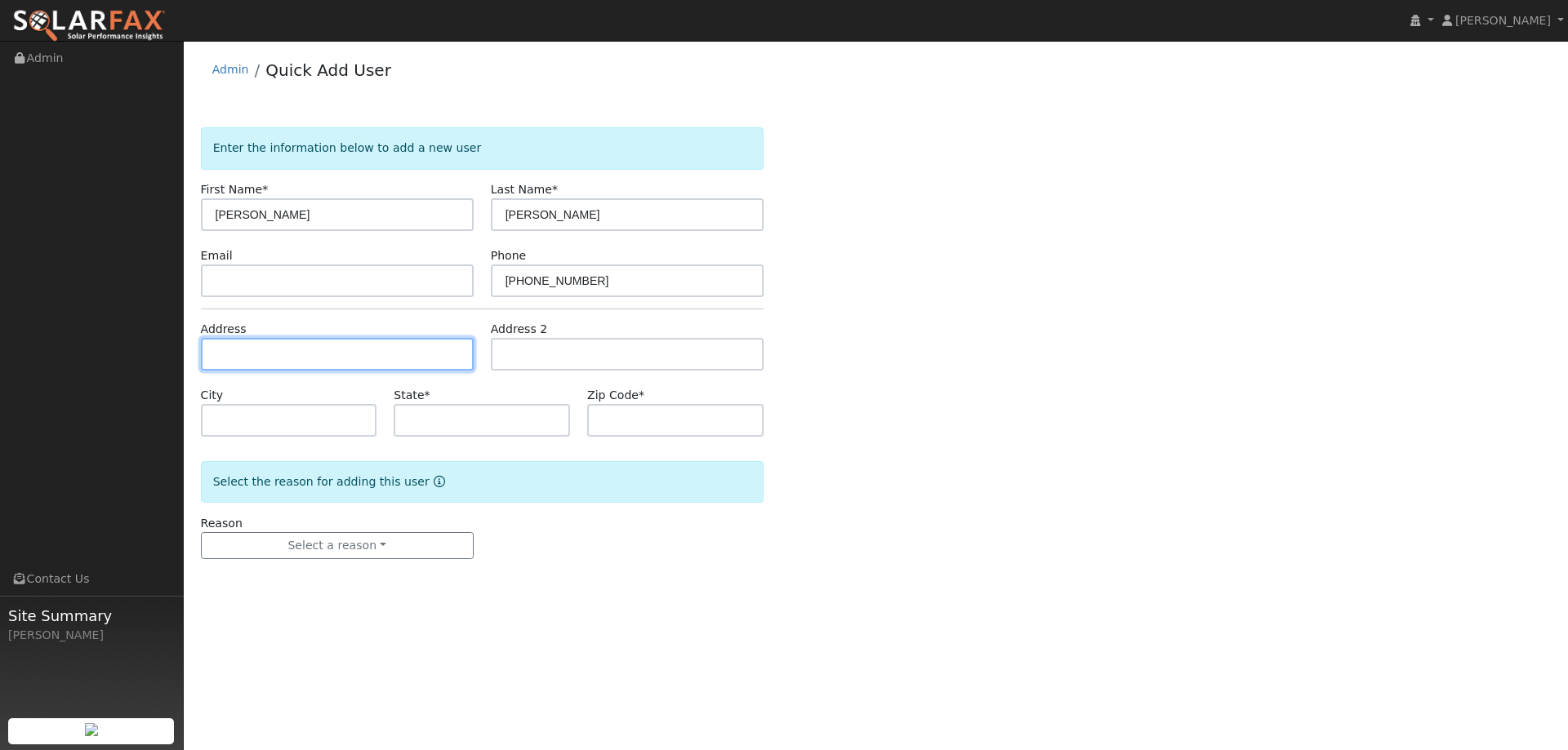
drag, startPoint x: 376, startPoint y: 353, endPoint x: 454, endPoint y: 356, distance: 78.1
click at [374, 352] on input "text" at bounding box center [338, 354] width 273 height 33
click at [405, 340] on input "text" at bounding box center [338, 354] width 273 height 33
paste input "301 Seamist Dr"
type input "Seamist Drive"
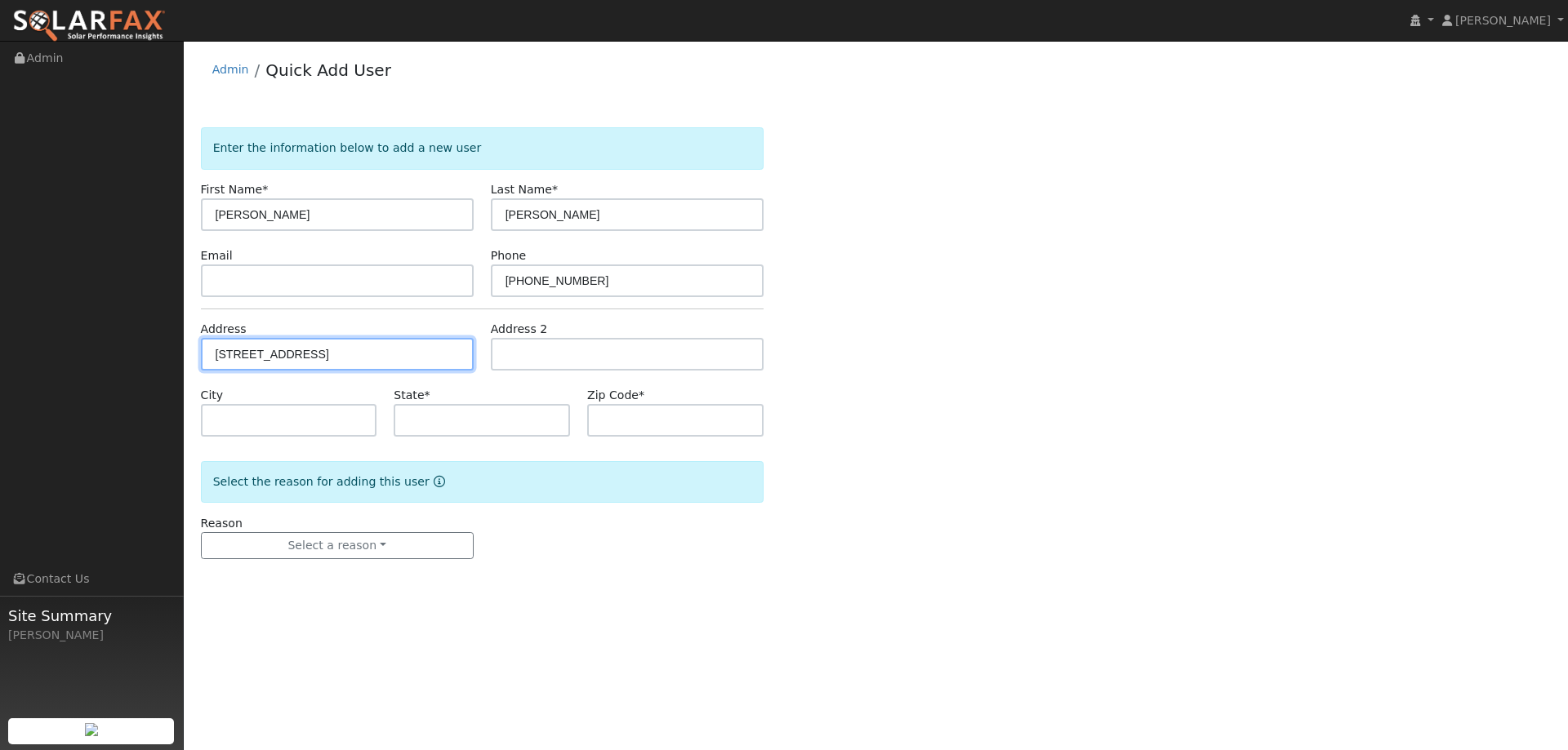
type input "Sacramento"
type input "CA"
type input "95833"
click at [222, 357] on input "Seamist Drive" at bounding box center [338, 354] width 273 height 33
click at [215, 353] on input "Seamist Drive" at bounding box center [338, 354] width 273 height 33
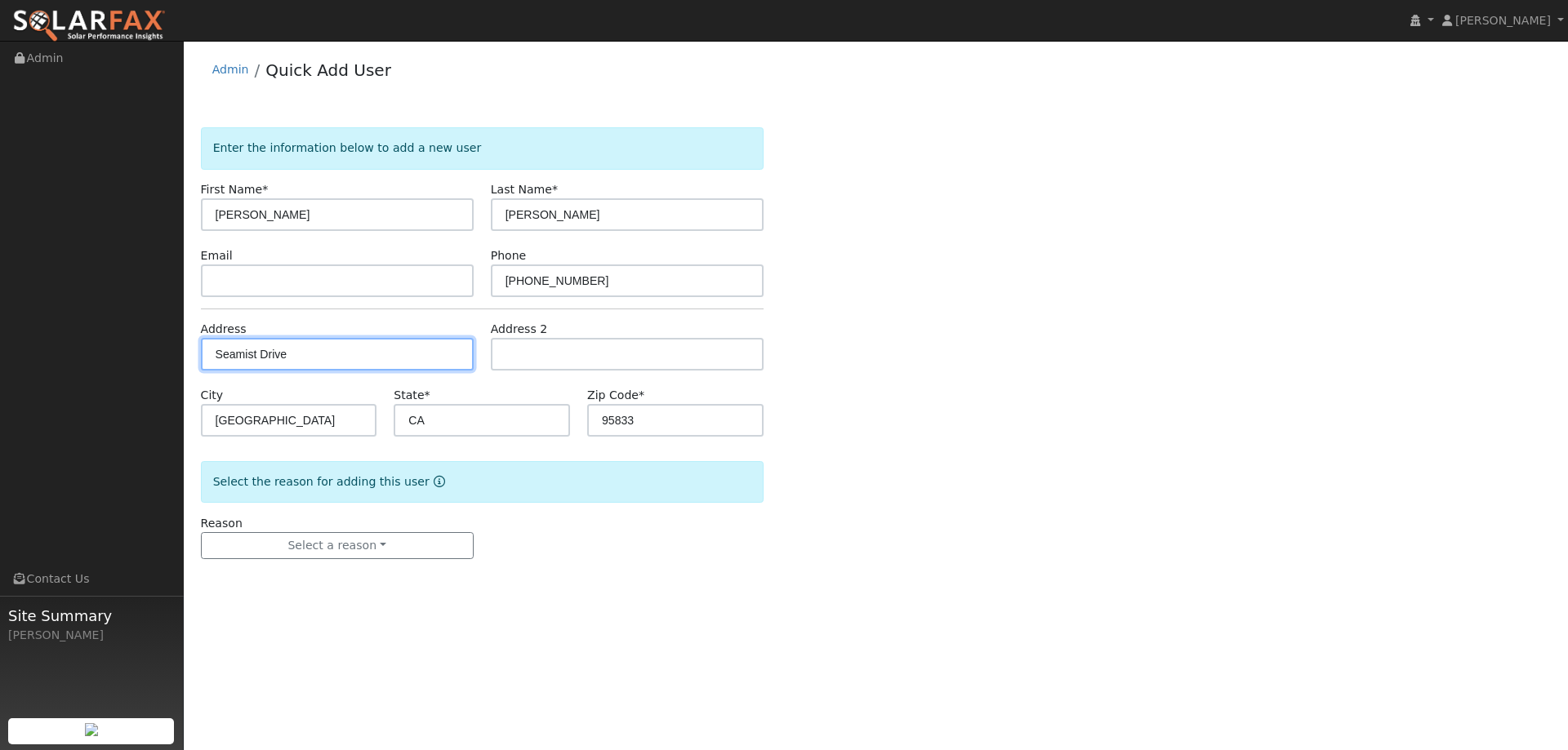
click at [277, 357] on input "Seamist Drive" at bounding box center [338, 354] width 273 height 33
drag, startPoint x: 290, startPoint y: 361, endPoint x: 152, endPoint y: 368, distance: 138.2
click at [148, 372] on div "installed Lilliana Cruz Lilliana Cruz Profile My Company Help Center Terms Of S…" at bounding box center [784, 395] width 1568 height 709
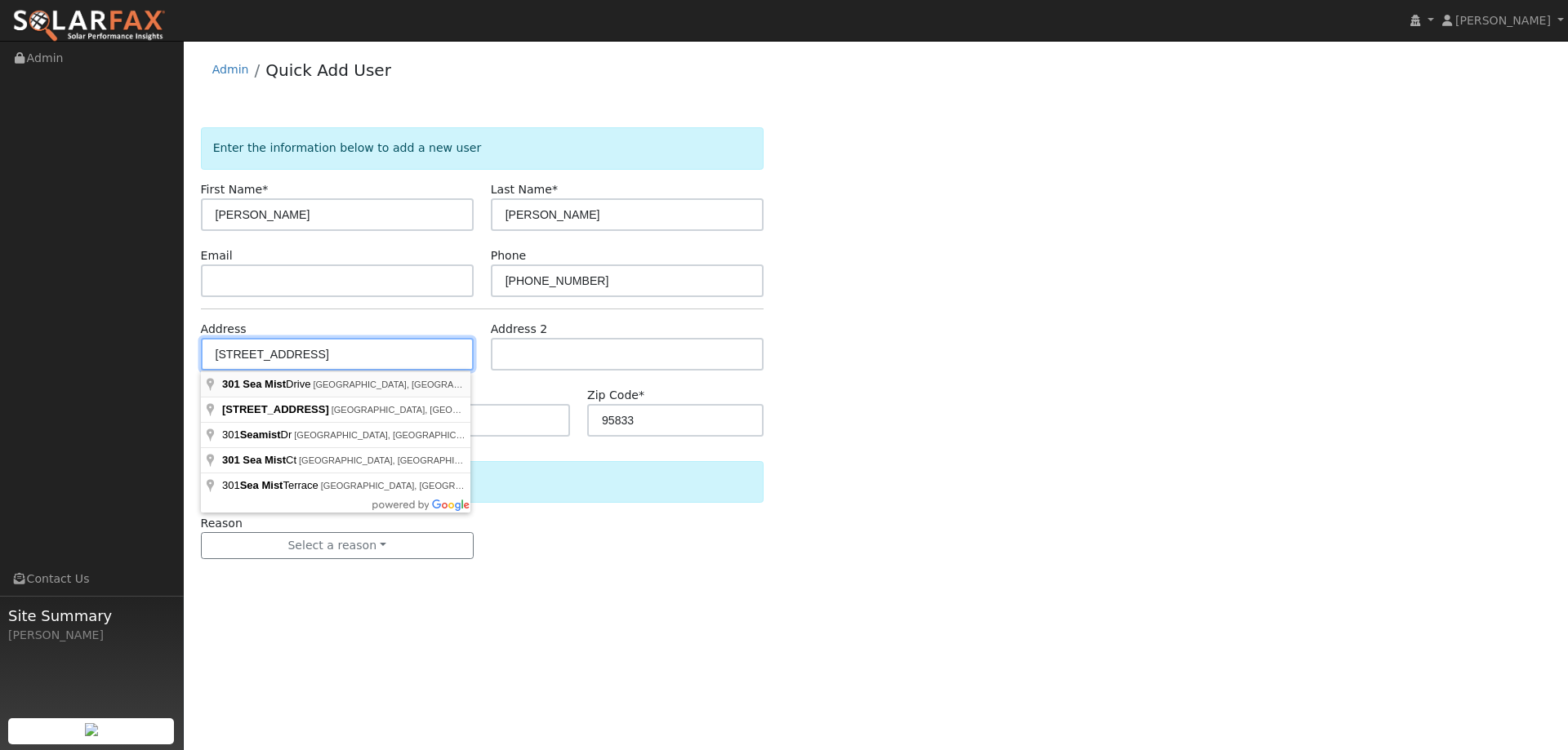
type input "301 Sea Mist Drive"
type input "Vallejo"
type input "94591"
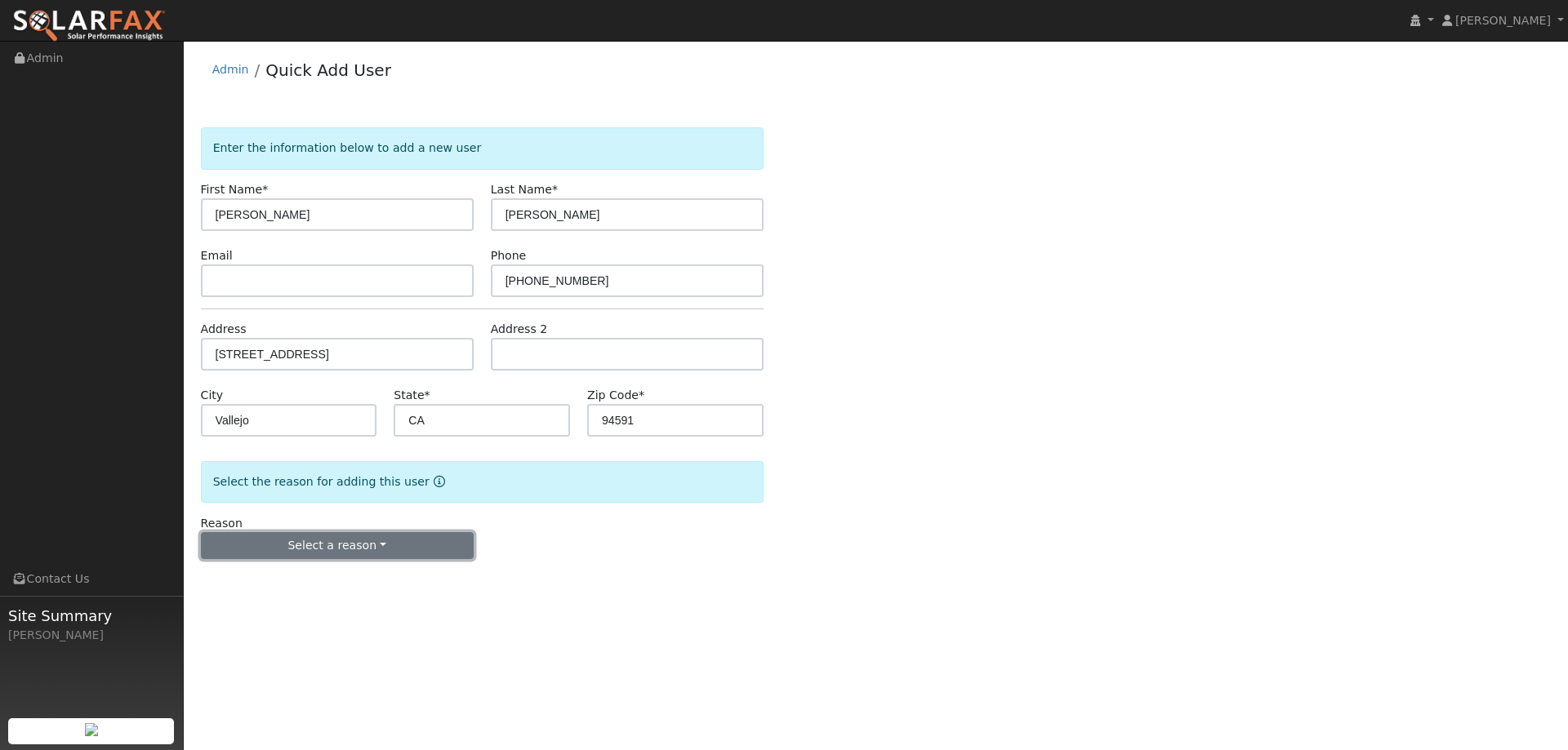
click at [400, 539] on button "Select a reason" at bounding box center [338, 545] width 273 height 27
click at [306, 584] on link "New lead" at bounding box center [292, 580] width 181 height 23
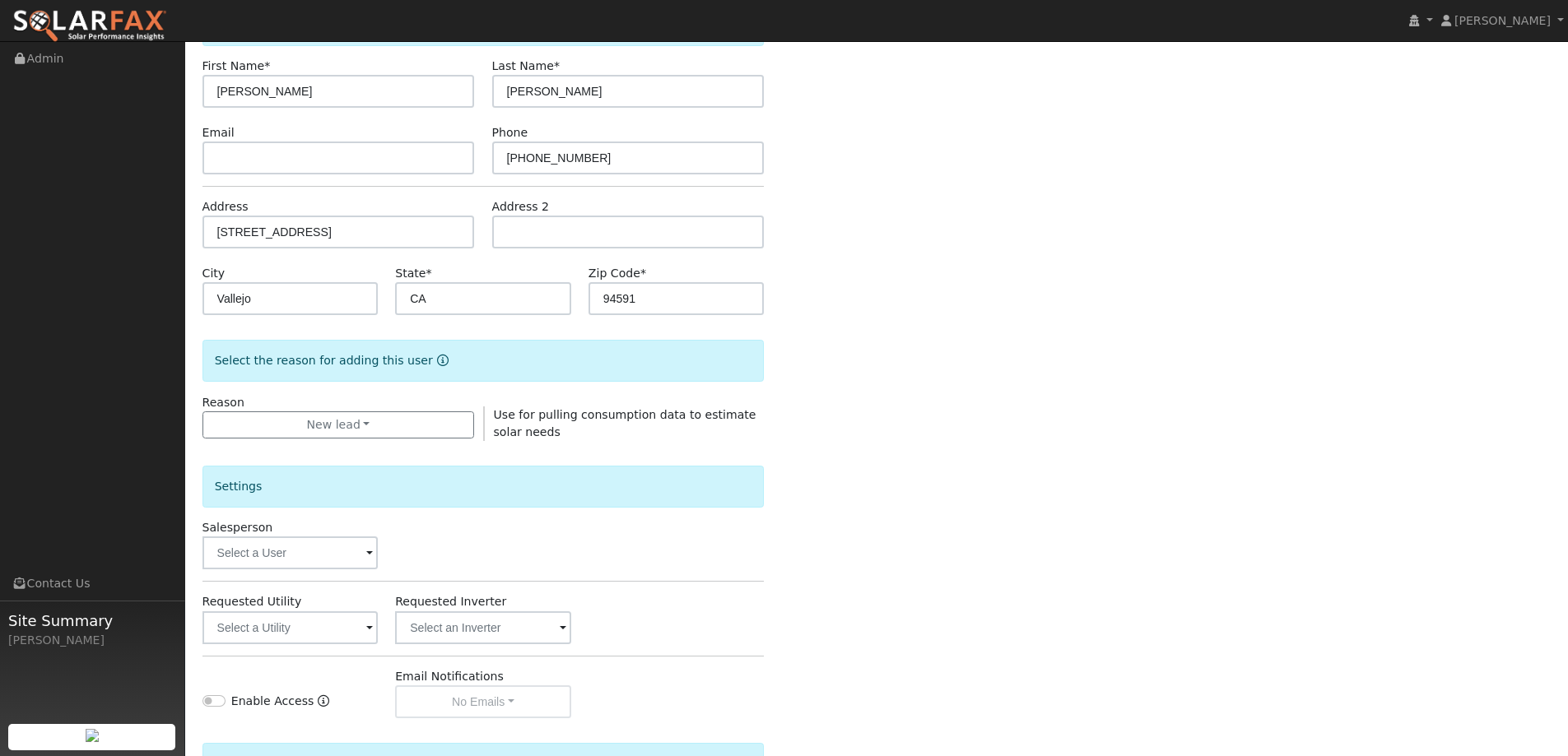
scroll to position [310, 0]
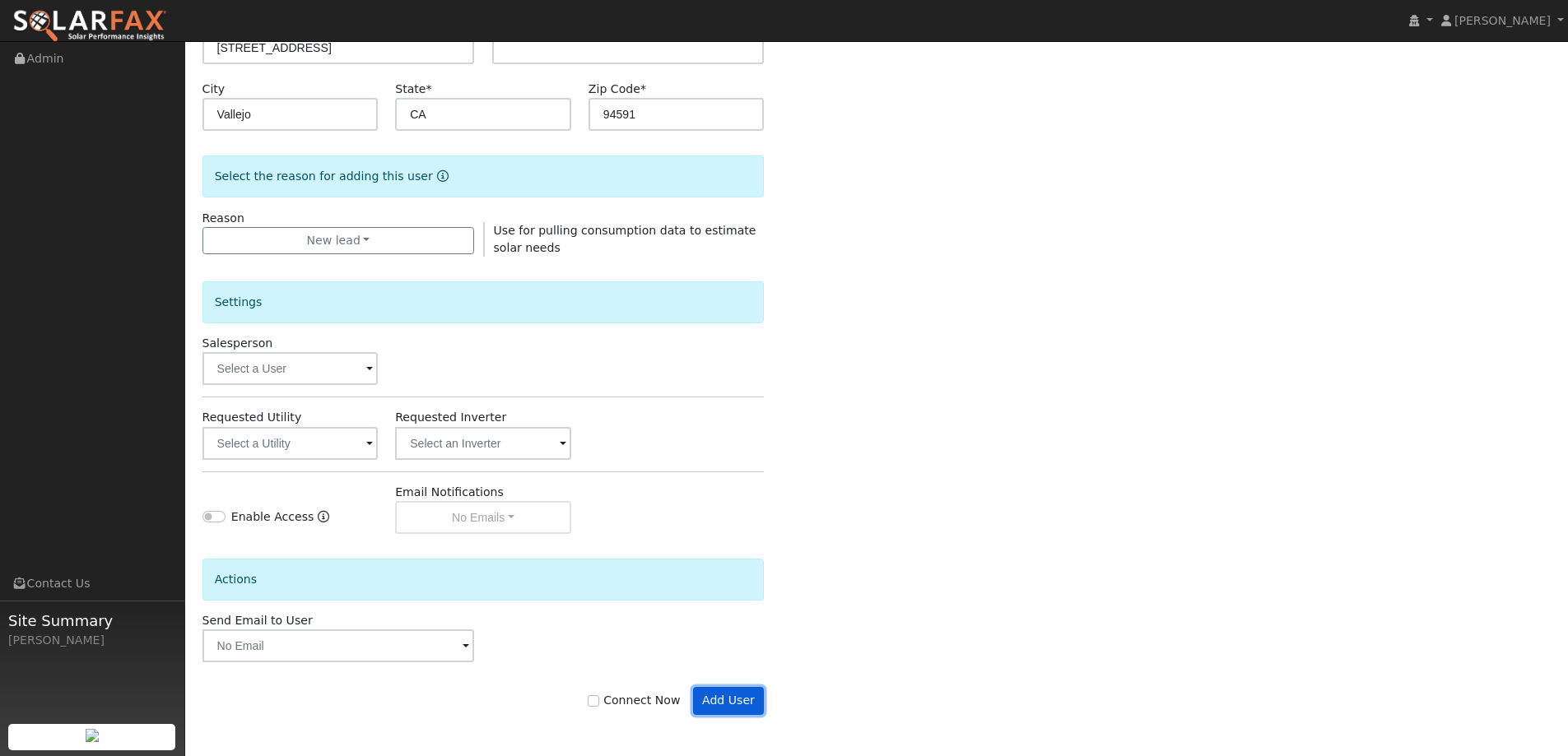
click at [733, 695] on button "Add User" at bounding box center [729, 701] width 71 height 28
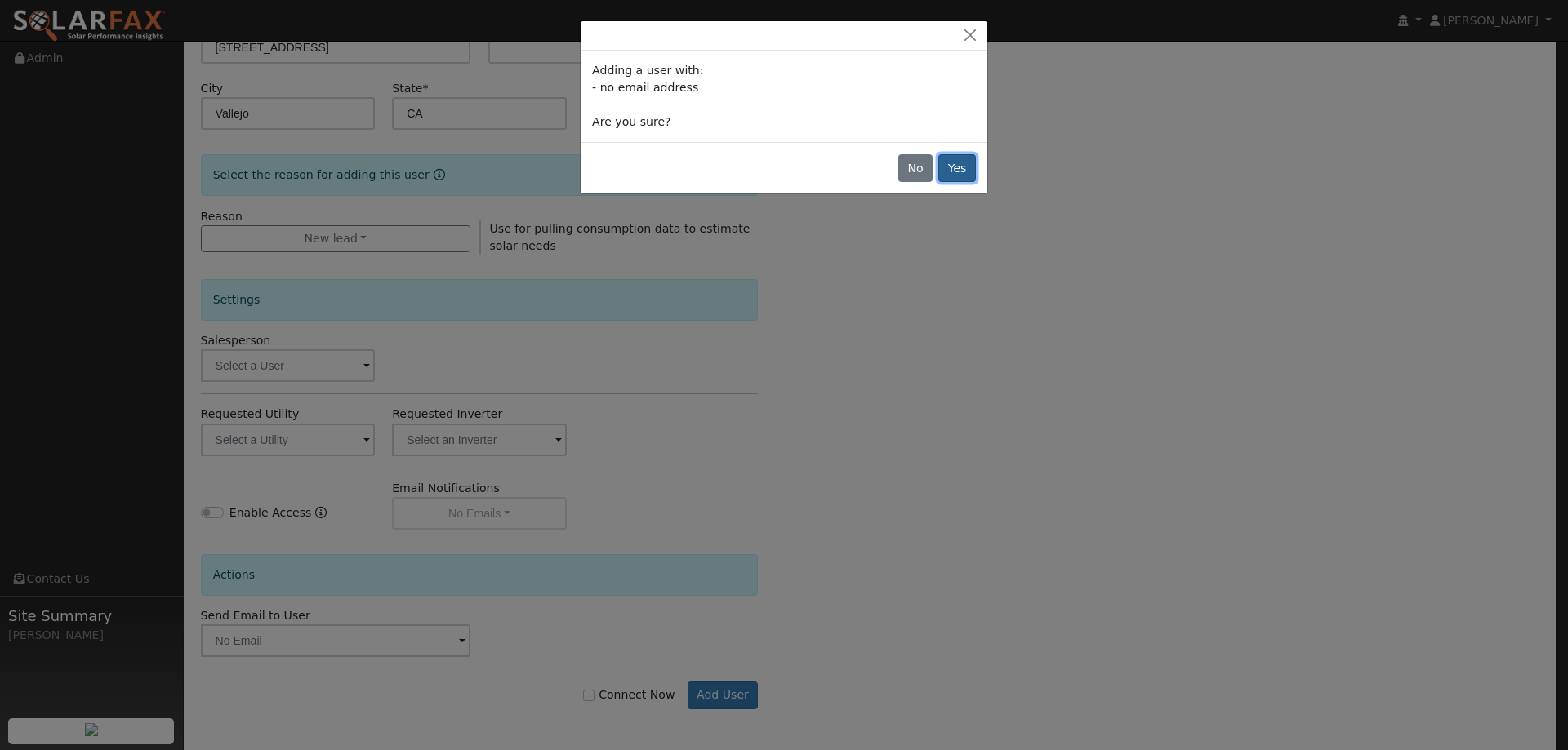
click at [974, 172] on button "Yes" at bounding box center [957, 167] width 37 height 27
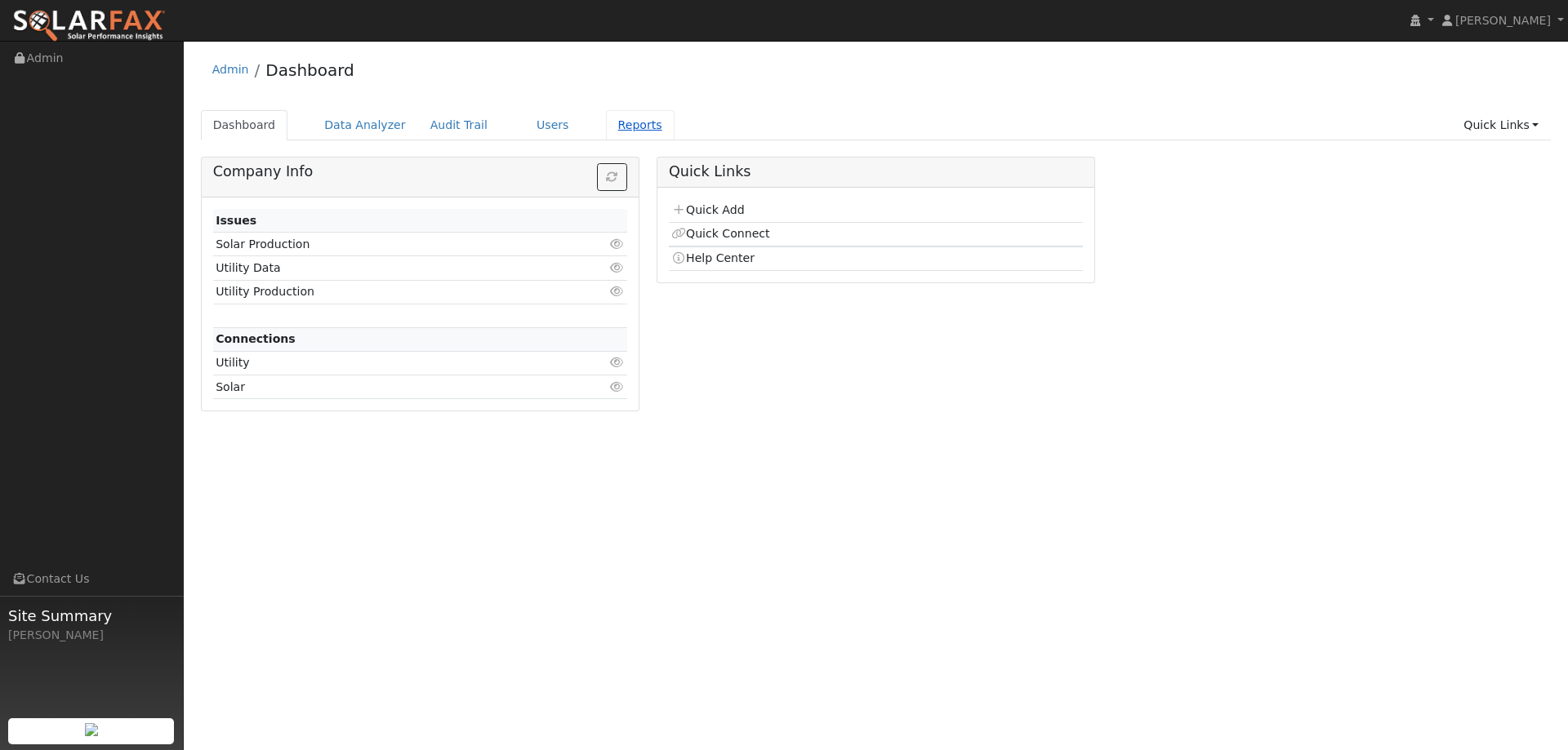
click at [625, 126] on link "Reports" at bounding box center [640, 125] width 68 height 30
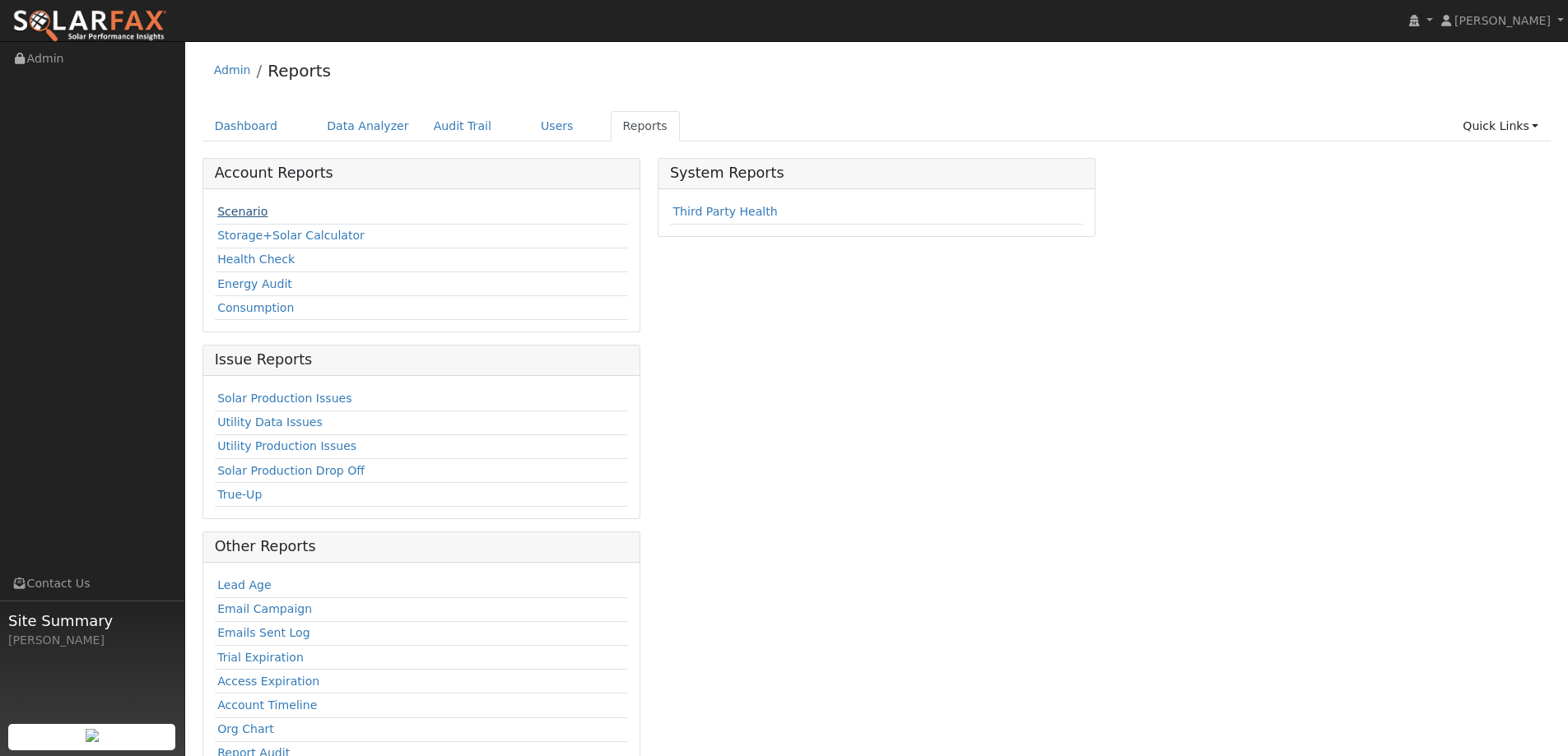
click at [227, 205] on link "Scenario" at bounding box center [242, 212] width 50 height 13
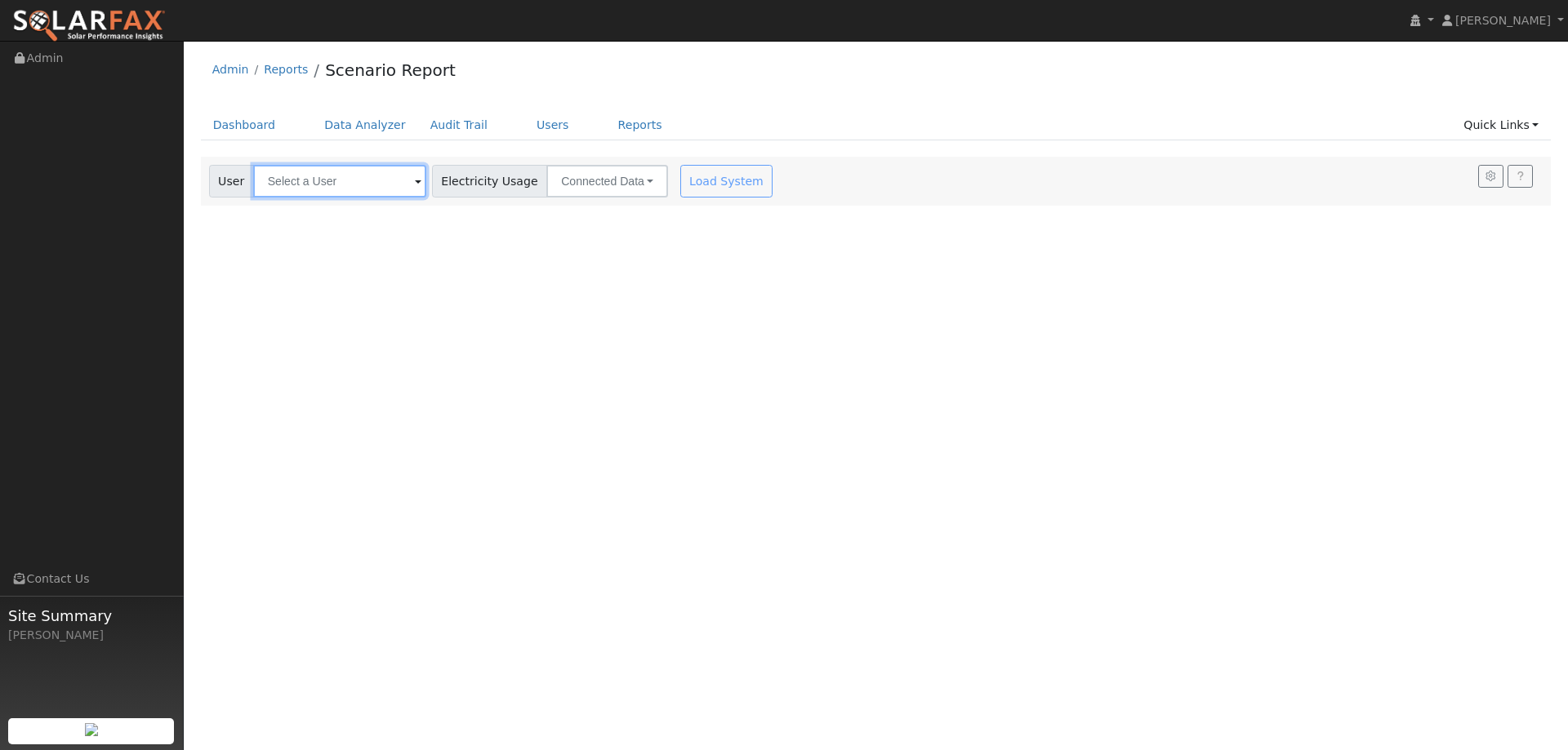
click at [322, 182] on input "text" at bounding box center [339, 181] width 173 height 33
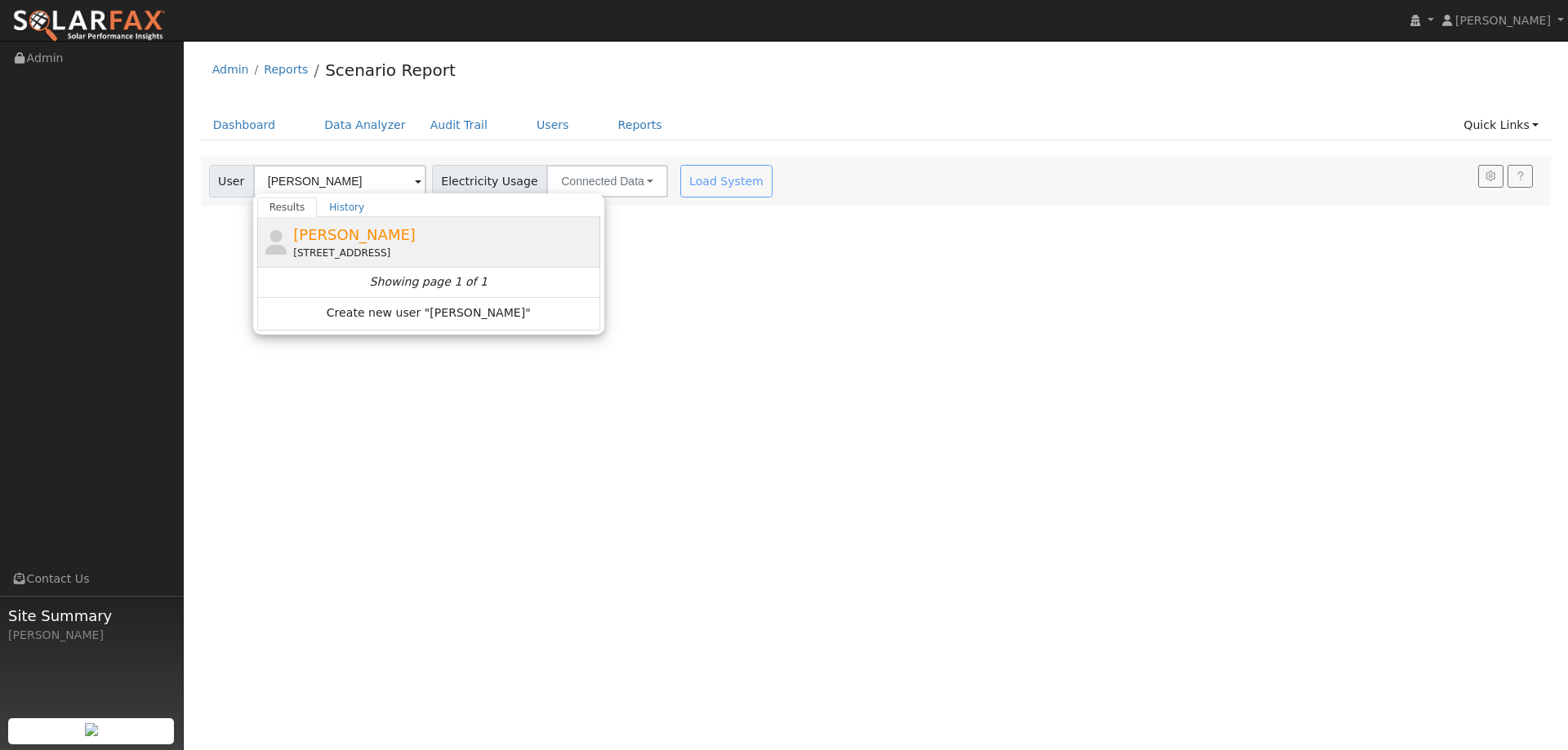
click at [369, 228] on div "Gil Trujillo 301 Sea Mist Drive, Vallejo, CA 94591" at bounding box center [445, 242] width 303 height 36
type input "Gil Trujillo"
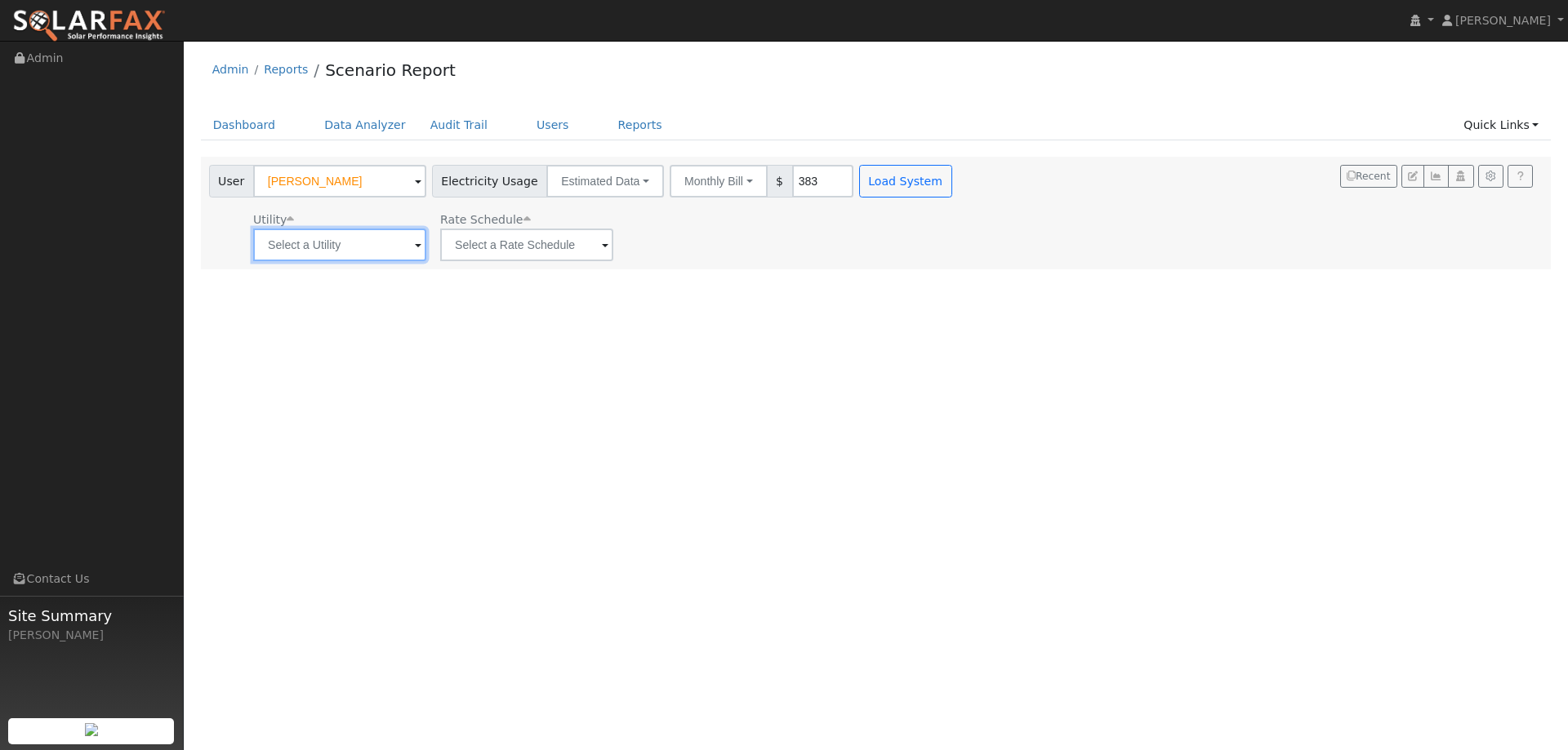
click at [384, 252] on input "text" at bounding box center [339, 244] width 173 height 33
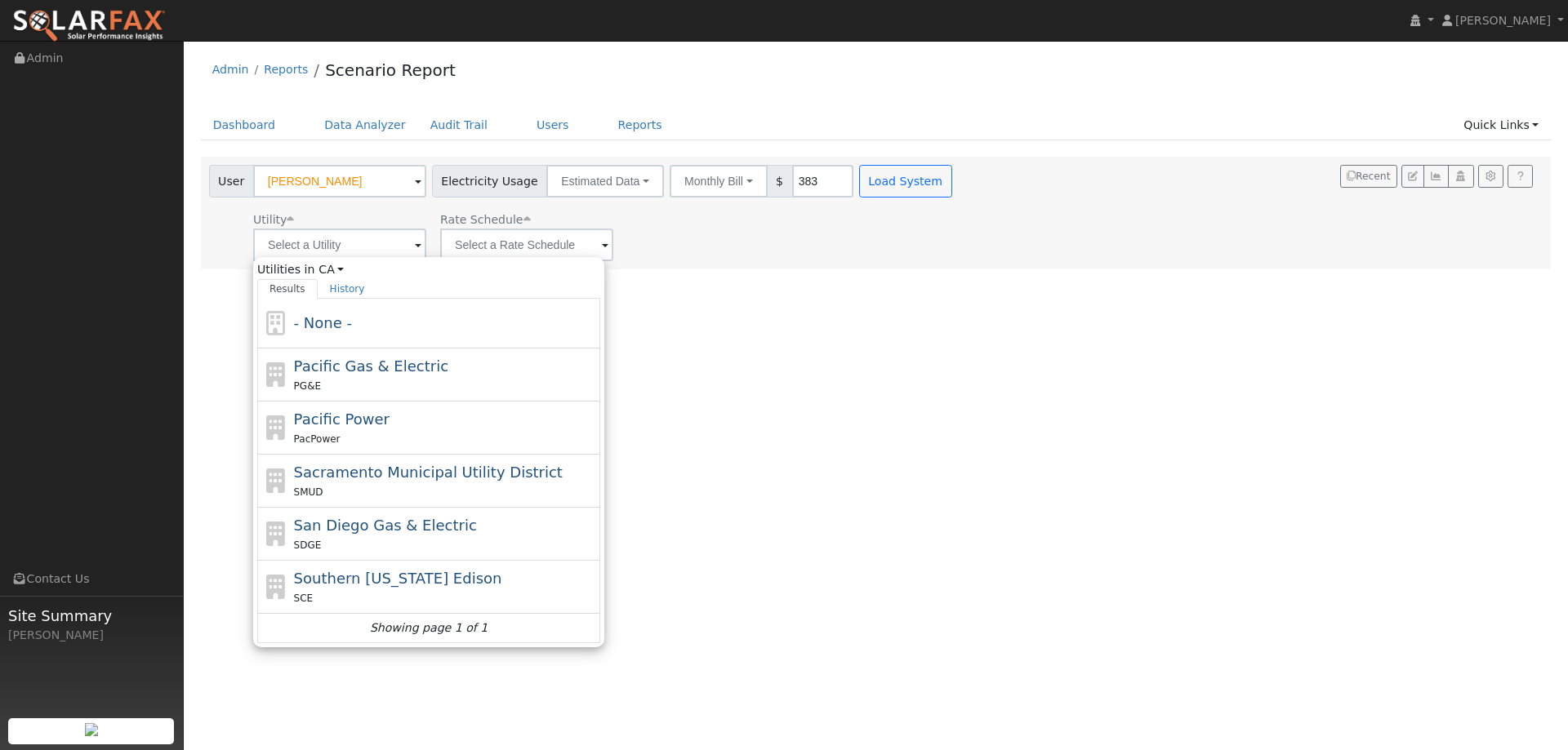
click at [382, 382] on div "PG&E" at bounding box center [446, 385] width 303 height 17
type input "Pacific Gas & Electric"
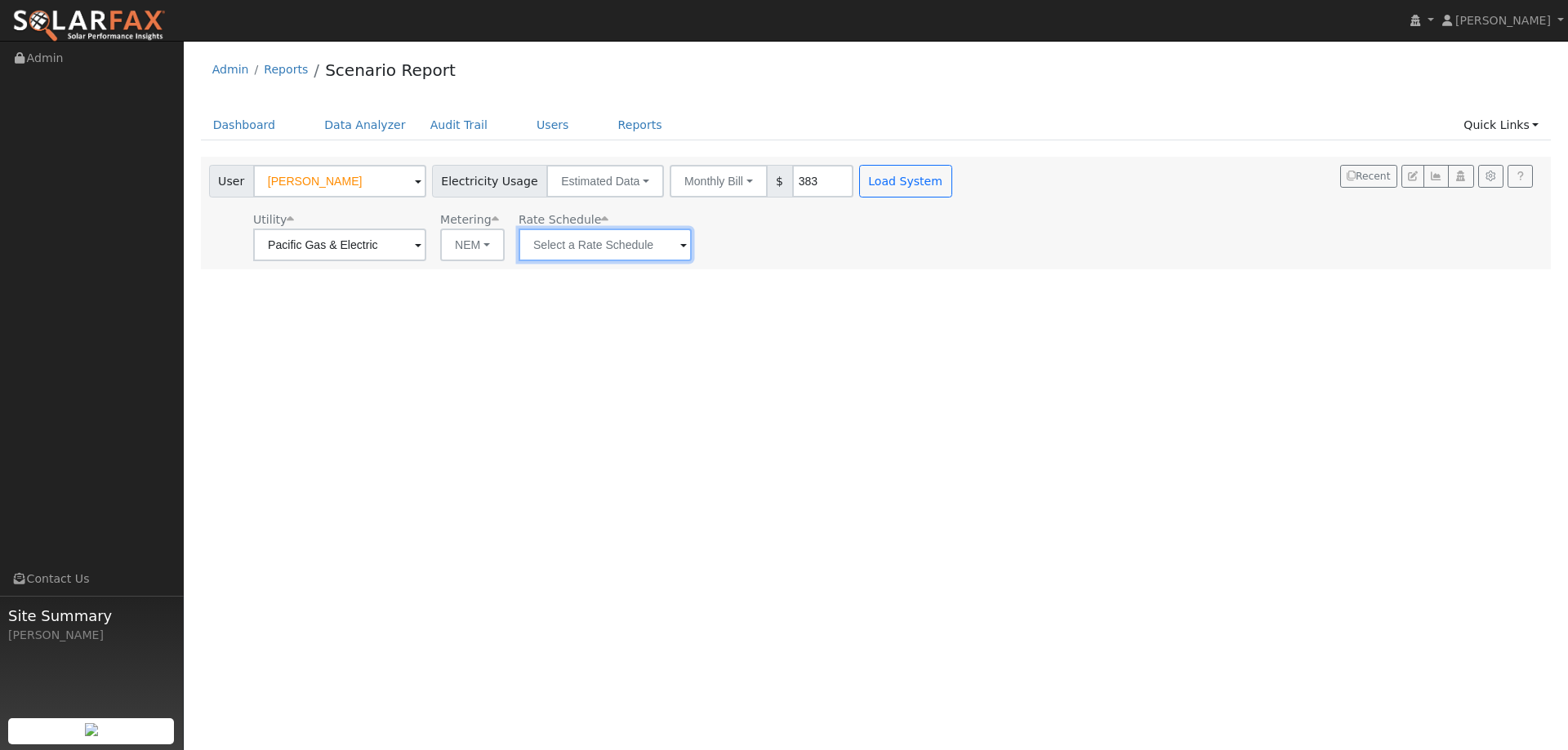
click at [598, 240] on input "text" at bounding box center [604, 244] width 173 height 33
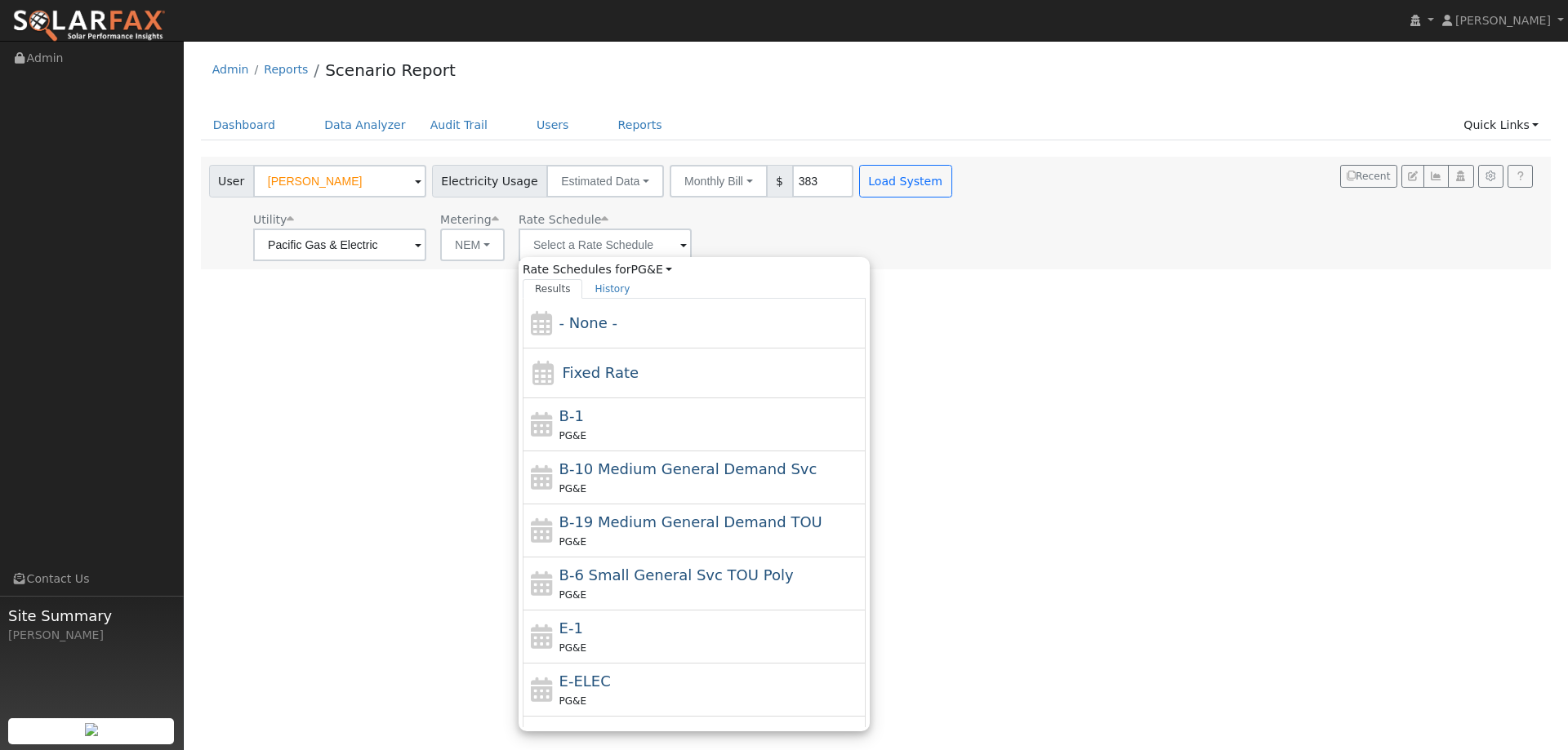
drag, startPoint x: 571, startPoint y: 633, endPoint x: 749, endPoint y: 416, distance: 280.7
click at [571, 626] on span "E-1" at bounding box center [571, 628] width 24 height 17
type input "E-1"
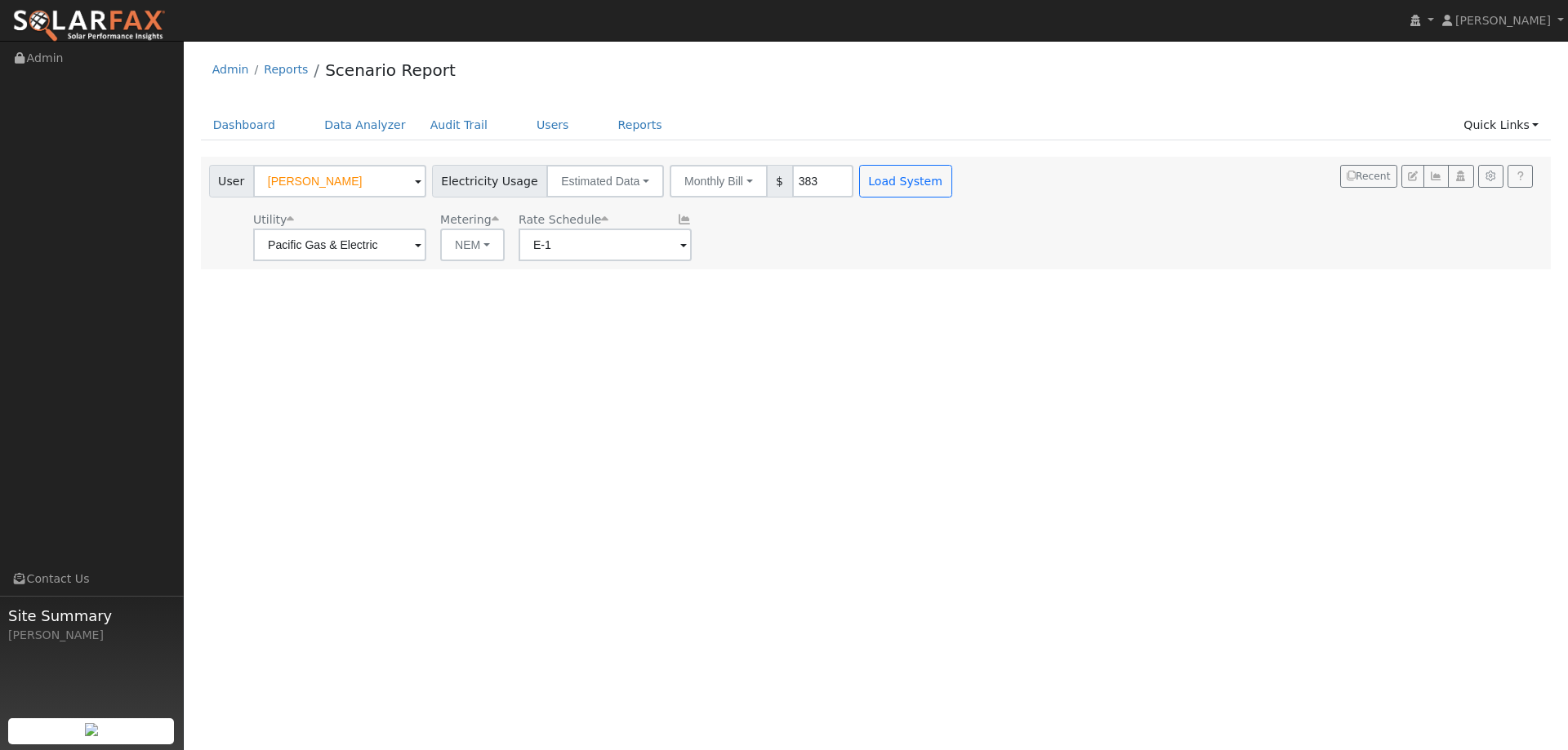
click at [861, 159] on div "User Gil Trujillo Account Default Account Default Account 301 Sea Mist Drive, V…" at bounding box center [876, 213] width 1351 height 112
click at [874, 174] on button "Load System" at bounding box center [905, 181] width 93 height 33
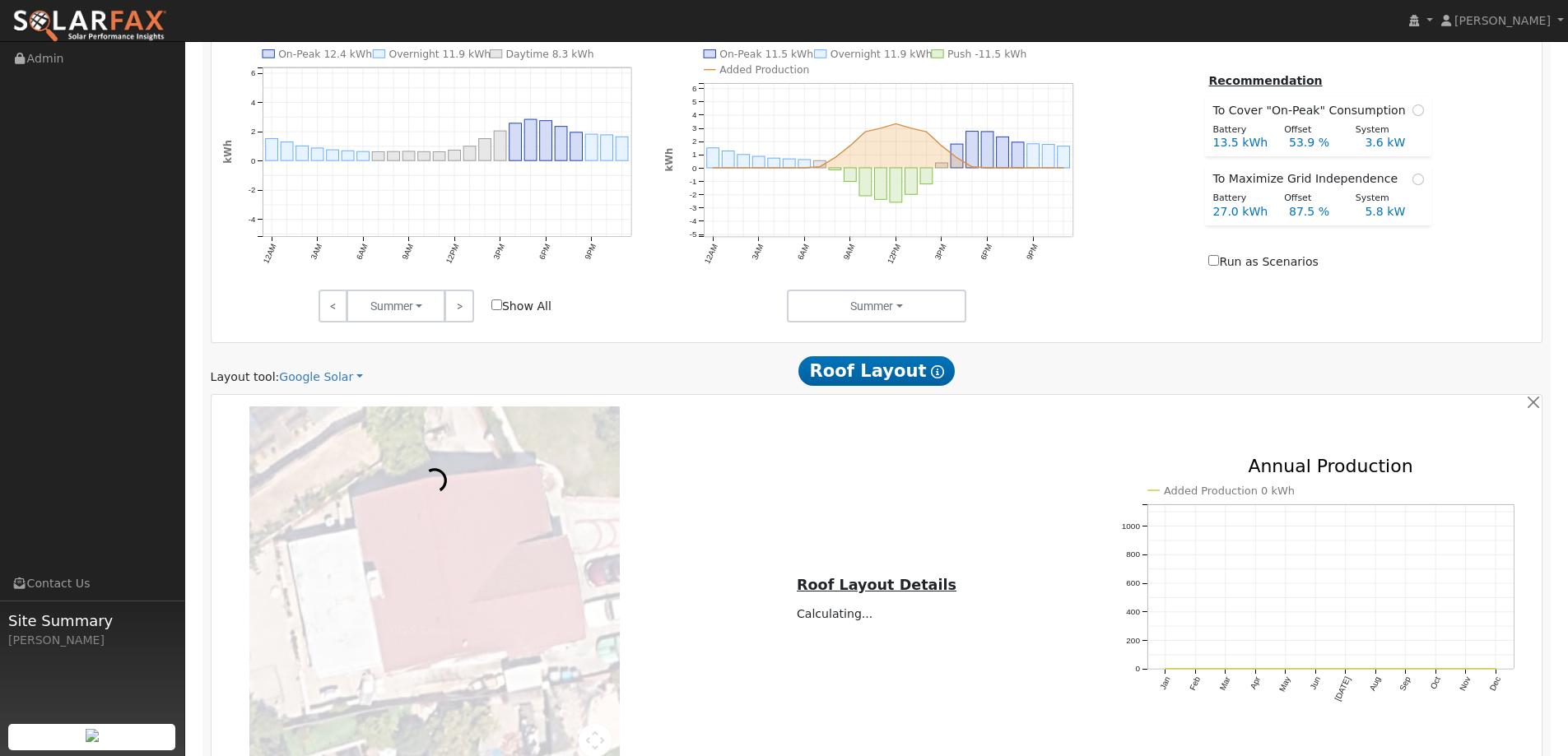
scroll to position [823, 0]
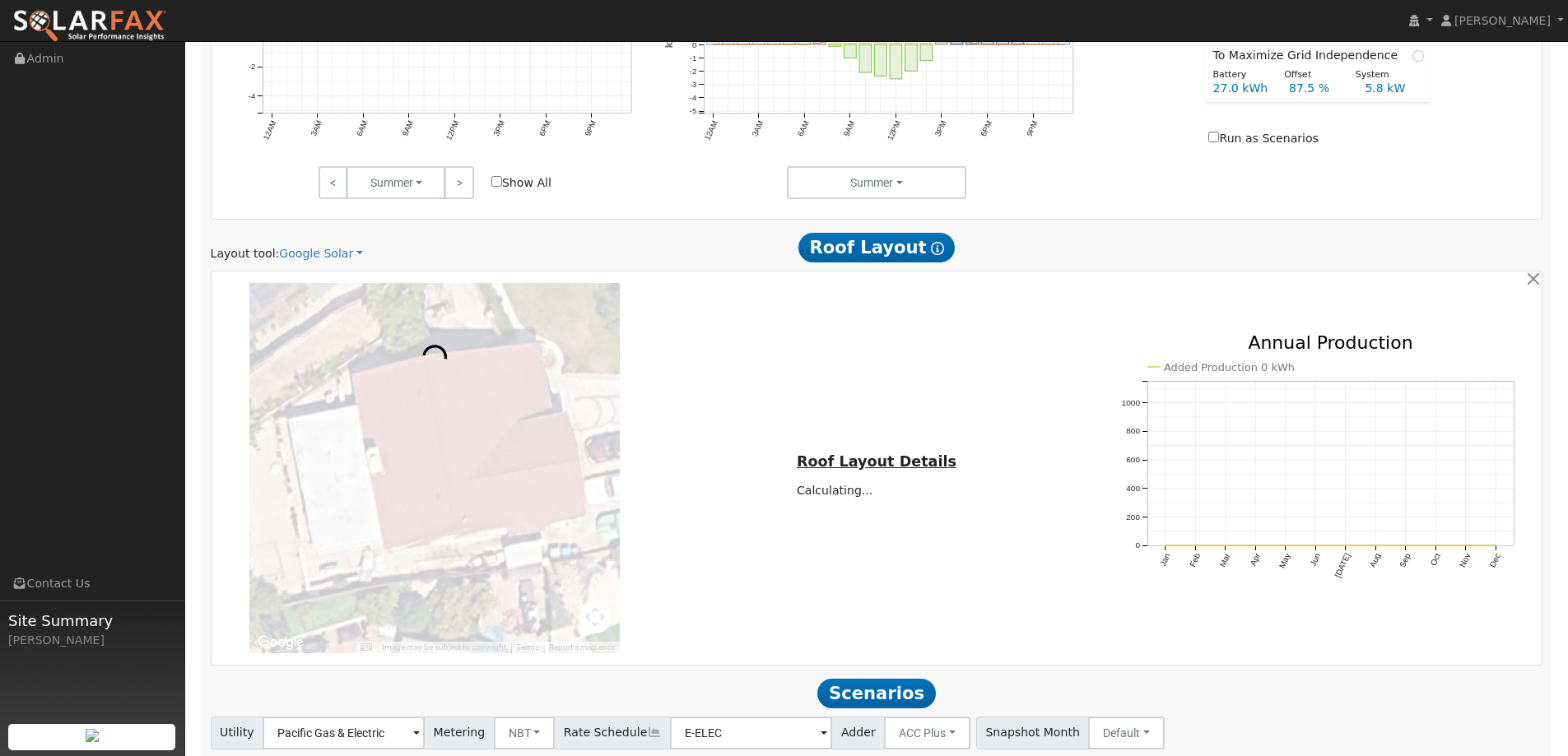
click at [282, 234] on div "Layout tool: Google Solar Google Solar Scanifly Aurora Roof Layout Show Help" at bounding box center [877, 247] width 1350 height 30
click at [301, 255] on link "Google Solar" at bounding box center [321, 253] width 84 height 17
click at [338, 323] on link "Aurora" at bounding box center [332, 329] width 114 height 23
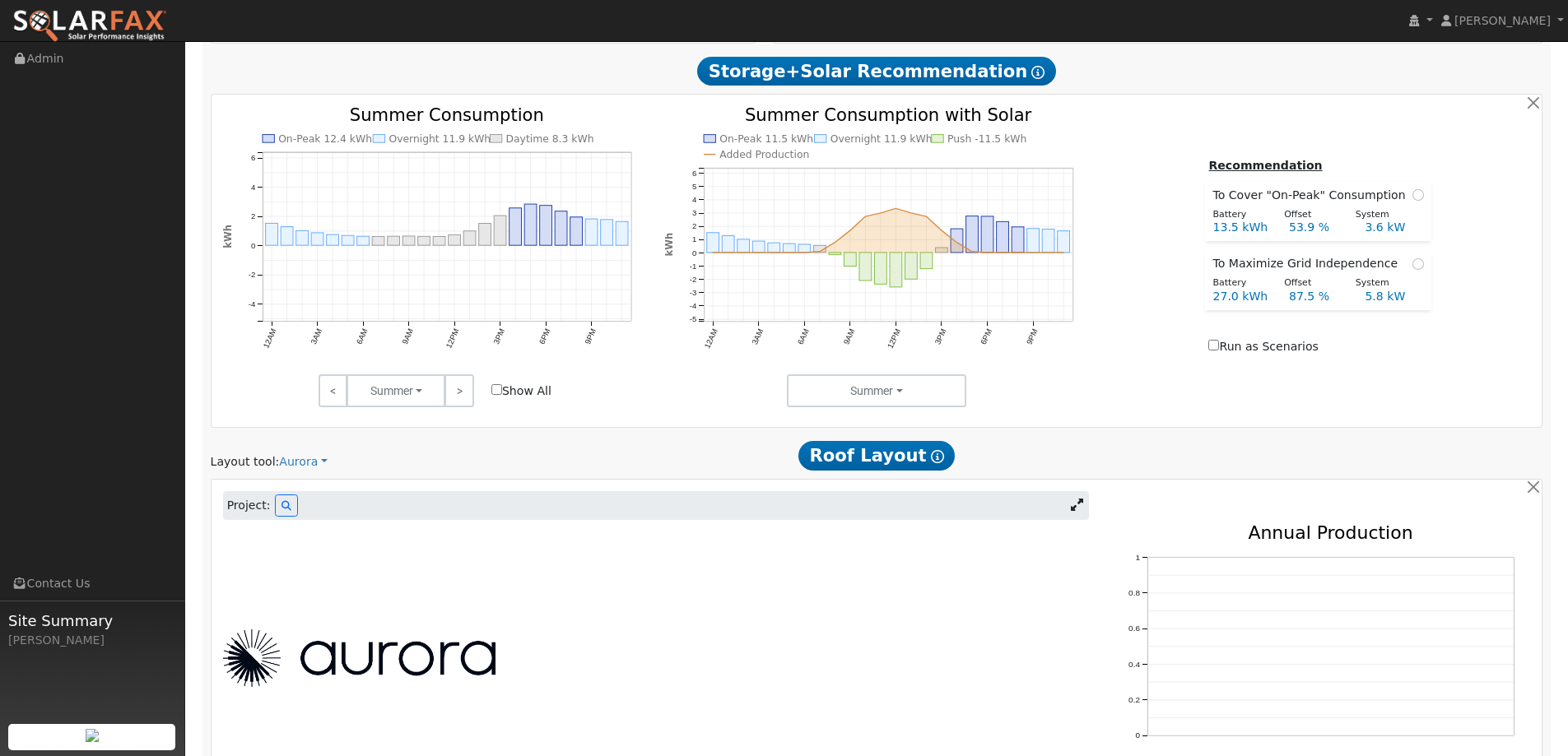
scroll to position [861, 0]
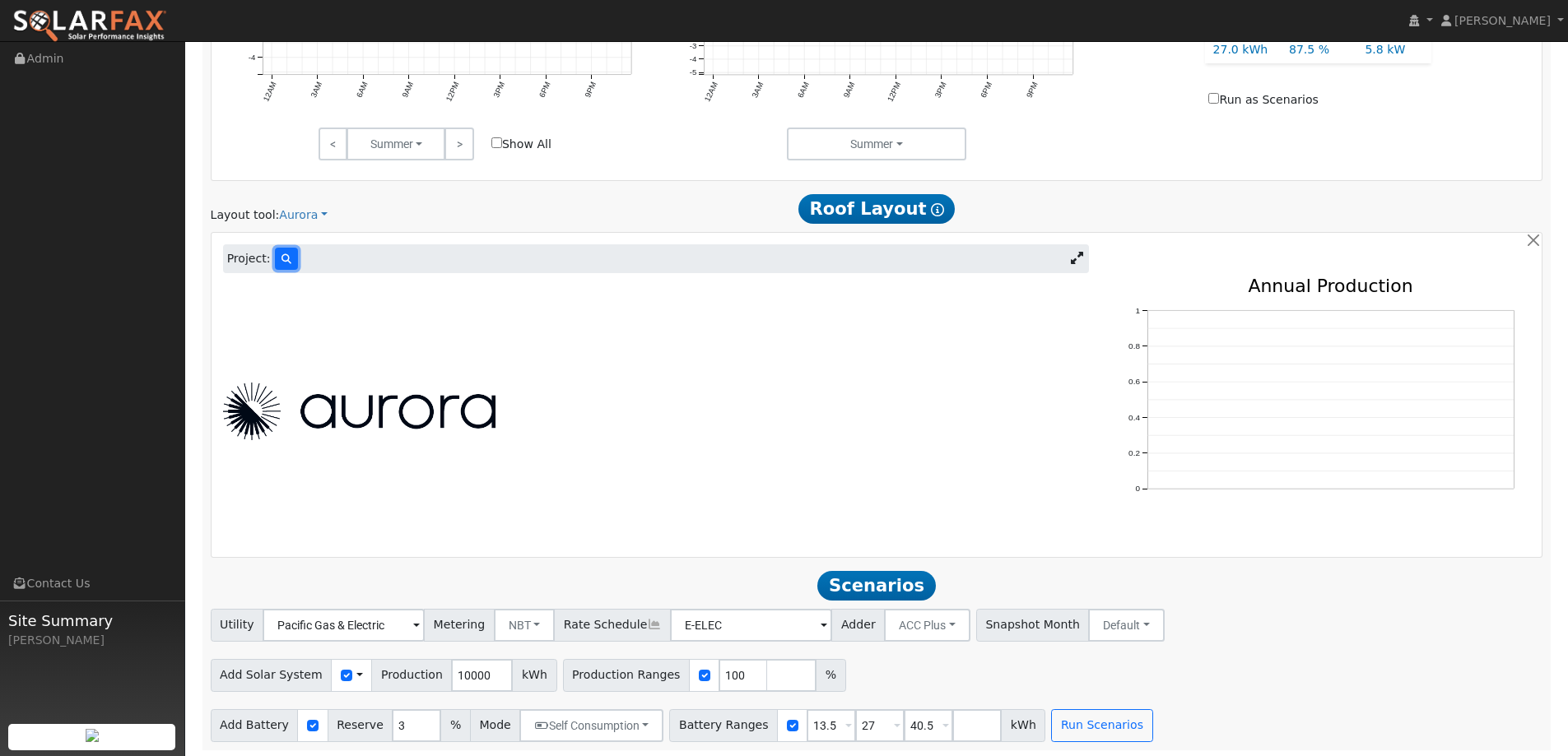
click at [275, 264] on button at bounding box center [287, 259] width 23 height 22
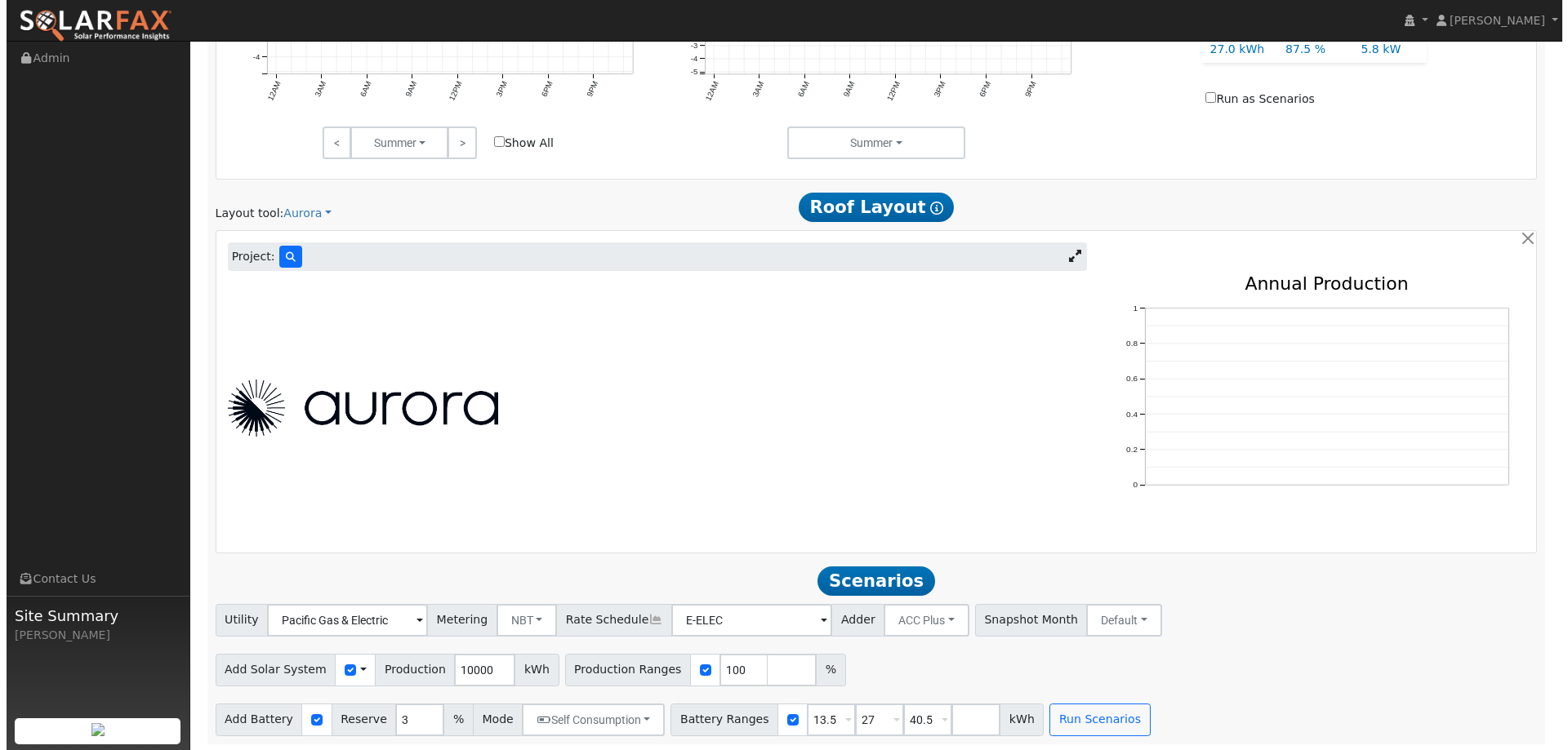
scroll to position [856, 0]
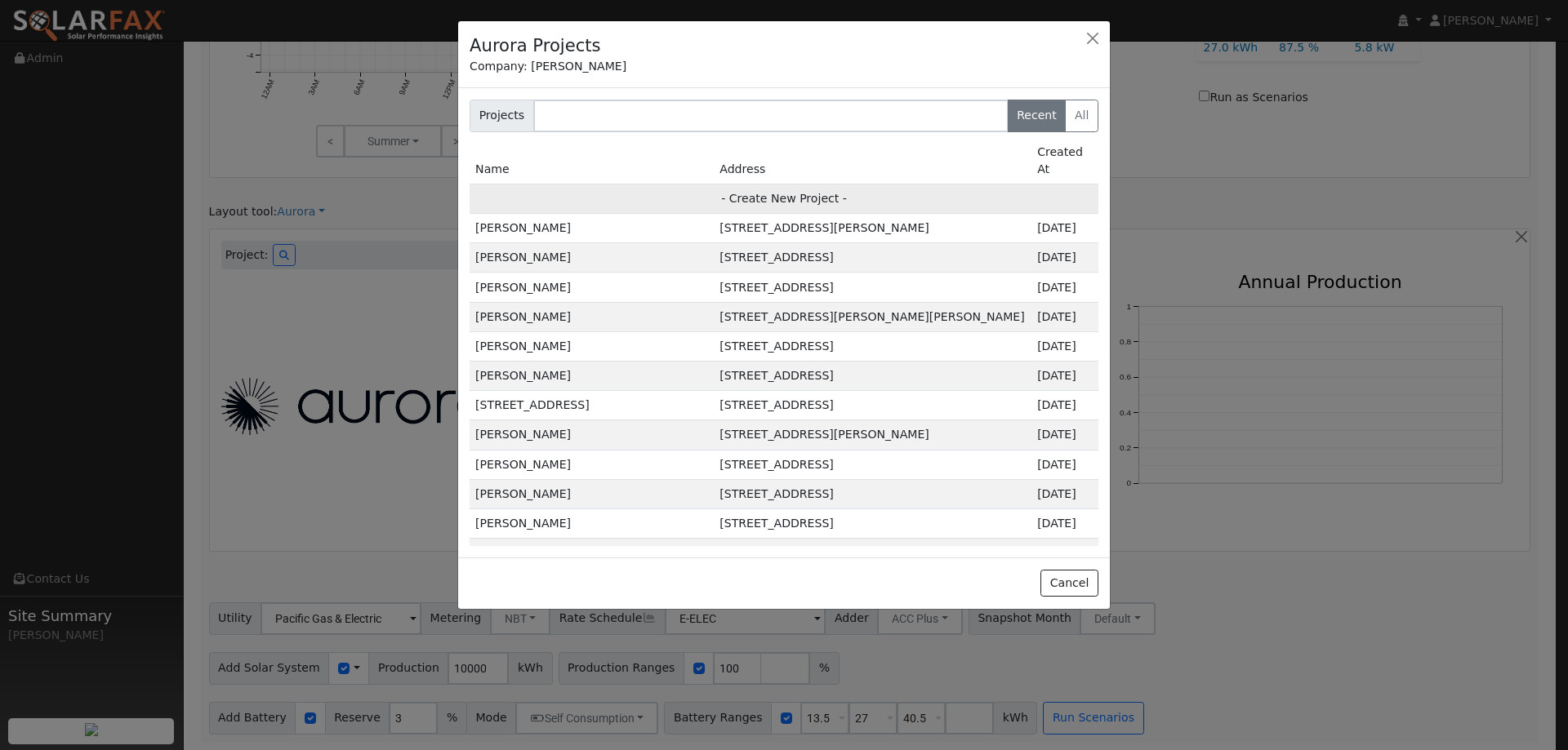
click at [680, 183] on td "- Create New Project -" at bounding box center [784, 197] width 629 height 29
type input "[PERSON_NAME]"
type input "301 Sea Mist Drive"
type input "Vallejo"
type input "CA"
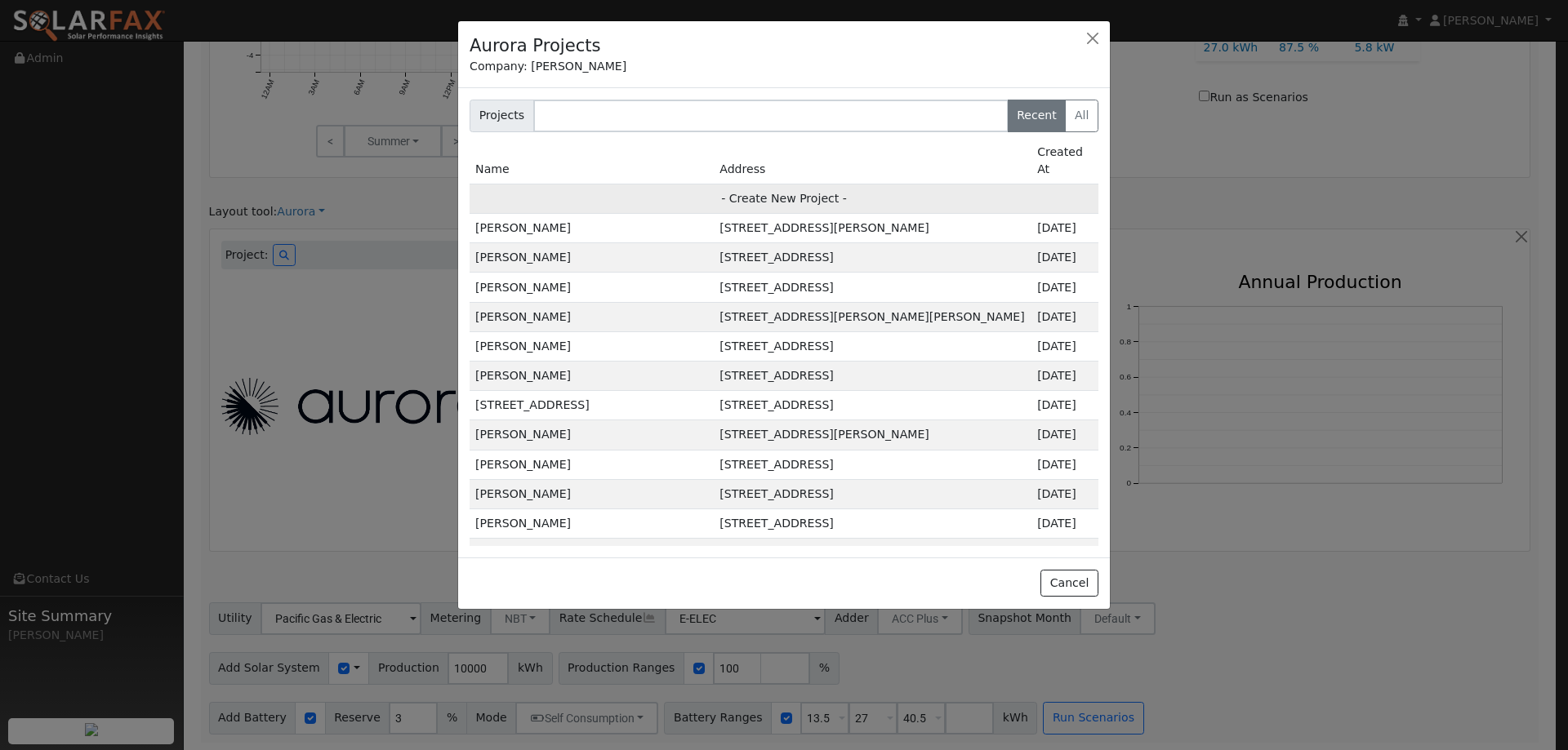
type input "94591"
type input "Design"
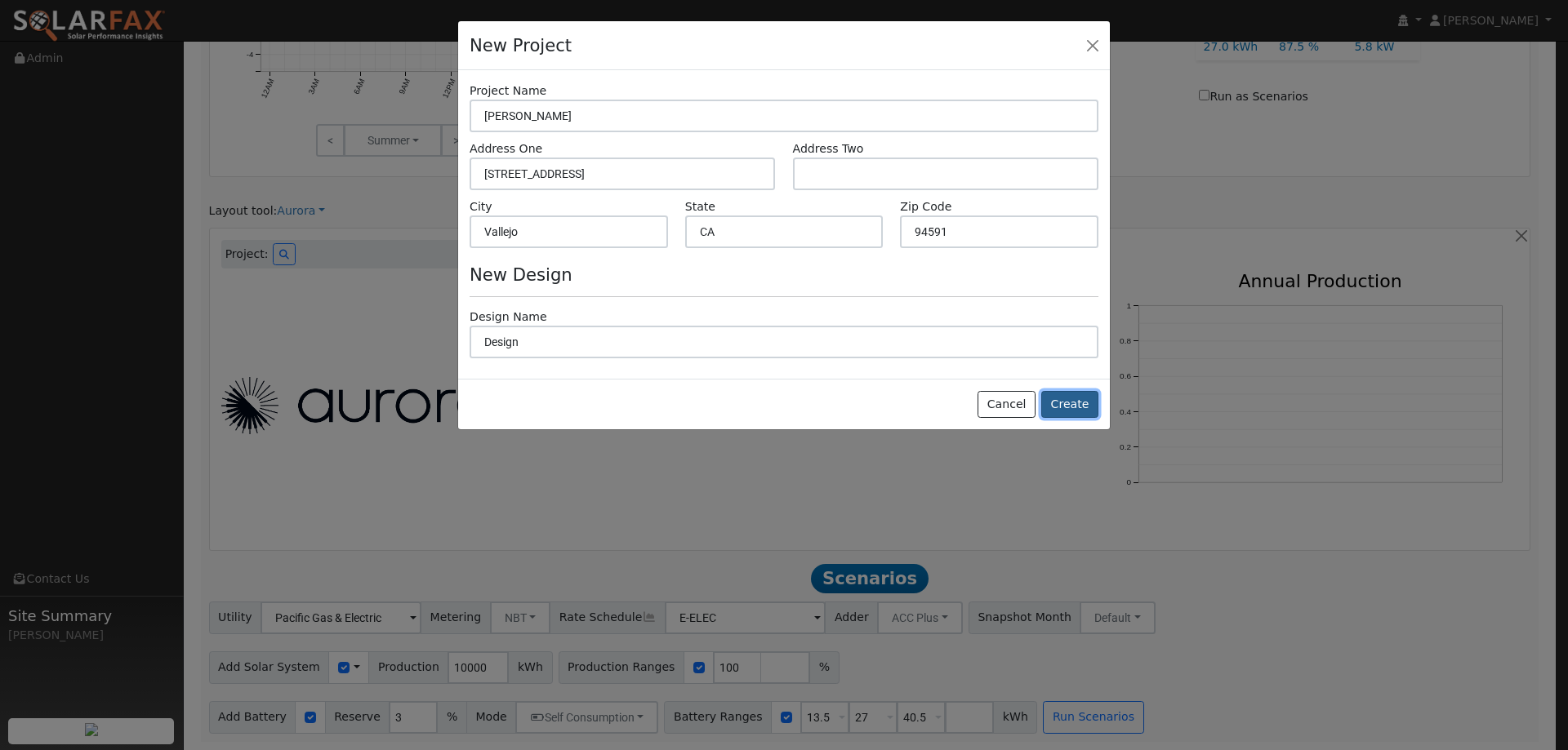
click at [1092, 407] on button "Create" at bounding box center [1070, 405] width 58 height 27
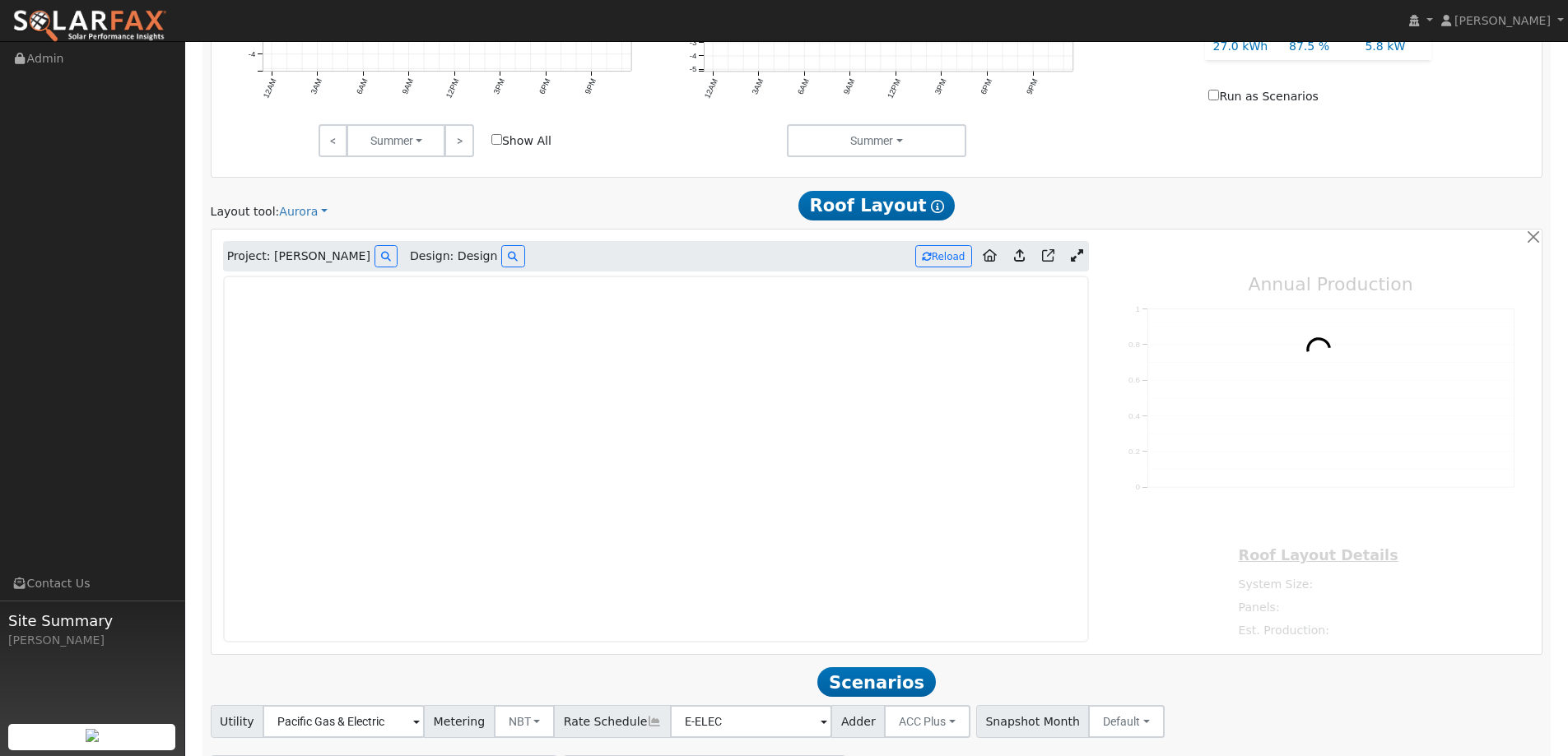
type input "0"
click at [113, 27] on img at bounding box center [89, 26] width 154 height 35
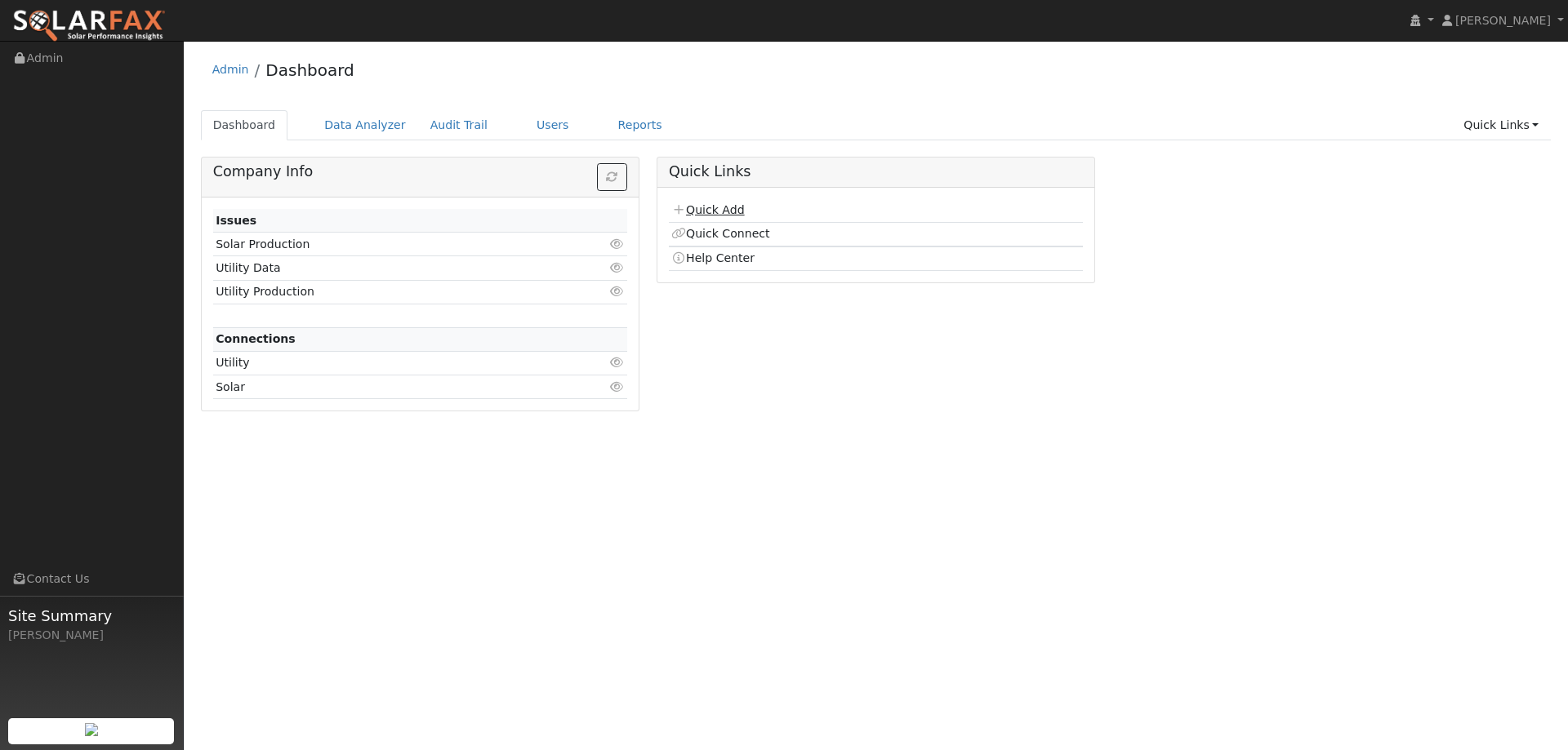
click at [701, 204] on link "Quick Add" at bounding box center [708, 210] width 73 height 13
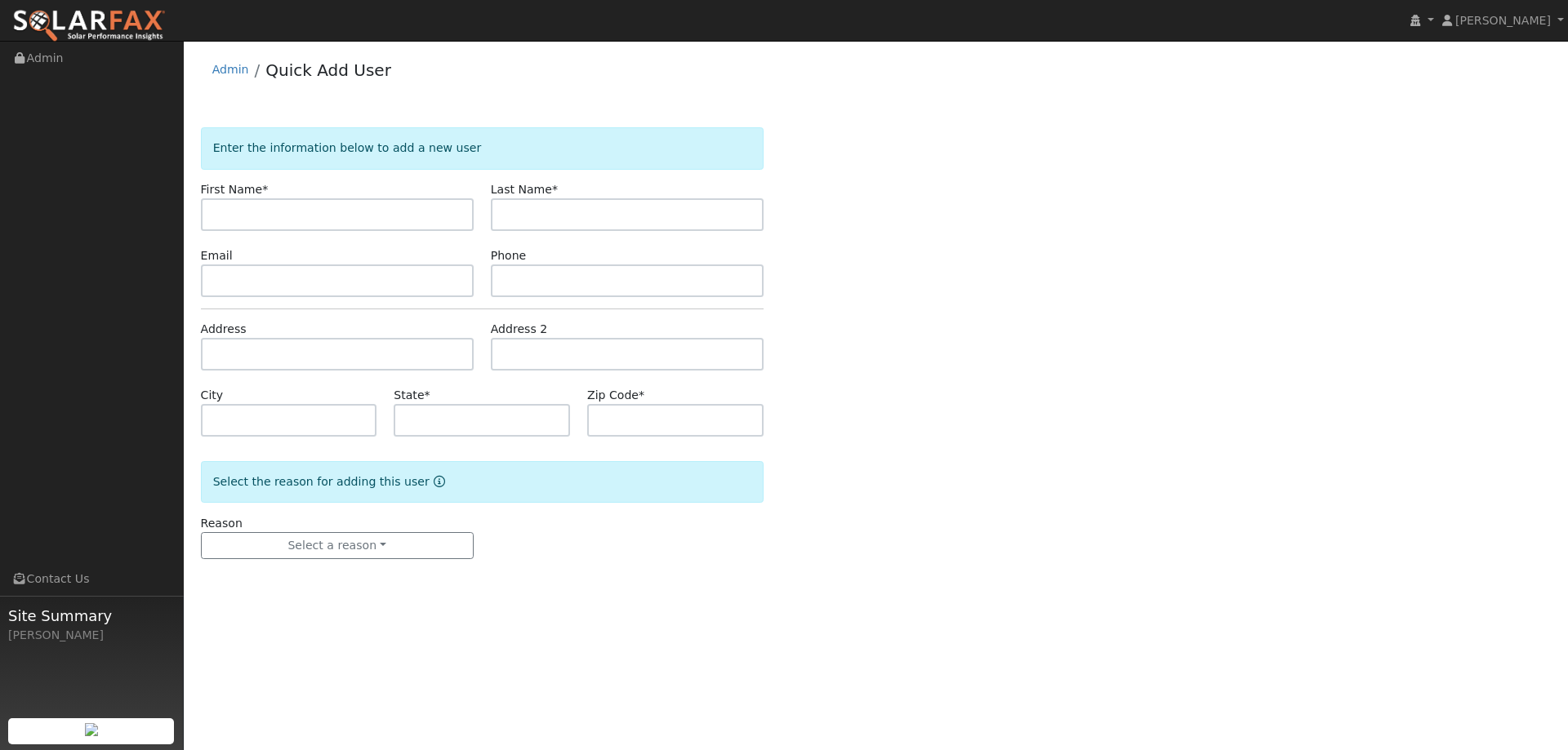
click at [319, 198] on input "text" at bounding box center [338, 214] width 273 height 33
type input "[PERSON_NAME]"
click at [674, 214] on input "text" at bounding box center [627, 214] width 273 height 33
type input "Mech"
click at [551, 288] on input "text" at bounding box center [627, 281] width 273 height 33
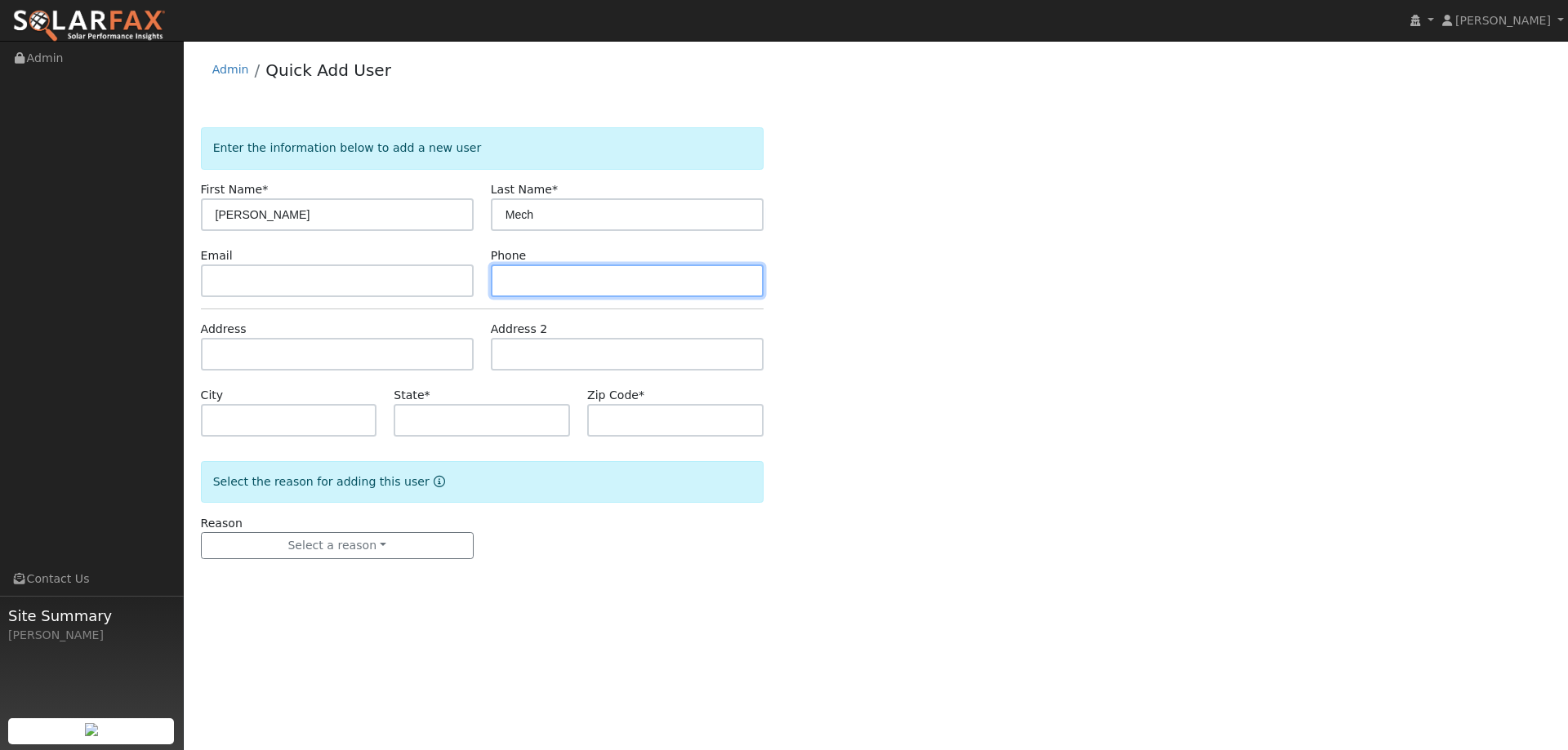
paste input "[PHONE_NUMBER]"
type input "[PHONE_NUMBER]"
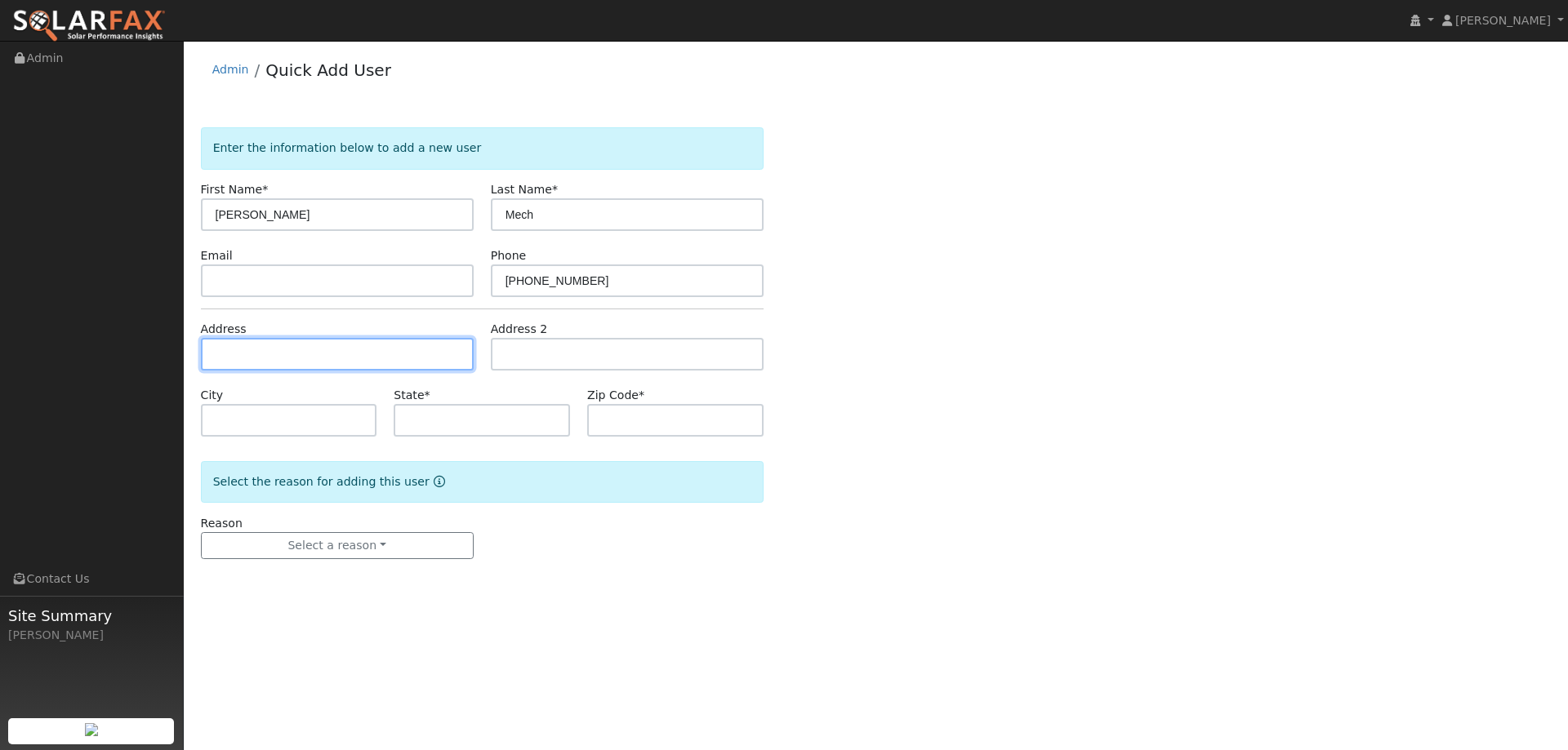
click at [286, 342] on input "text" at bounding box center [338, 354] width 273 height 33
paste input "414 Lovers Lane"
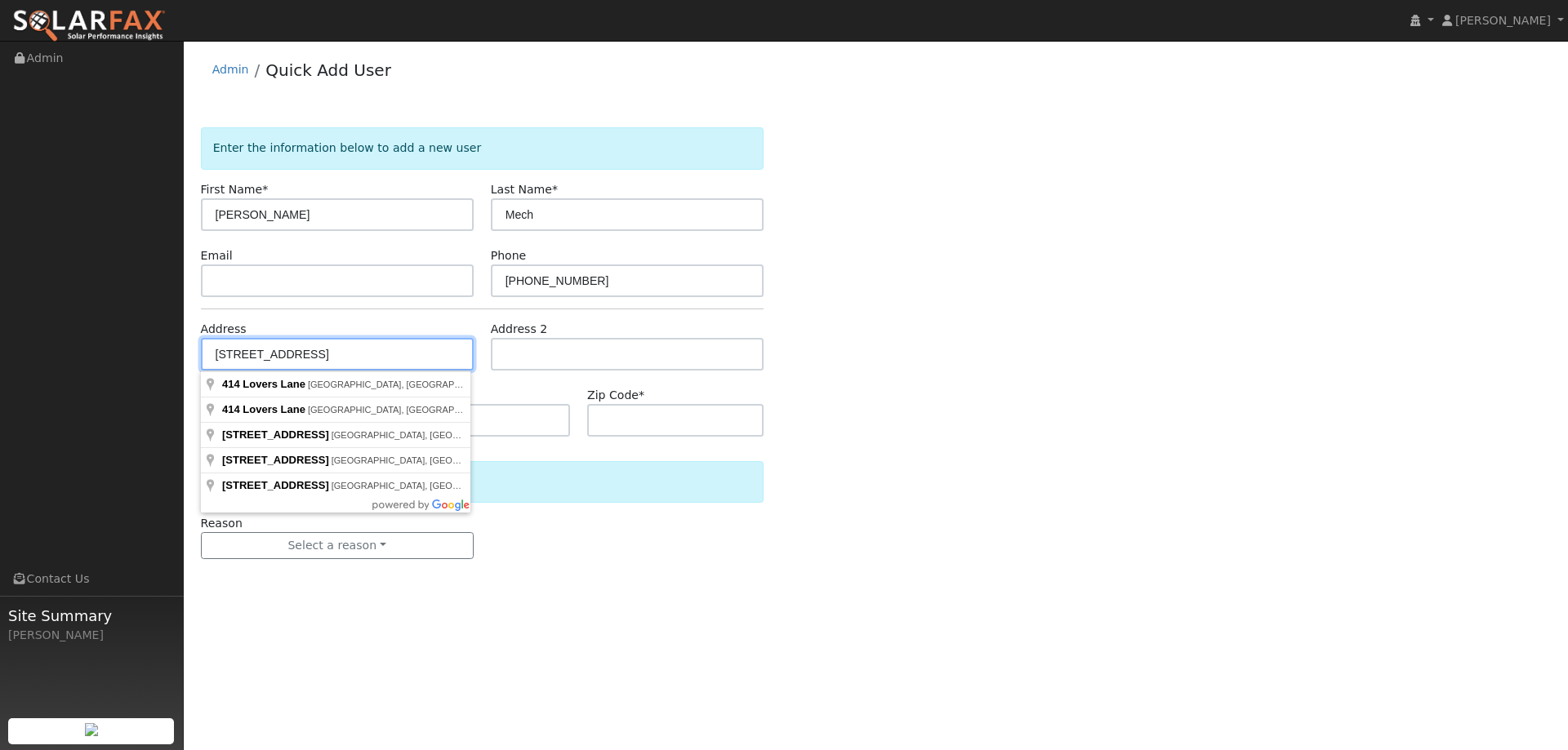
type input "414 Lovers Lane"
type input "Vacaville"
type input "CA"
type input "95688"
drag, startPoint x: 330, startPoint y: 381, endPoint x: 339, endPoint y: 385, distance: 9.8
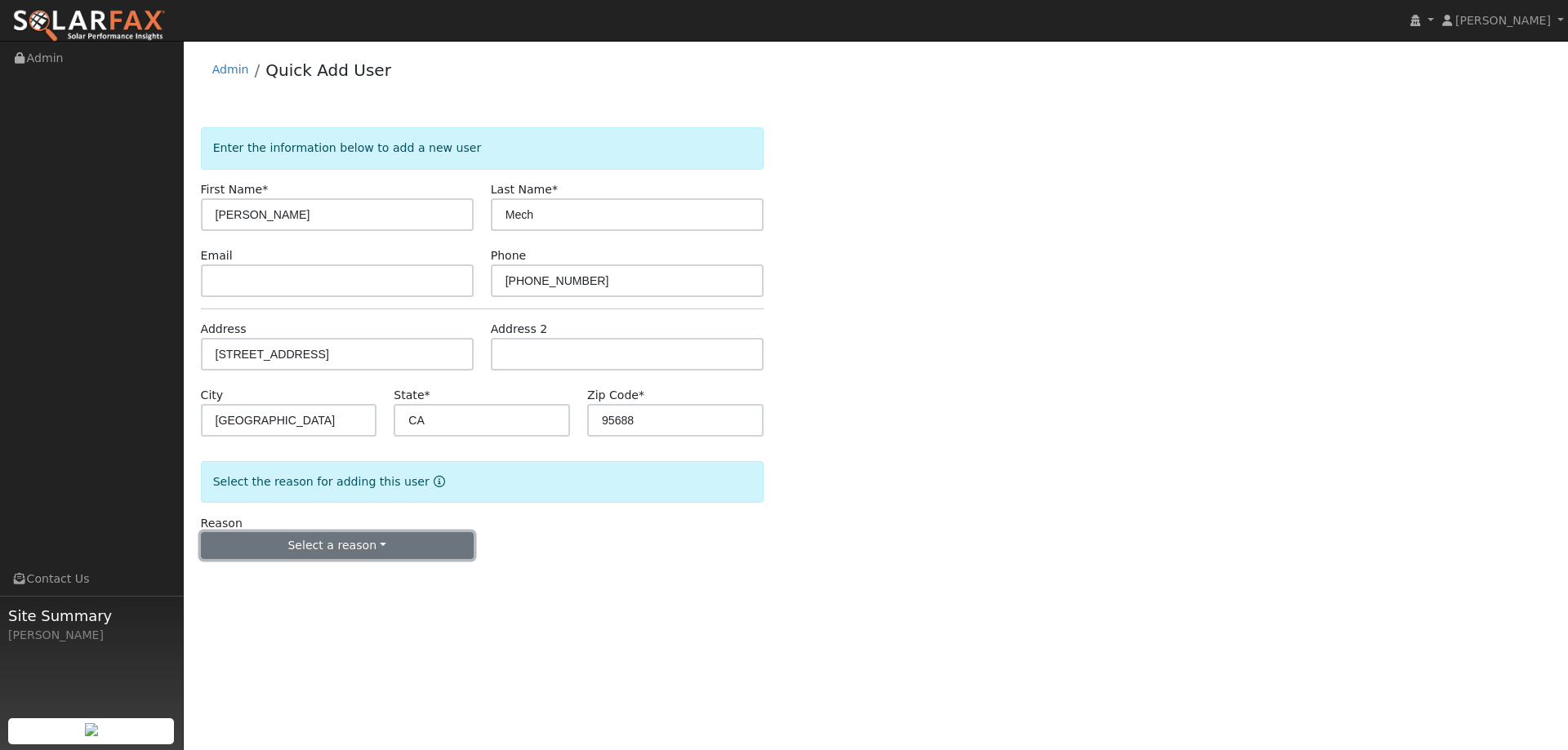
drag, startPoint x: 373, startPoint y: 545, endPoint x: 380, endPoint y: 538, distance: 9.9
click at [375, 540] on button "Select a reason" at bounding box center [338, 545] width 273 height 27
click at [332, 568] on link "New lead" at bounding box center [292, 580] width 181 height 23
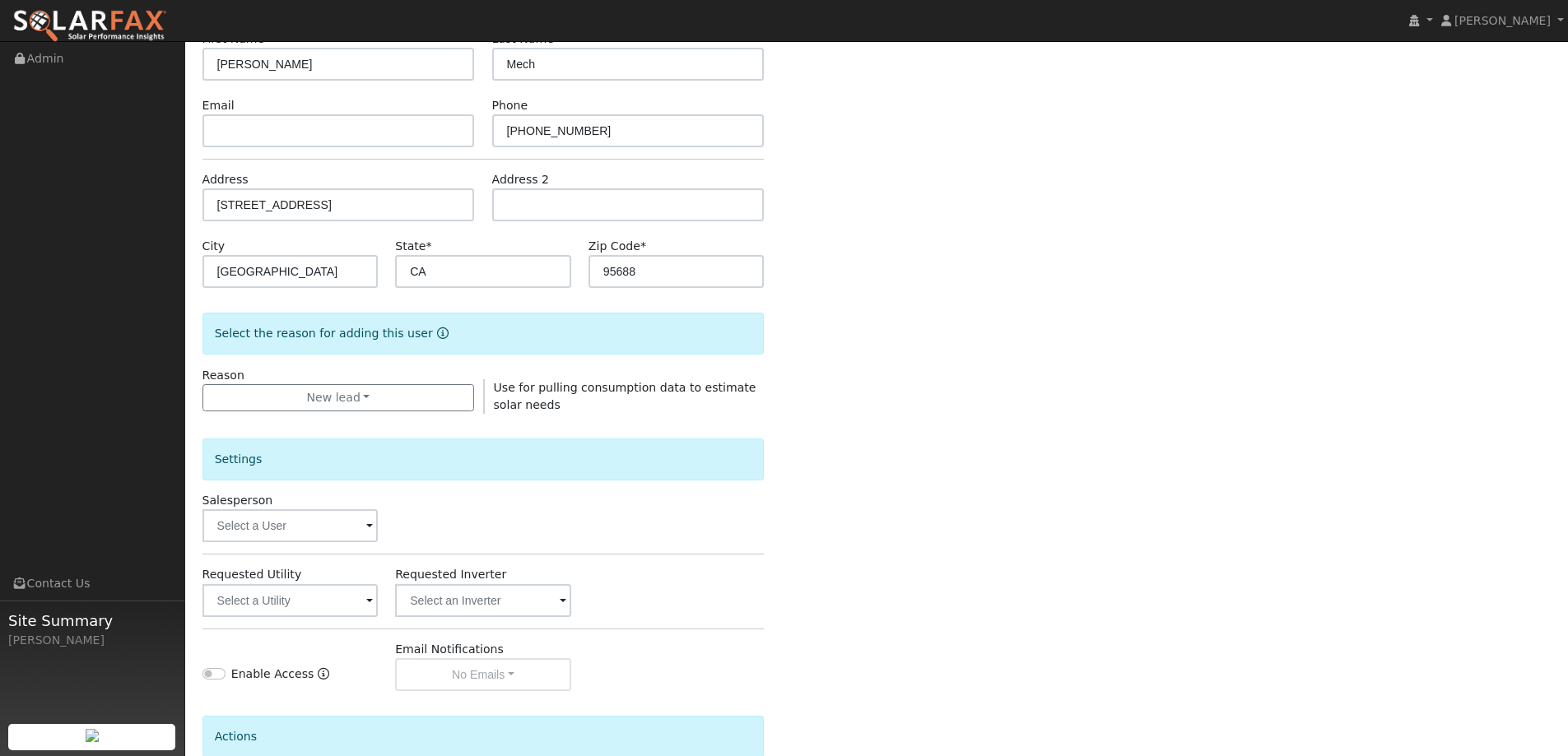
scroll to position [310, 0]
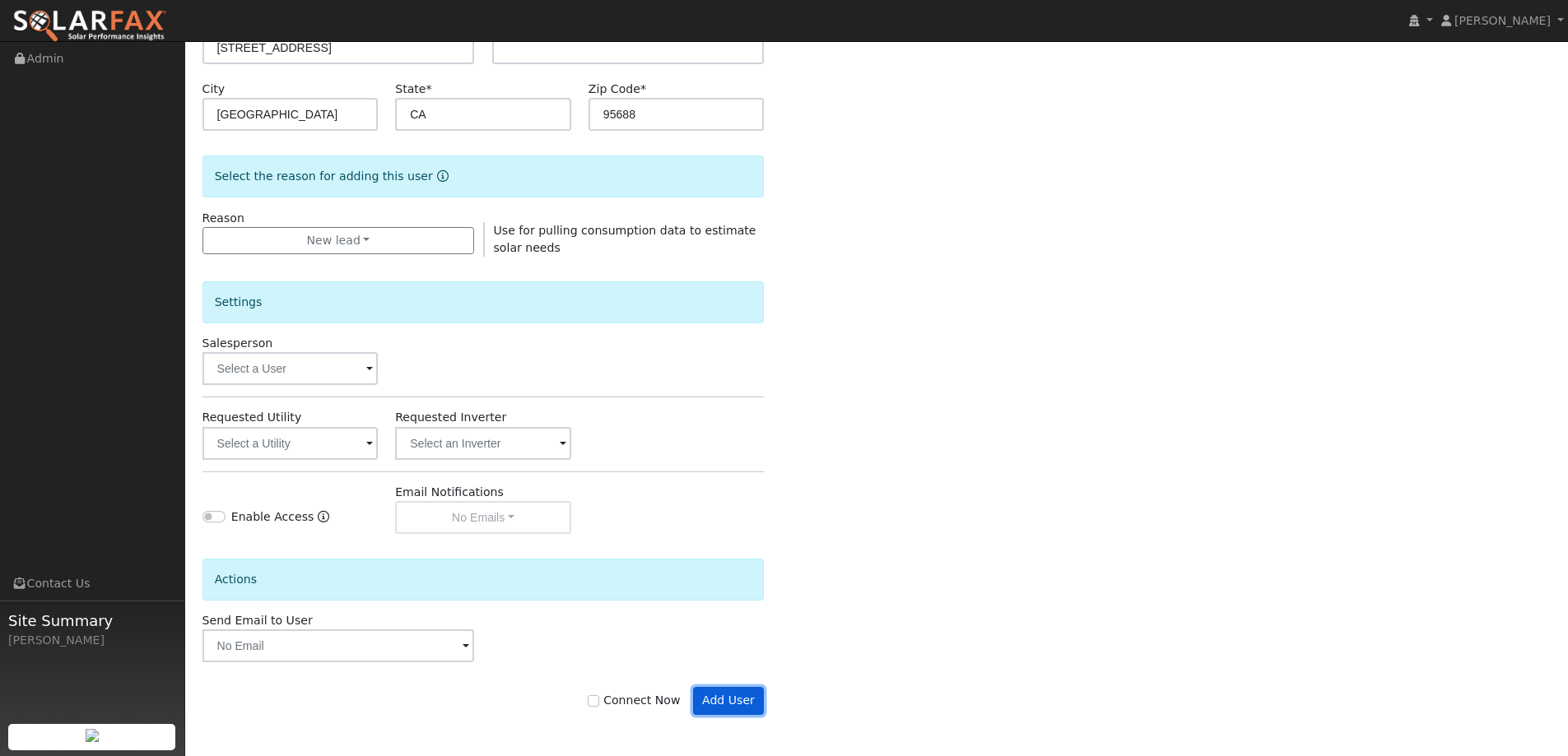
click at [746, 699] on button "Add User" at bounding box center [729, 701] width 71 height 28
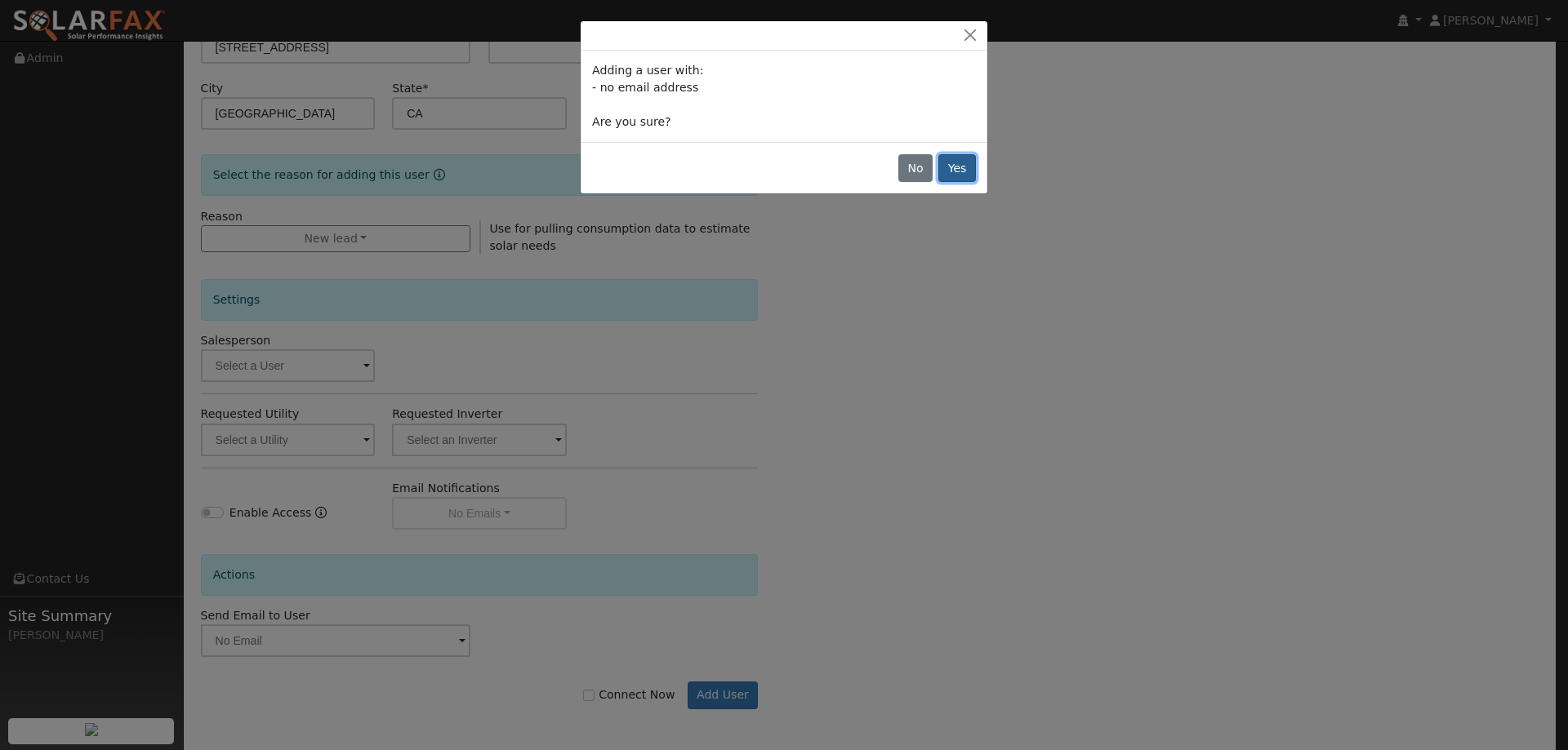
click at [963, 161] on button "Yes" at bounding box center [957, 167] width 37 height 27
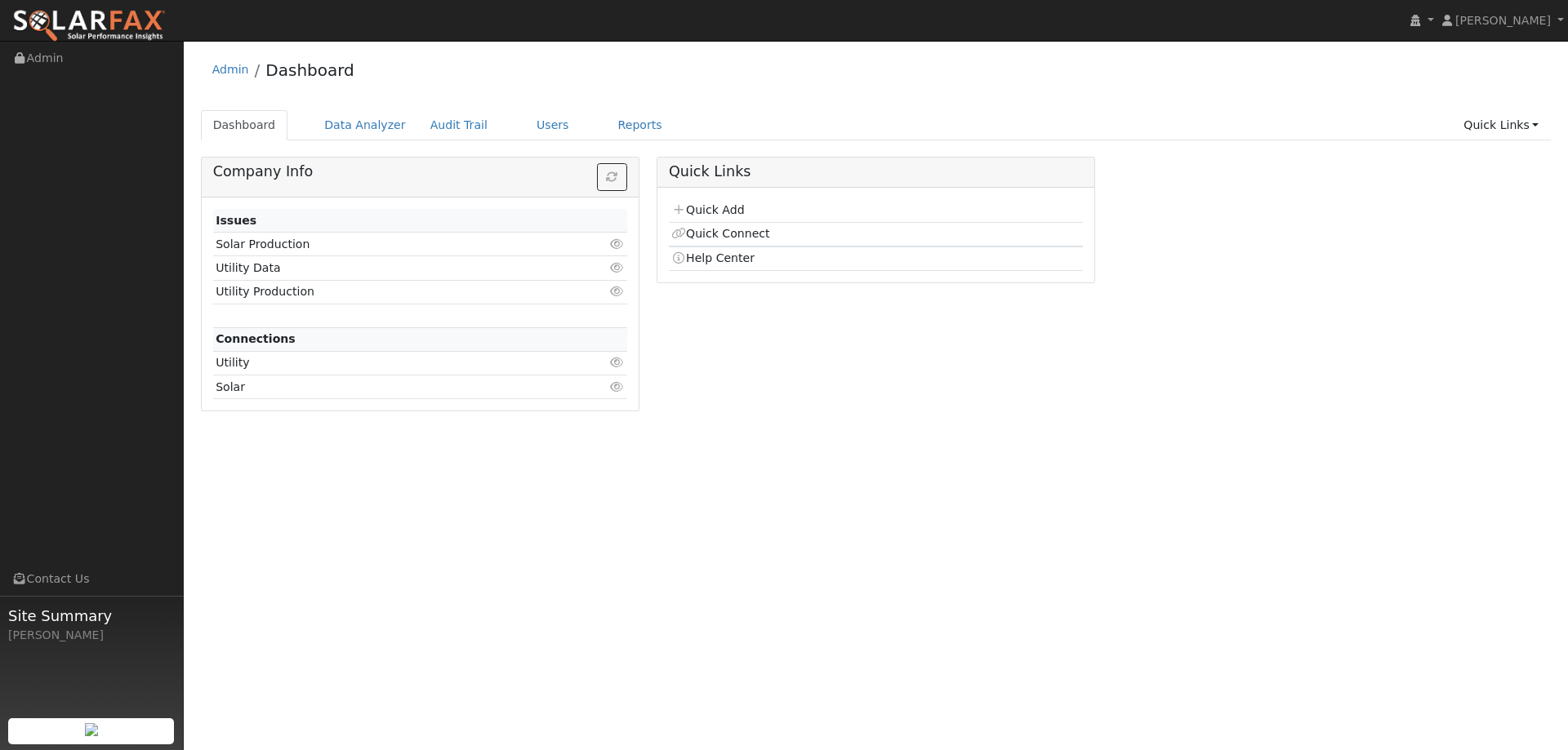
click at [573, 121] on ul "Dashboard Data Analyzer Audit Trail Users Reports Quick Links Quick Add Quick C…" at bounding box center [876, 125] width 1351 height 30
click at [606, 128] on link "Reports" at bounding box center [640, 125] width 68 height 30
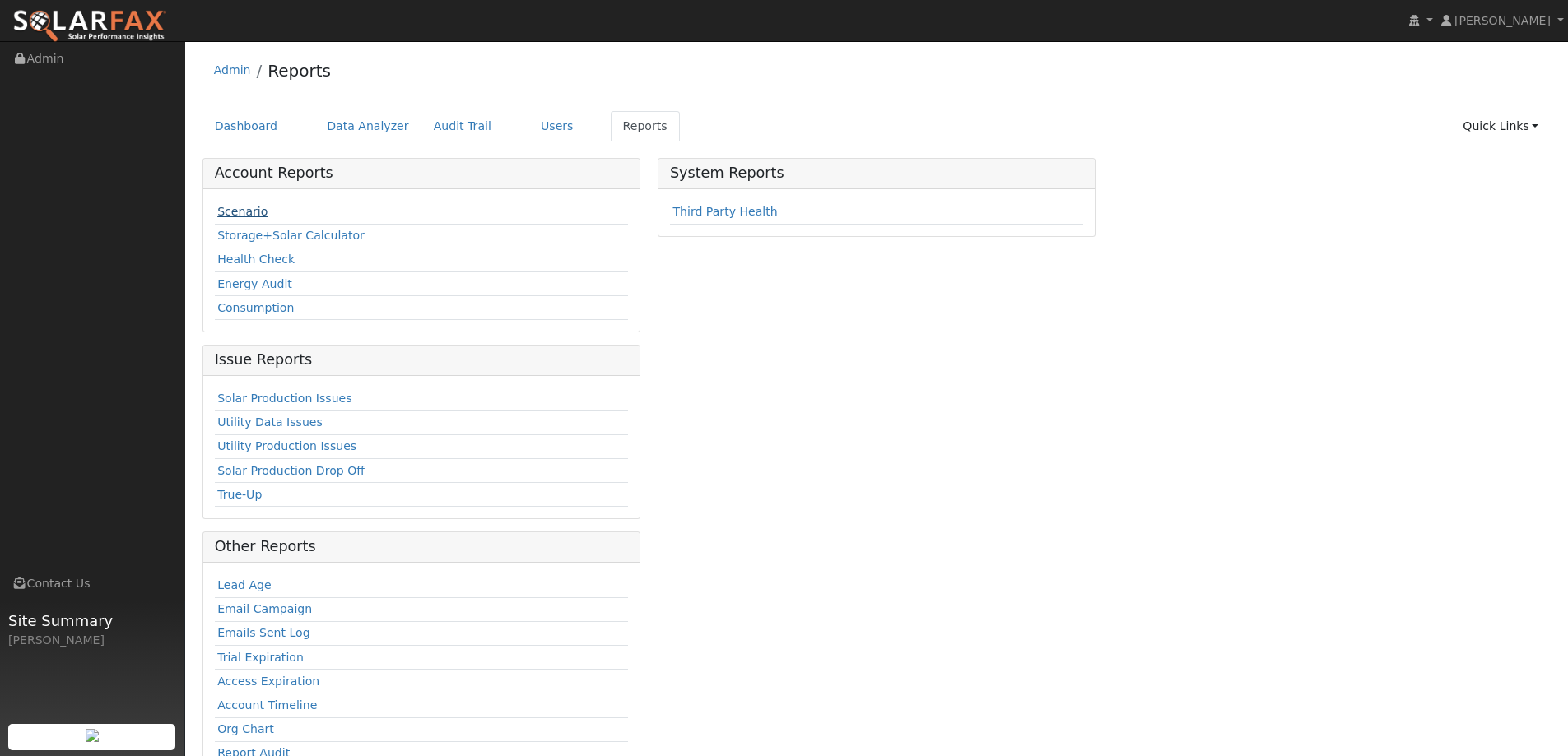
click at [251, 211] on link "Scenario" at bounding box center [242, 212] width 50 height 13
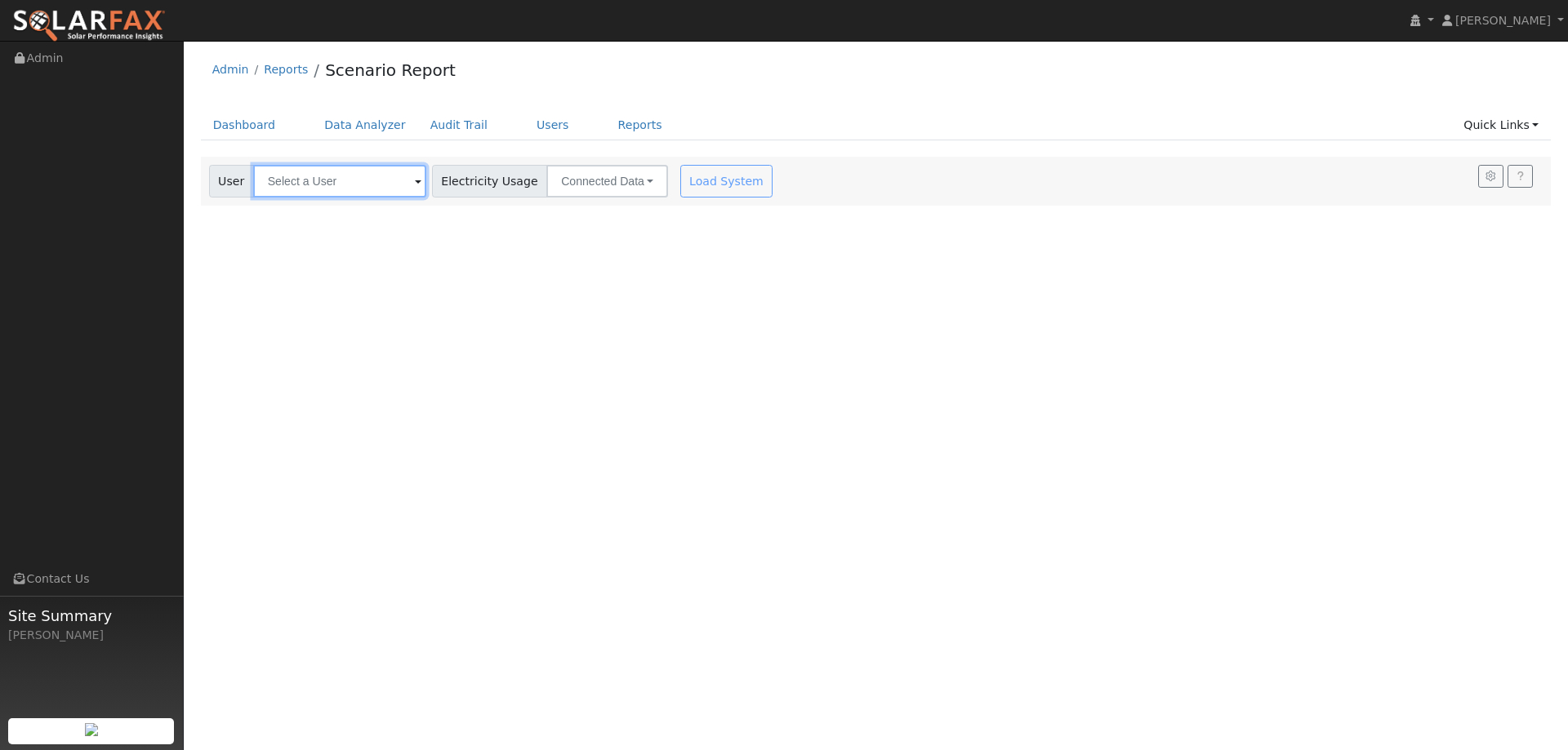
click at [356, 187] on input "text" at bounding box center [339, 181] width 173 height 33
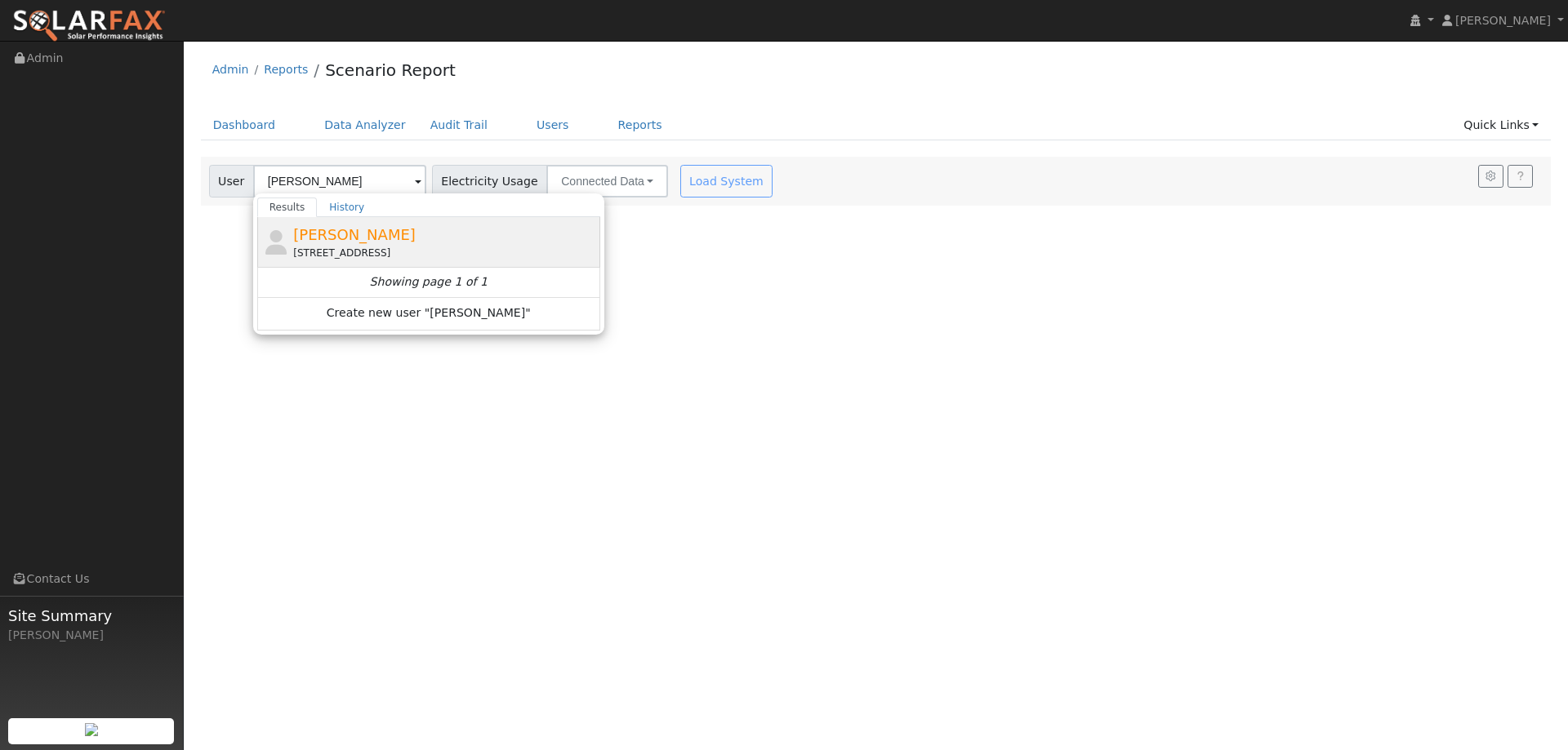
click at [346, 239] on span "[PERSON_NAME]" at bounding box center [354, 234] width 122 height 17
type input "[PERSON_NAME]"
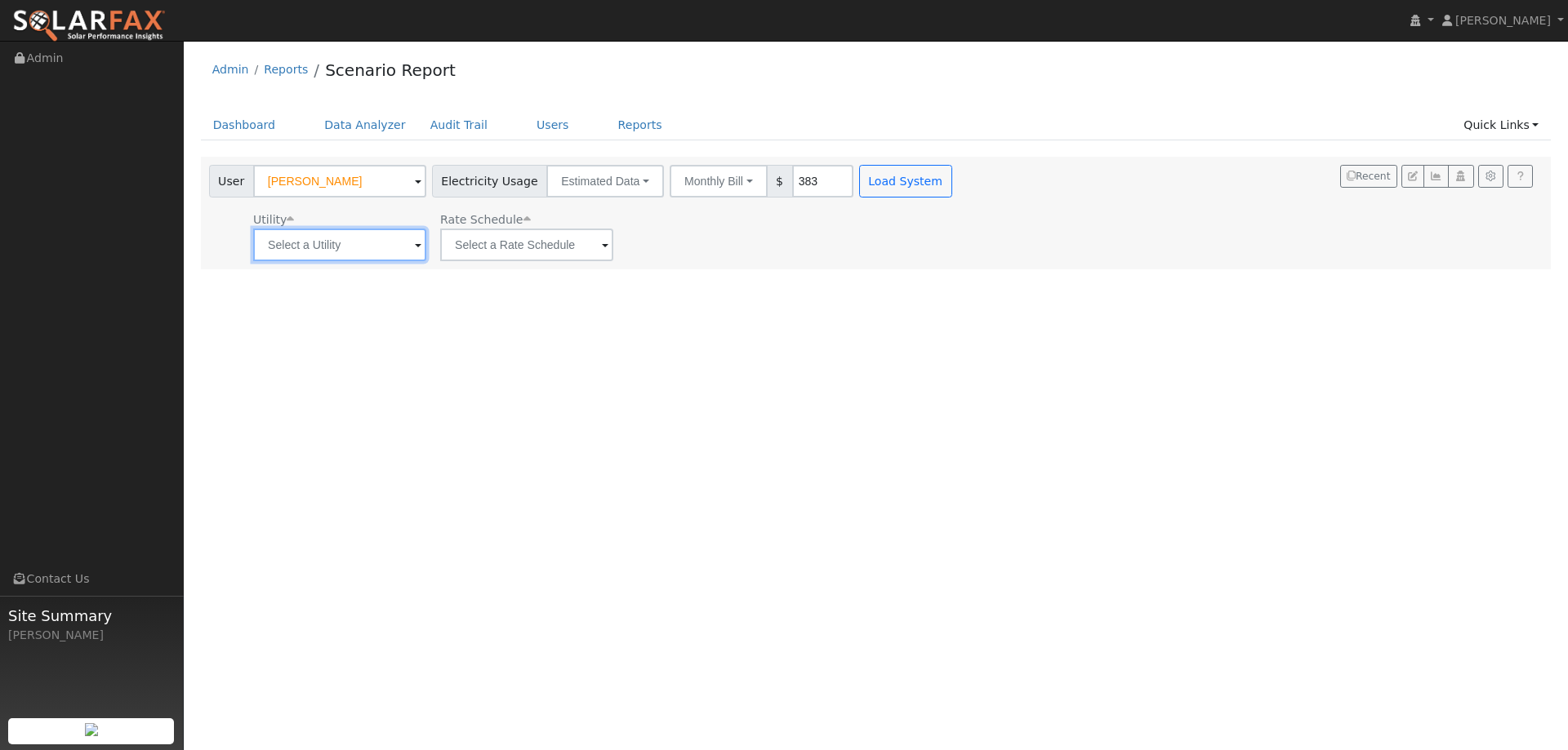
click at [382, 243] on input "text" at bounding box center [339, 244] width 173 height 33
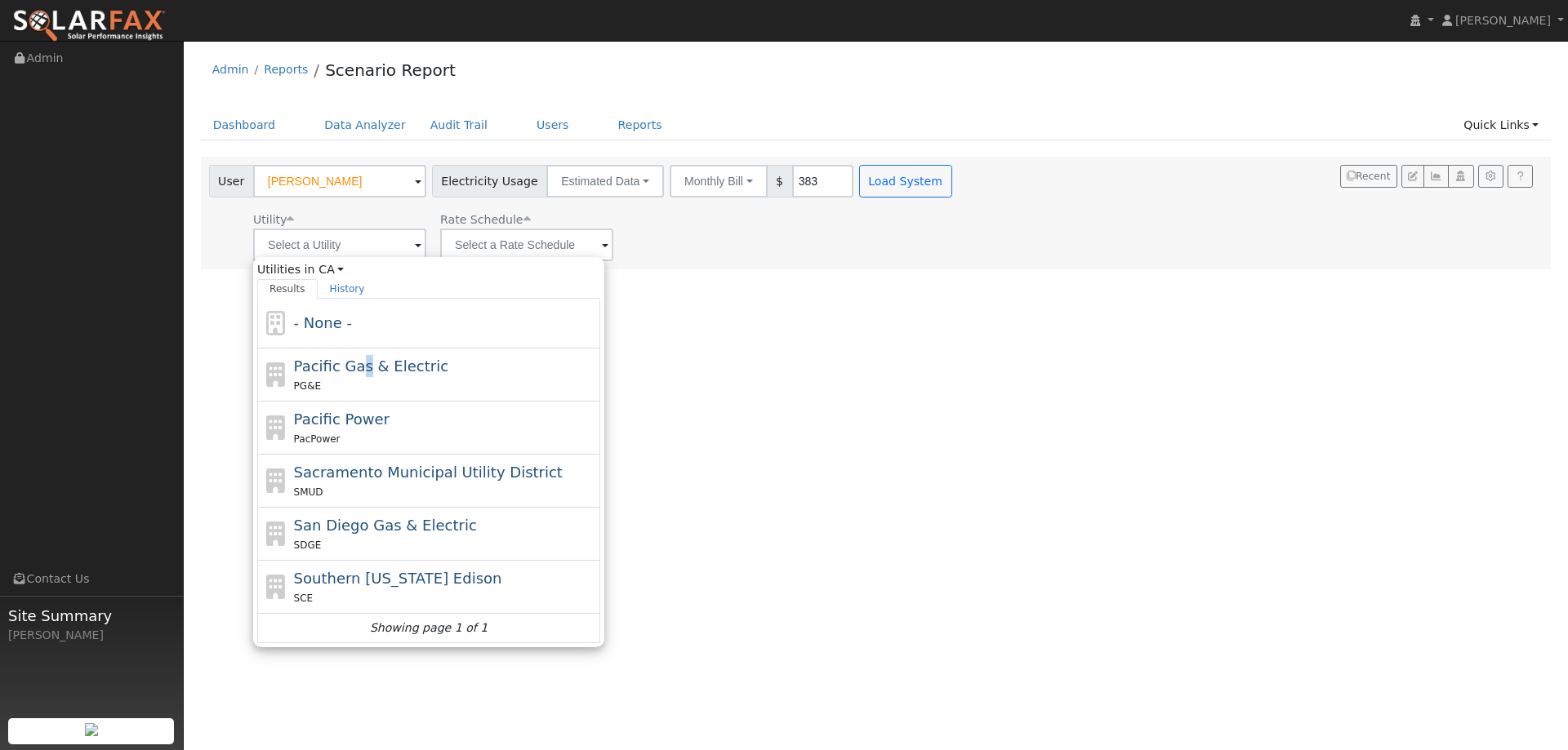
drag, startPoint x: 359, startPoint y: 353, endPoint x: 382, endPoint y: 351, distance: 23.1
click at [361, 357] on div "Pacific Gas & Electric PG&E" at bounding box center [428, 375] width 343 height 53
type input "Pacific Gas & Electric"
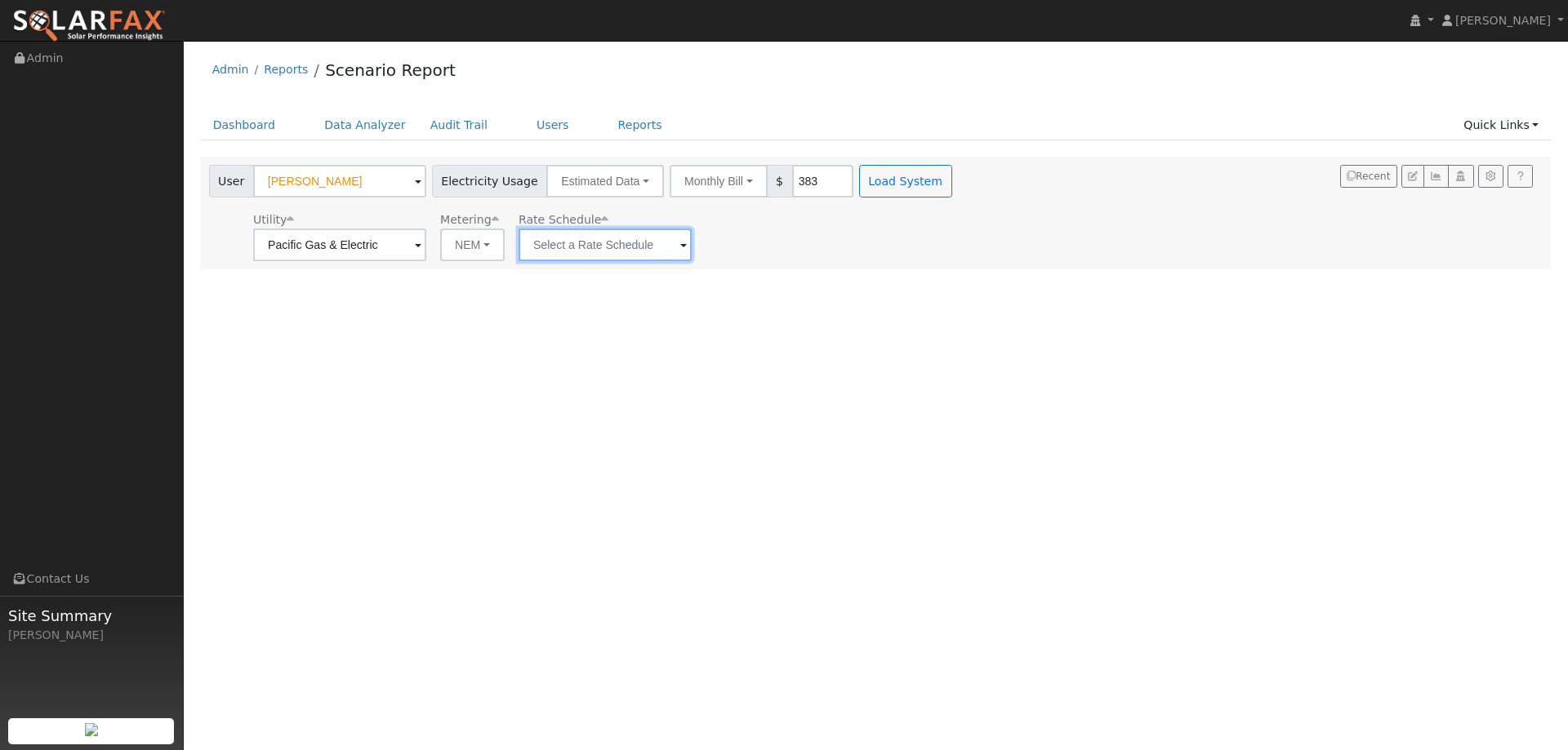
click at [581, 236] on input "text" at bounding box center [604, 244] width 173 height 33
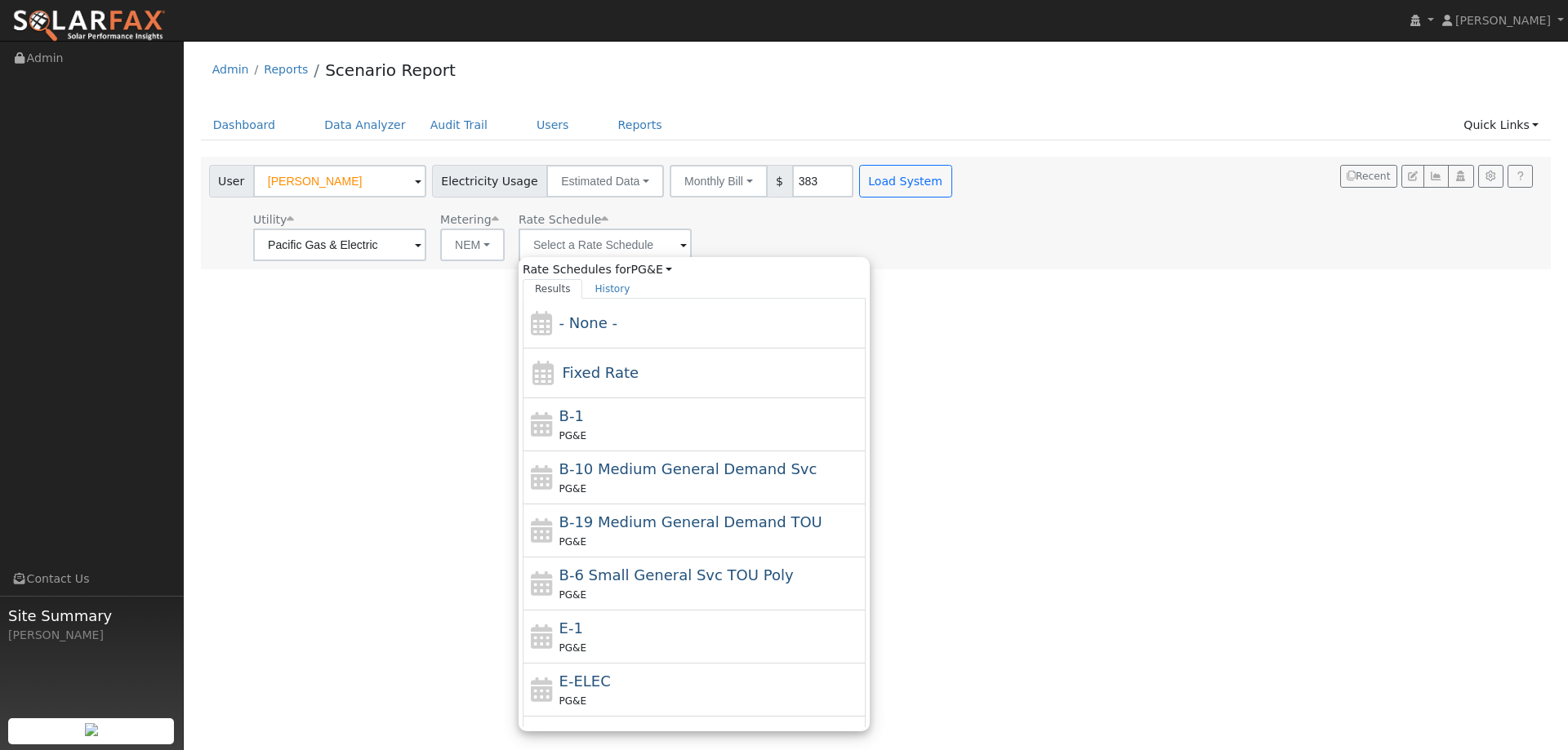
drag, startPoint x: 610, startPoint y: 620, endPoint x: 637, endPoint y: 545, distance: 79.7
click at [610, 618] on div "E-1 PG&E" at bounding box center [711, 637] width 303 height 39
type input "E-1"
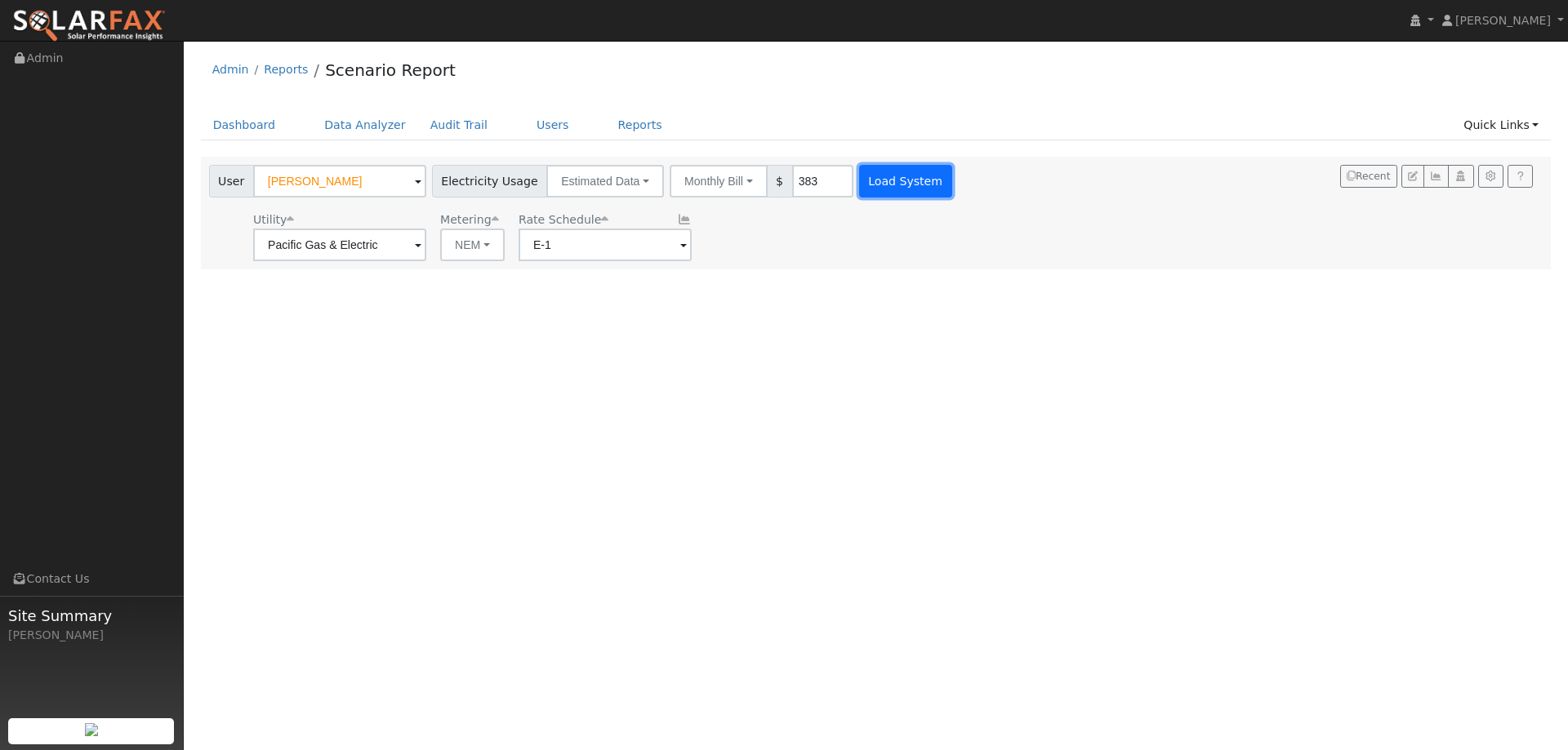
click at [884, 181] on button "Load System" at bounding box center [905, 181] width 93 height 33
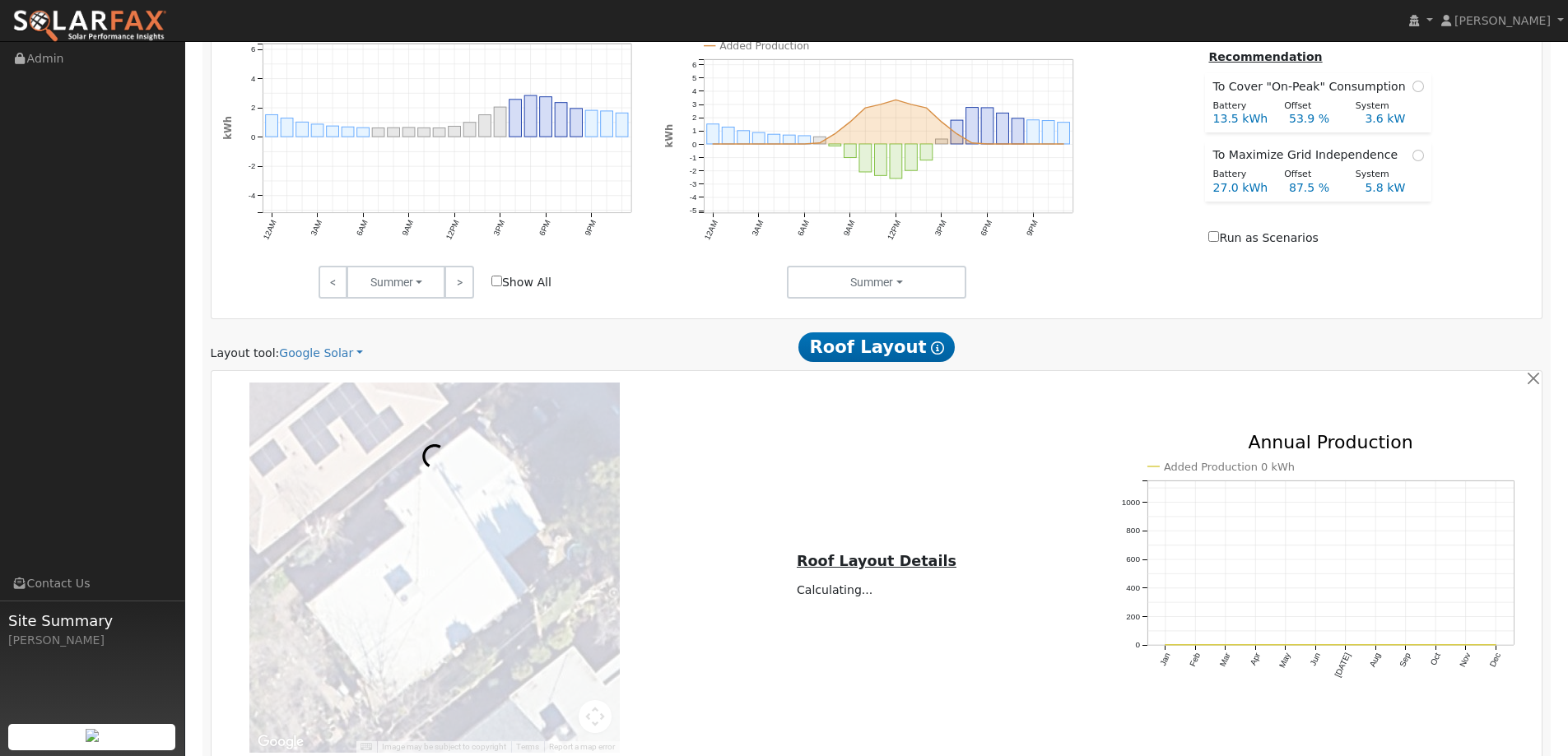
scroll to position [741, 0]
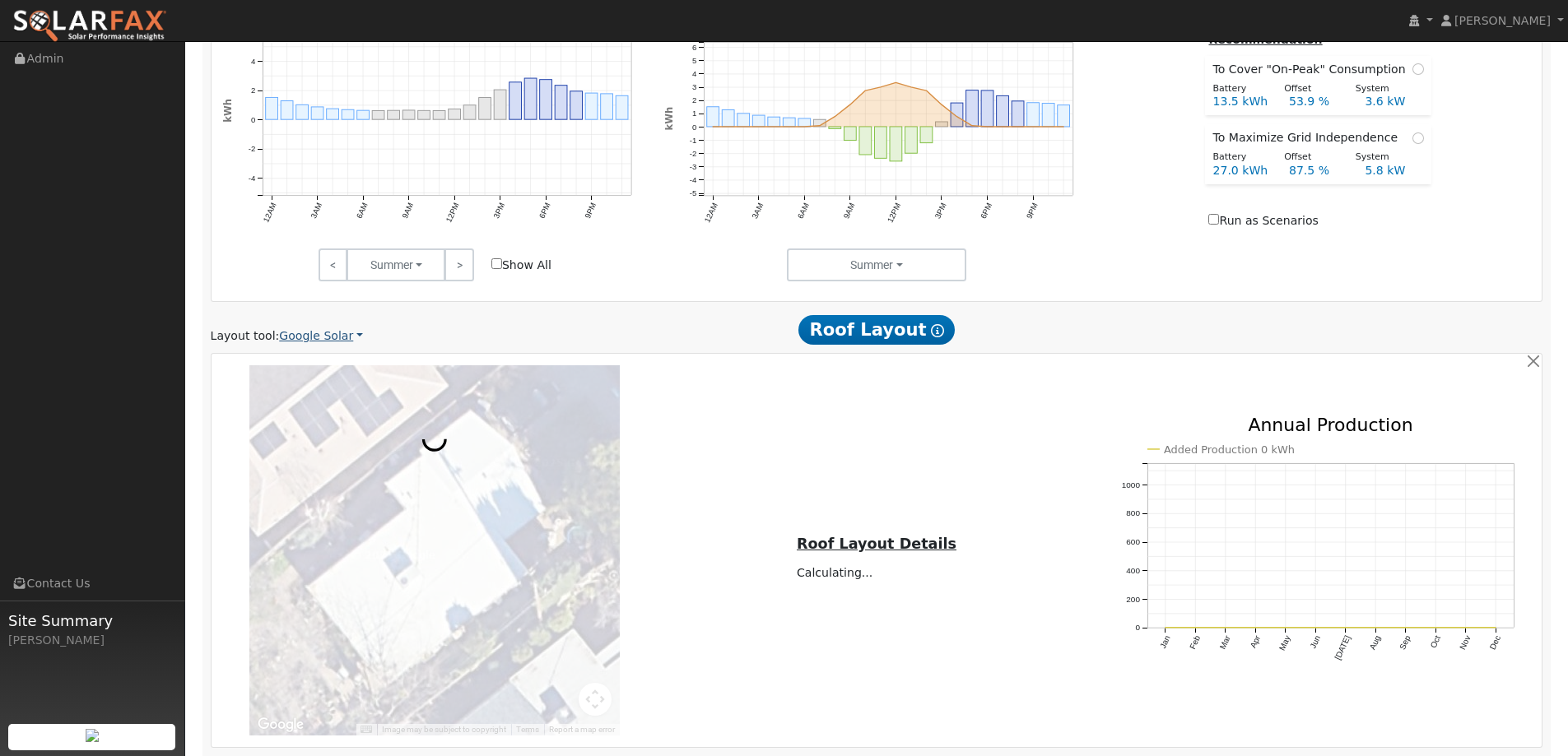
click at [278, 329] on div "Layout tool: Google Solar Google Solar Scanifly Aurora Roof Layout Show Help" at bounding box center [877, 329] width 1350 height 30
click at [304, 338] on link "Google Solar" at bounding box center [321, 336] width 84 height 17
click at [334, 407] on link "Aurora" at bounding box center [332, 411] width 114 height 23
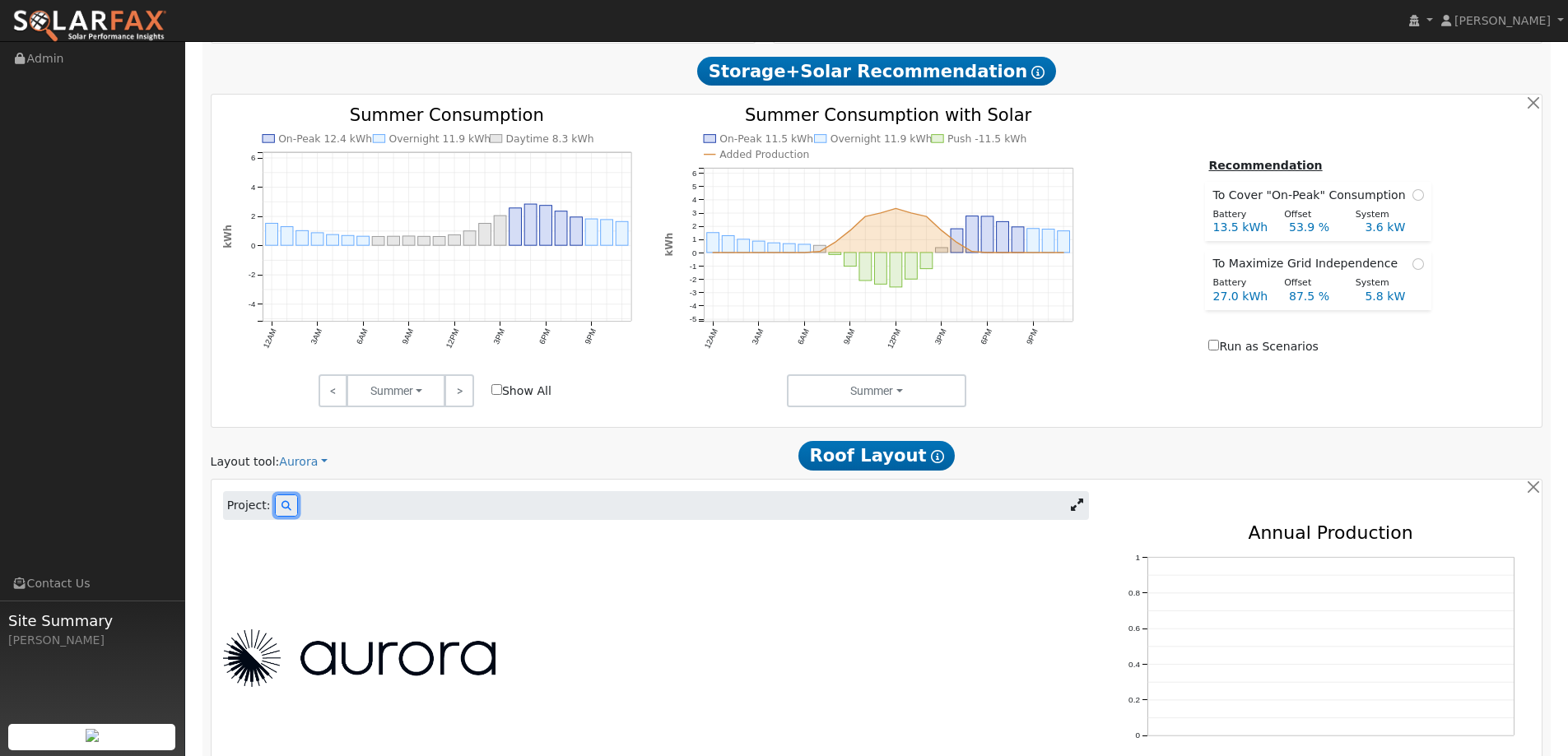
click at [286, 504] on button at bounding box center [287, 505] width 23 height 22
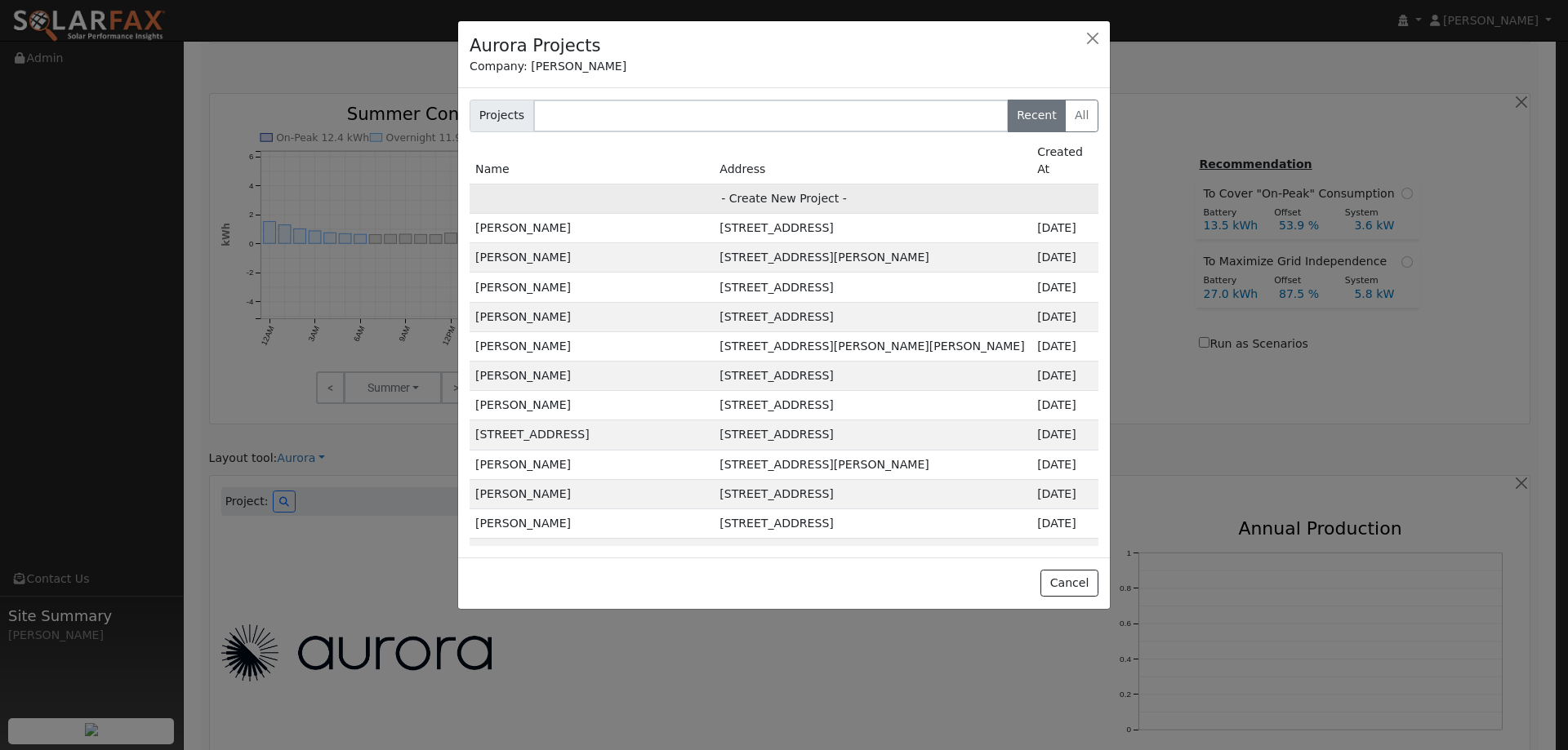
click at [701, 183] on td "- Create New Project -" at bounding box center [784, 197] width 629 height 29
type input "[PERSON_NAME]"
type input "[STREET_ADDRESS]"
type input "[GEOGRAPHIC_DATA]"
type input "CA"
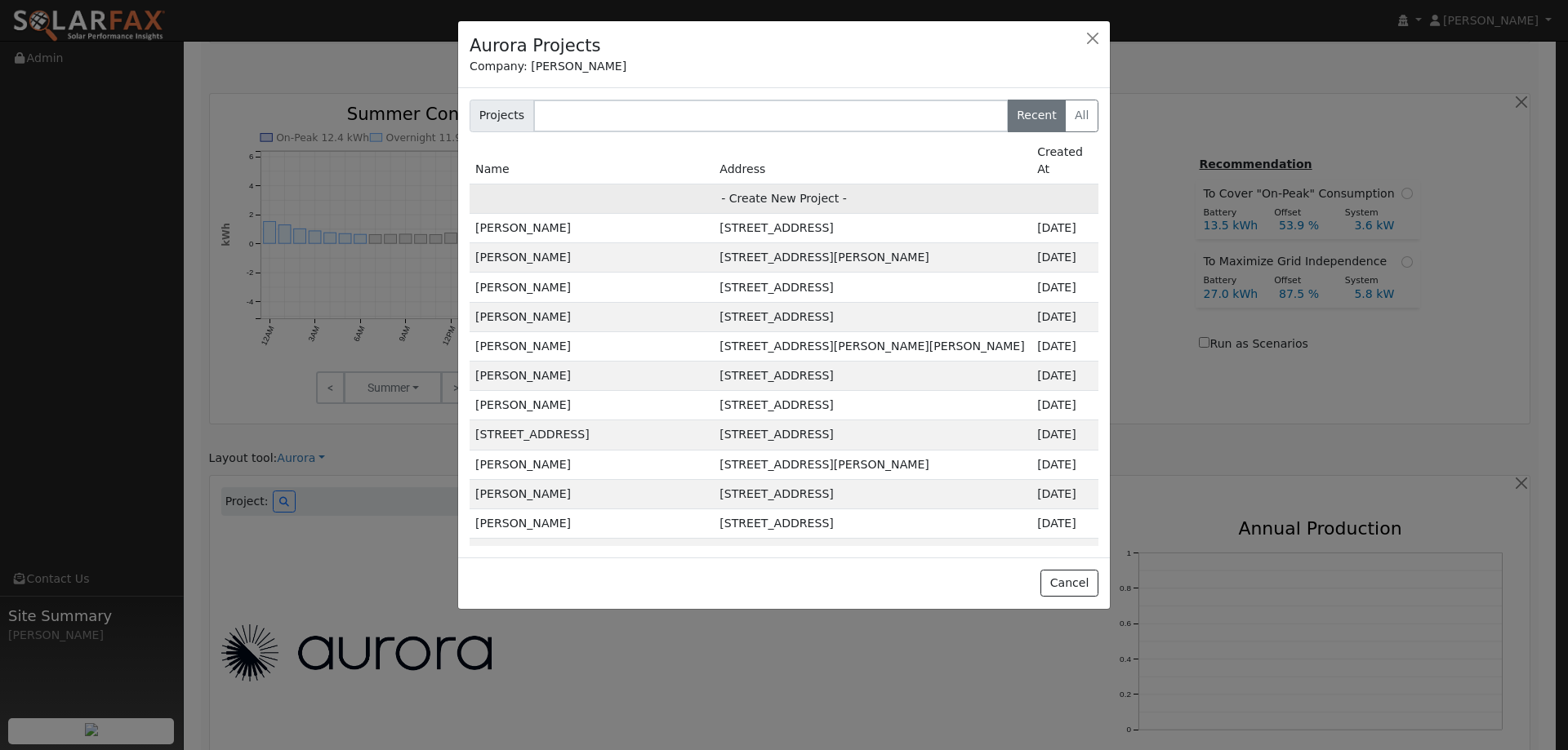
type input "95688"
type input "Design"
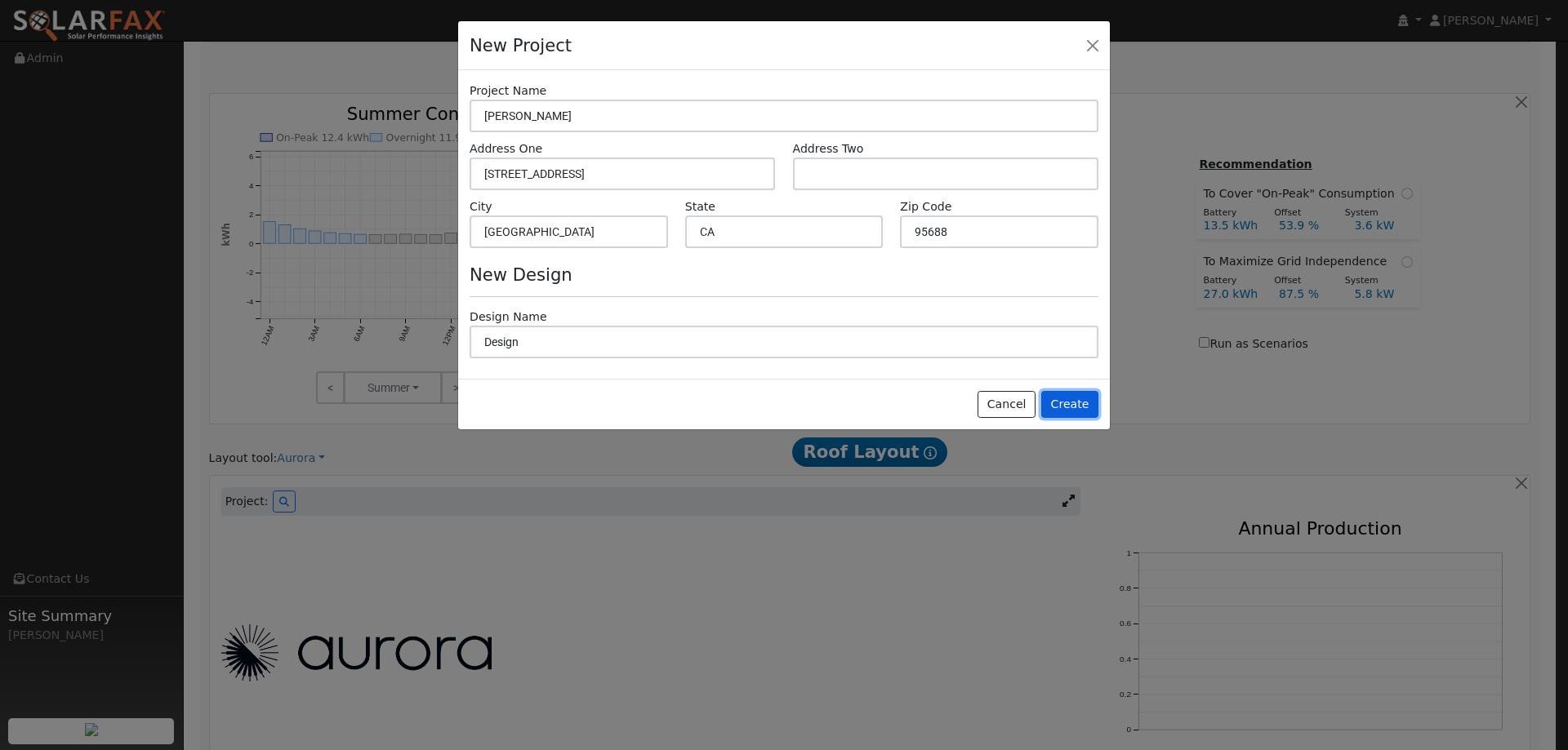
drag, startPoint x: 1084, startPoint y: 401, endPoint x: 1373, endPoint y: 345, distance: 294.4
click at [1085, 401] on button "Create" at bounding box center [1070, 405] width 58 height 27
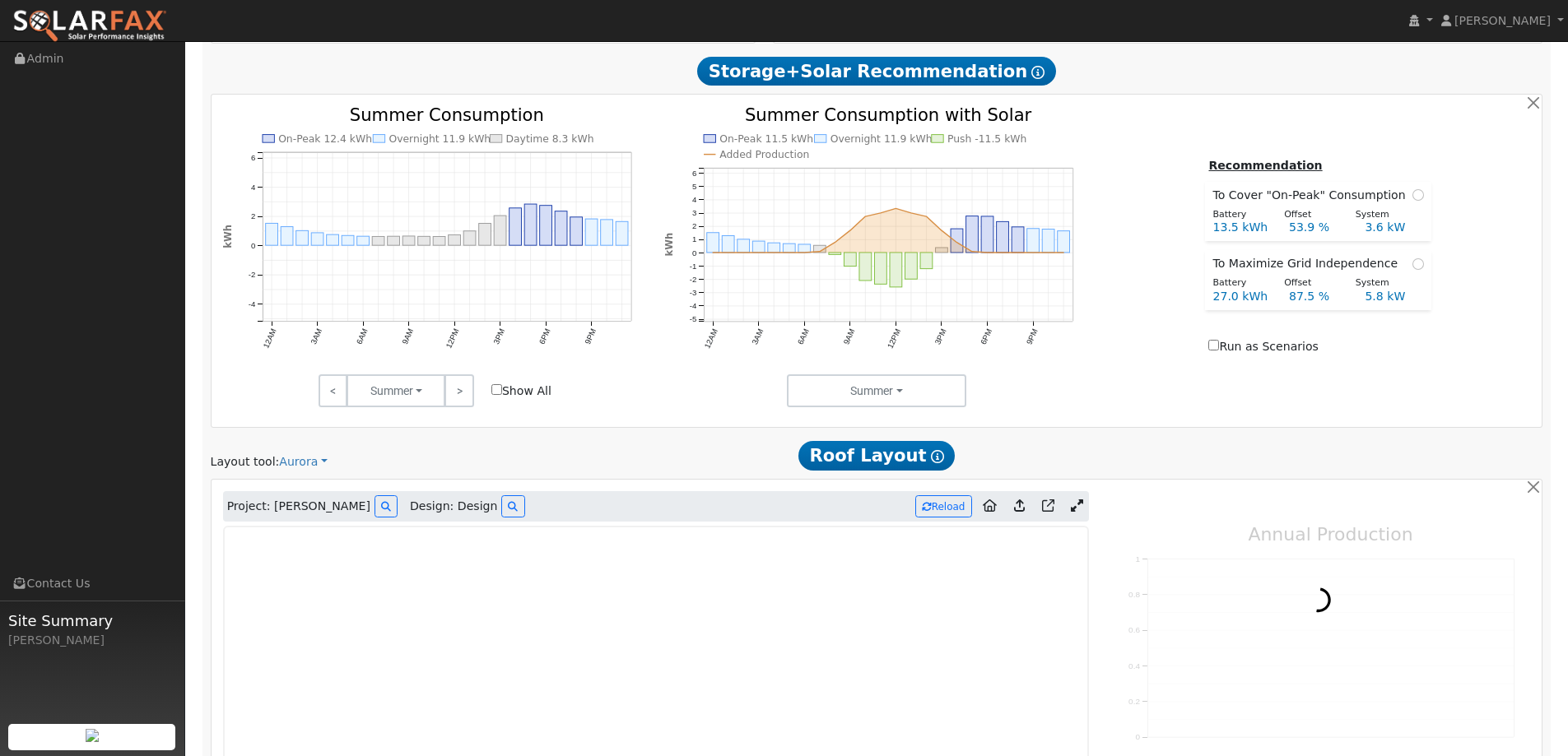
type input "0"
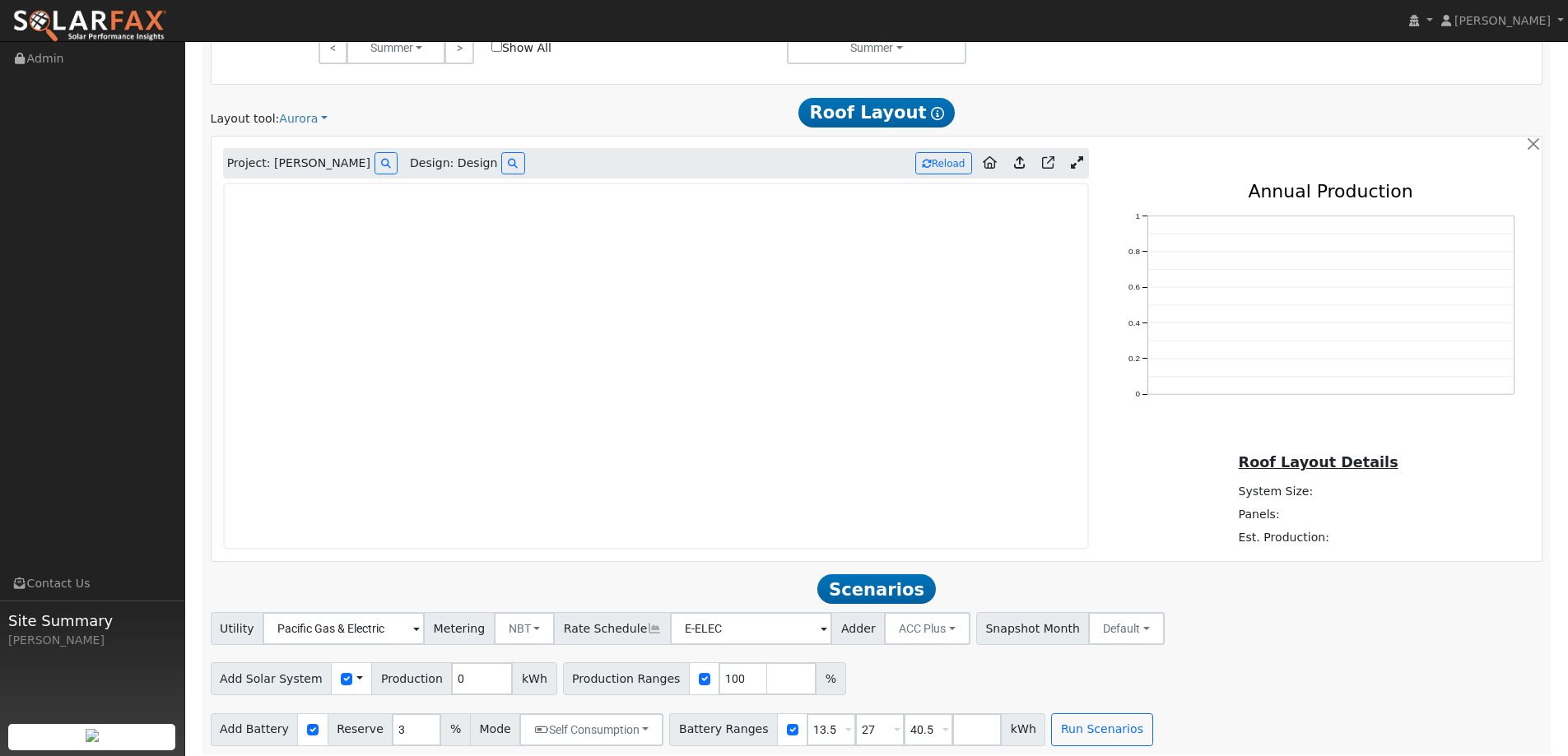
scroll to position [966, 0]
